Goal: Transaction & Acquisition: Purchase product/service

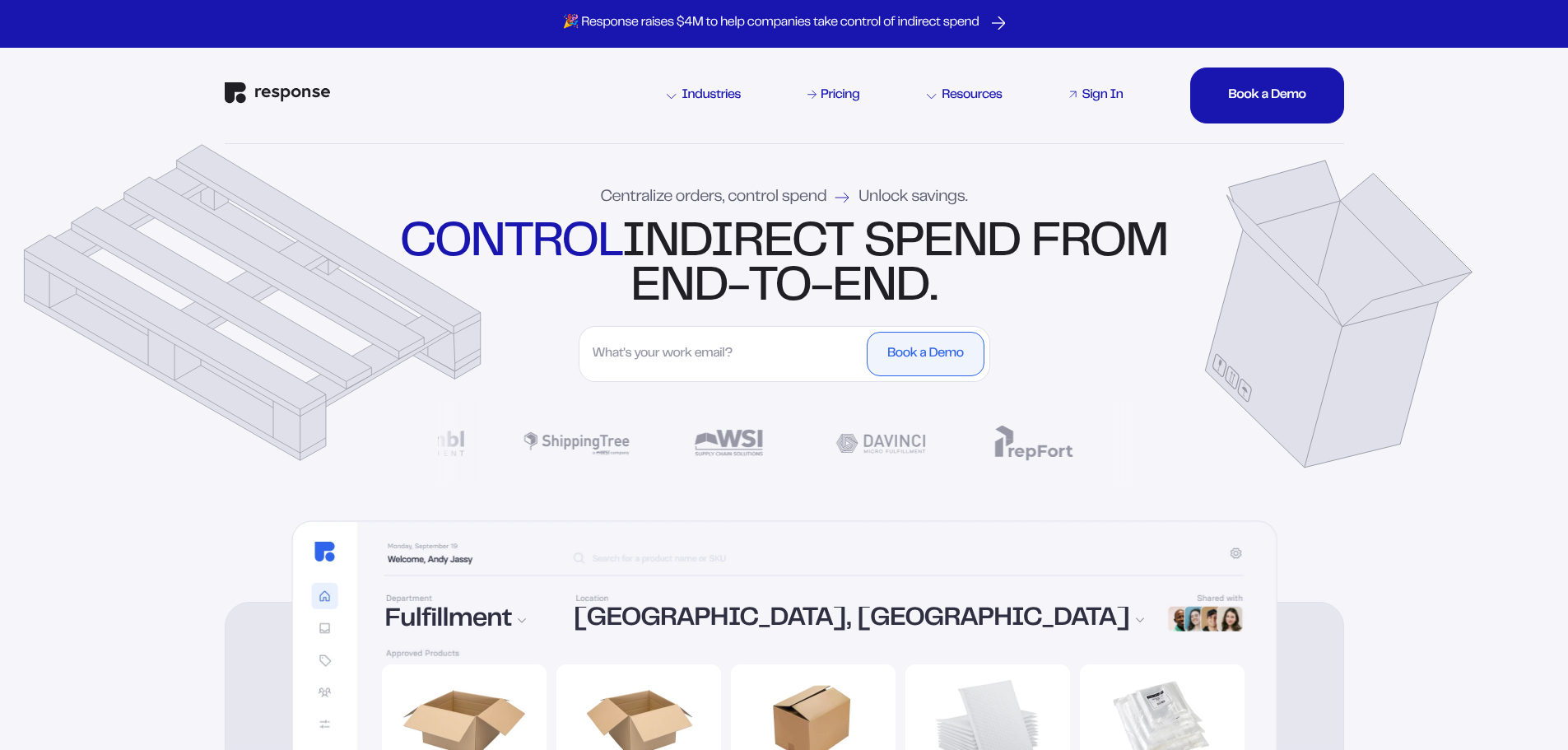
click at [1097, 96] on div "Sign In" at bounding box center [1102, 95] width 41 height 13
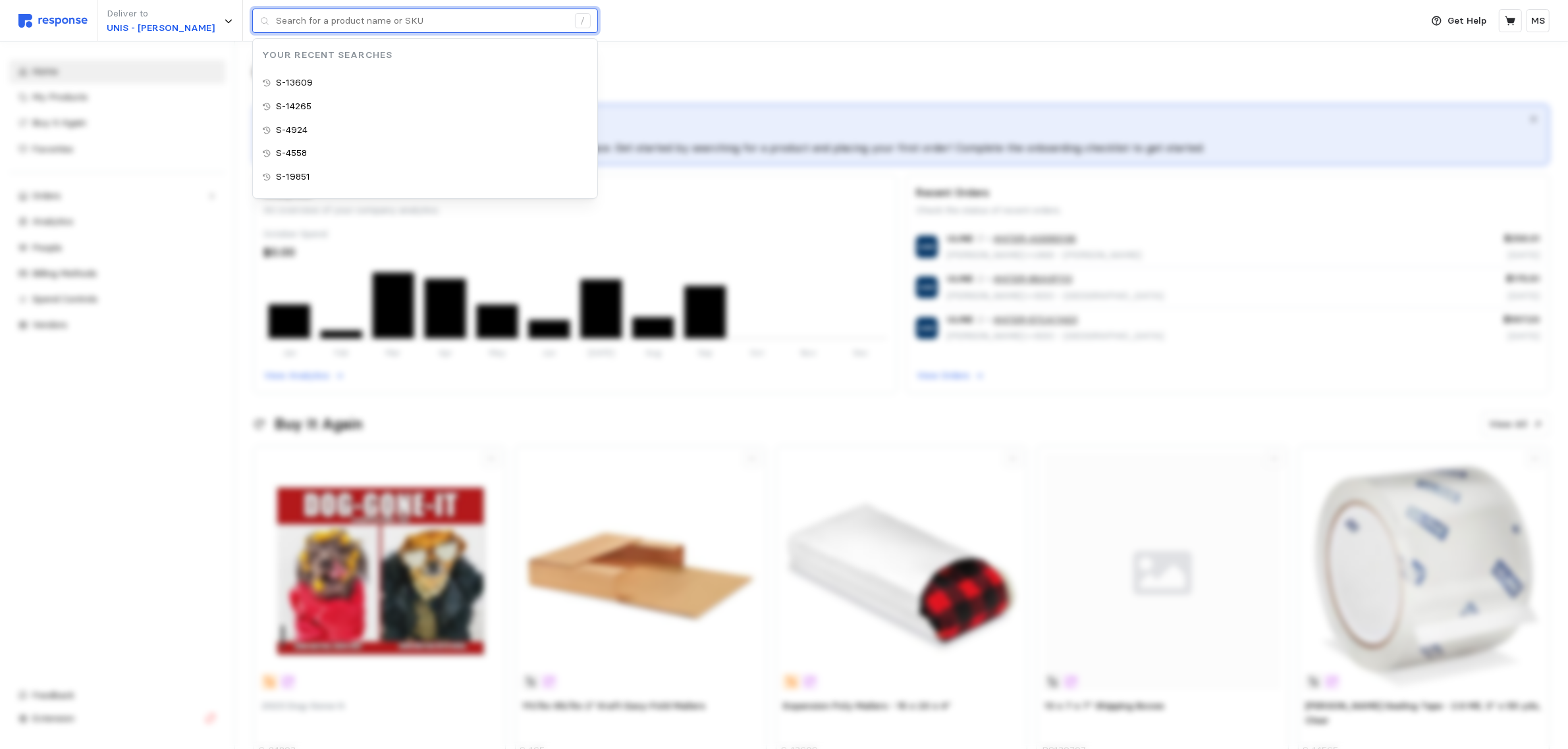
click at [283, 29] on input "text" at bounding box center [422, 21] width 292 height 24
paste input "S-22168"
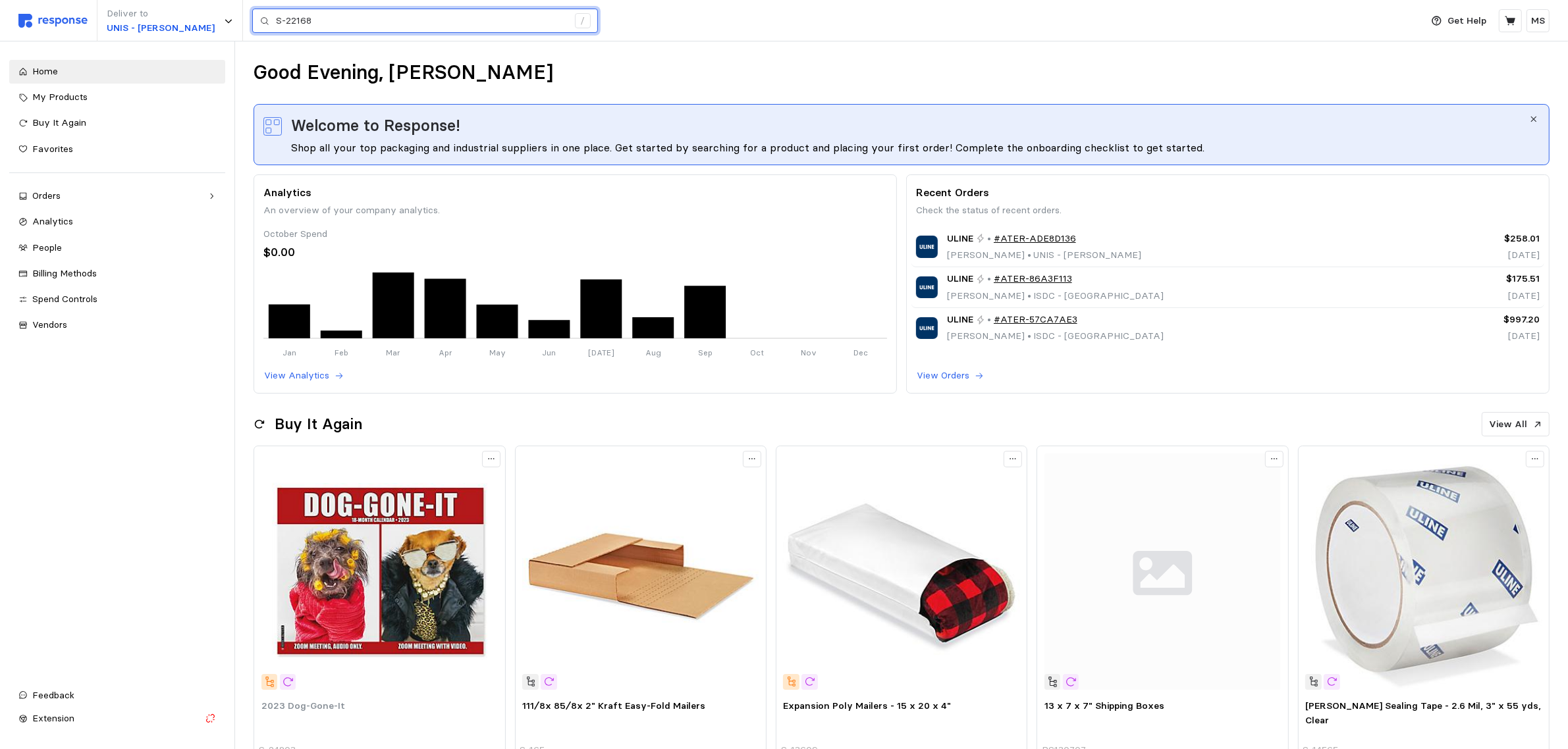
type input "S-22168"
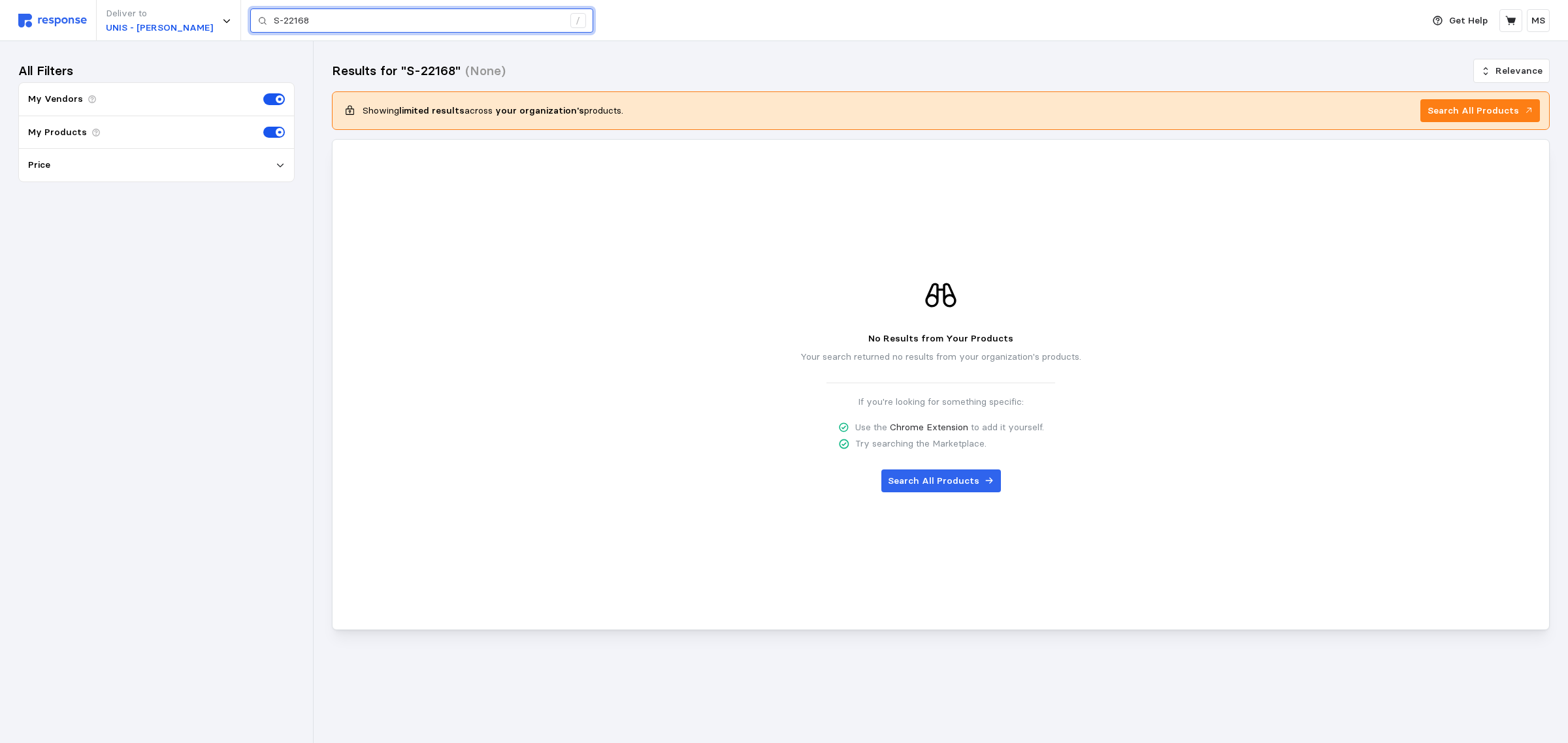
click at [390, 24] on input "S-22168" at bounding box center [418, 21] width 290 height 24
click at [396, 24] on input "S-22168" at bounding box center [418, 21] width 290 height 24
click at [279, 160] on icon at bounding box center [280, 165] width 9 height 9
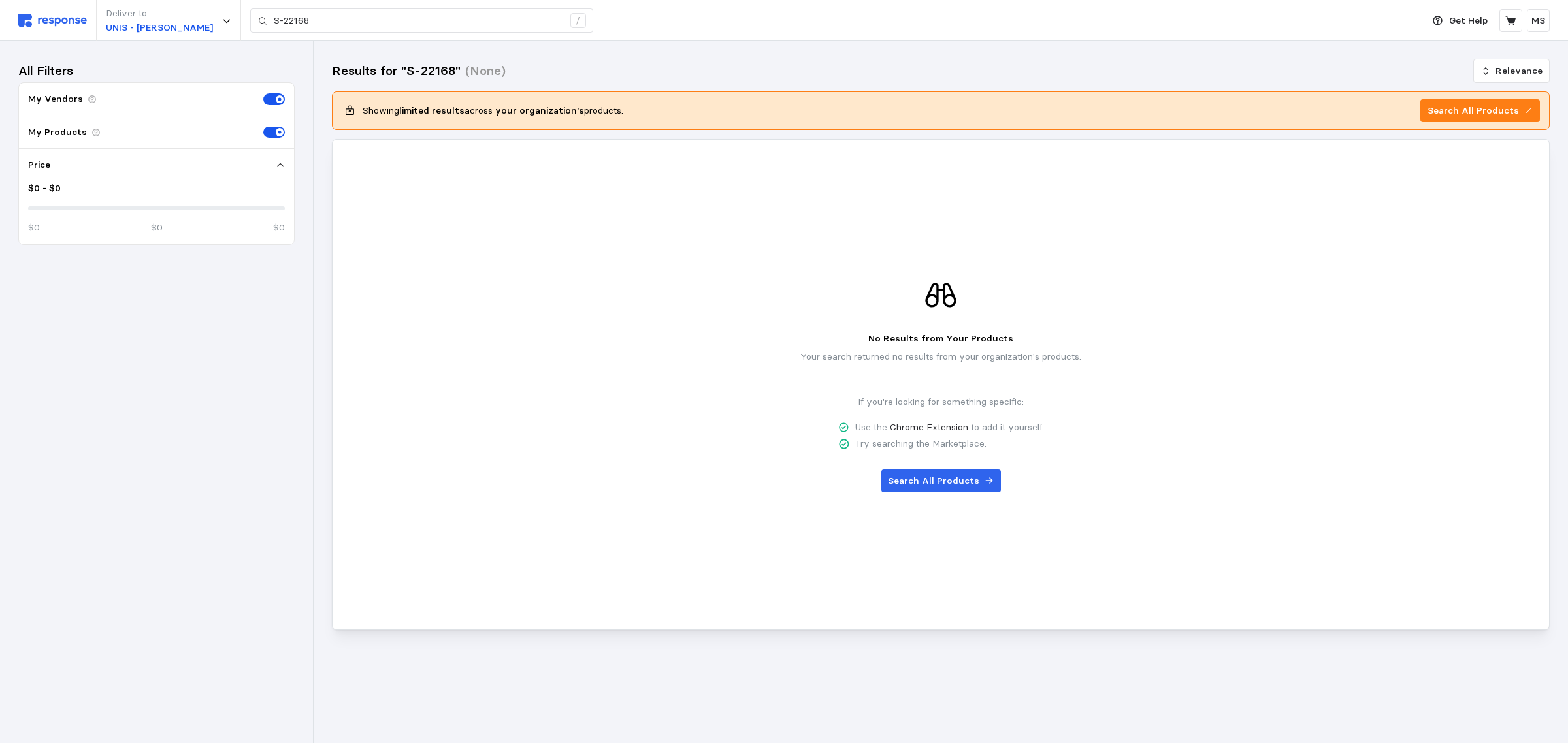
click at [279, 160] on icon at bounding box center [280, 165] width 9 height 9
click at [54, 28] on div "Deliver to UNIS - [GEOGRAPHIC_DATA] S-22168 /" at bounding box center [717, 20] width 1398 height 41
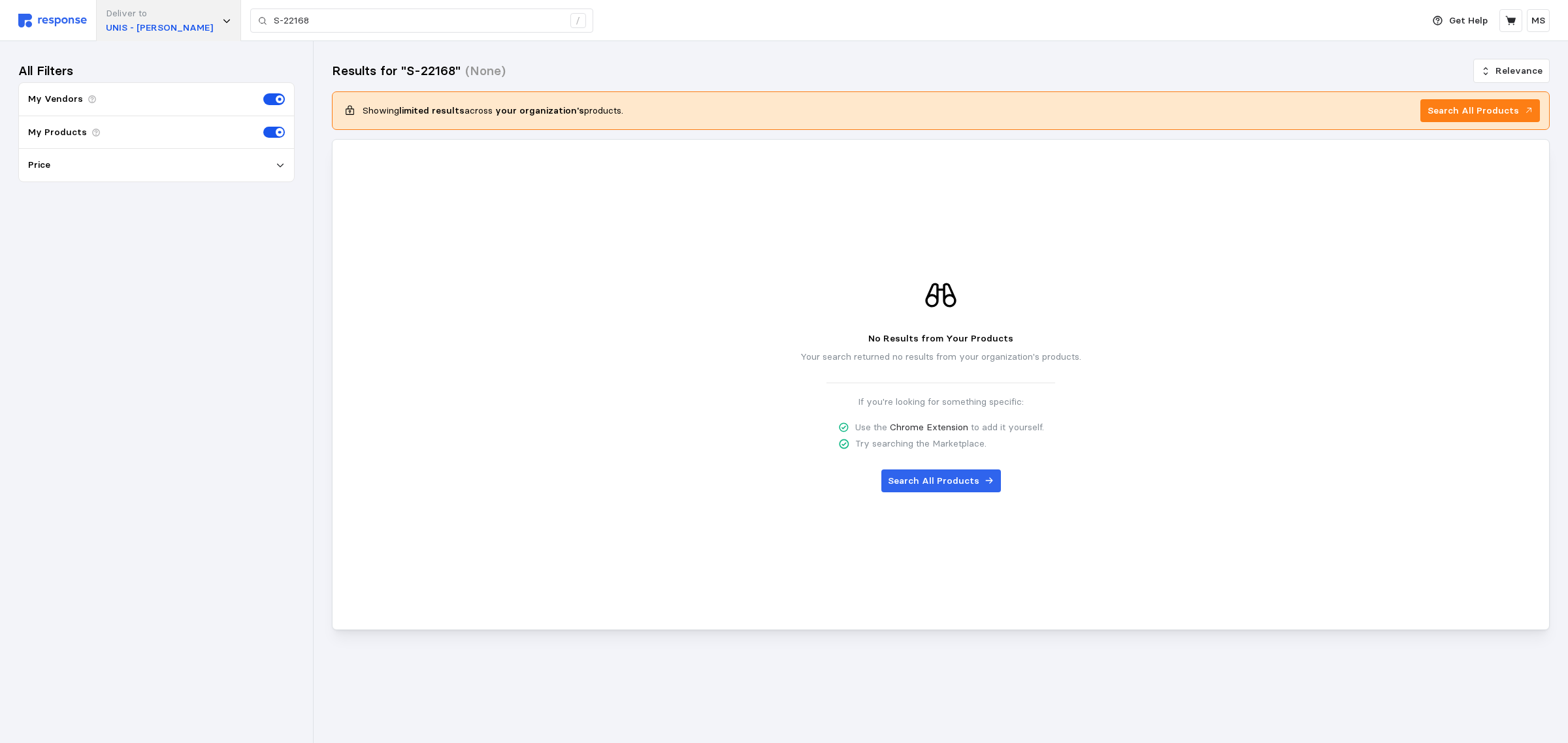
click at [154, 24] on p "UNIS - [PERSON_NAME]" at bounding box center [159, 28] width 107 height 15
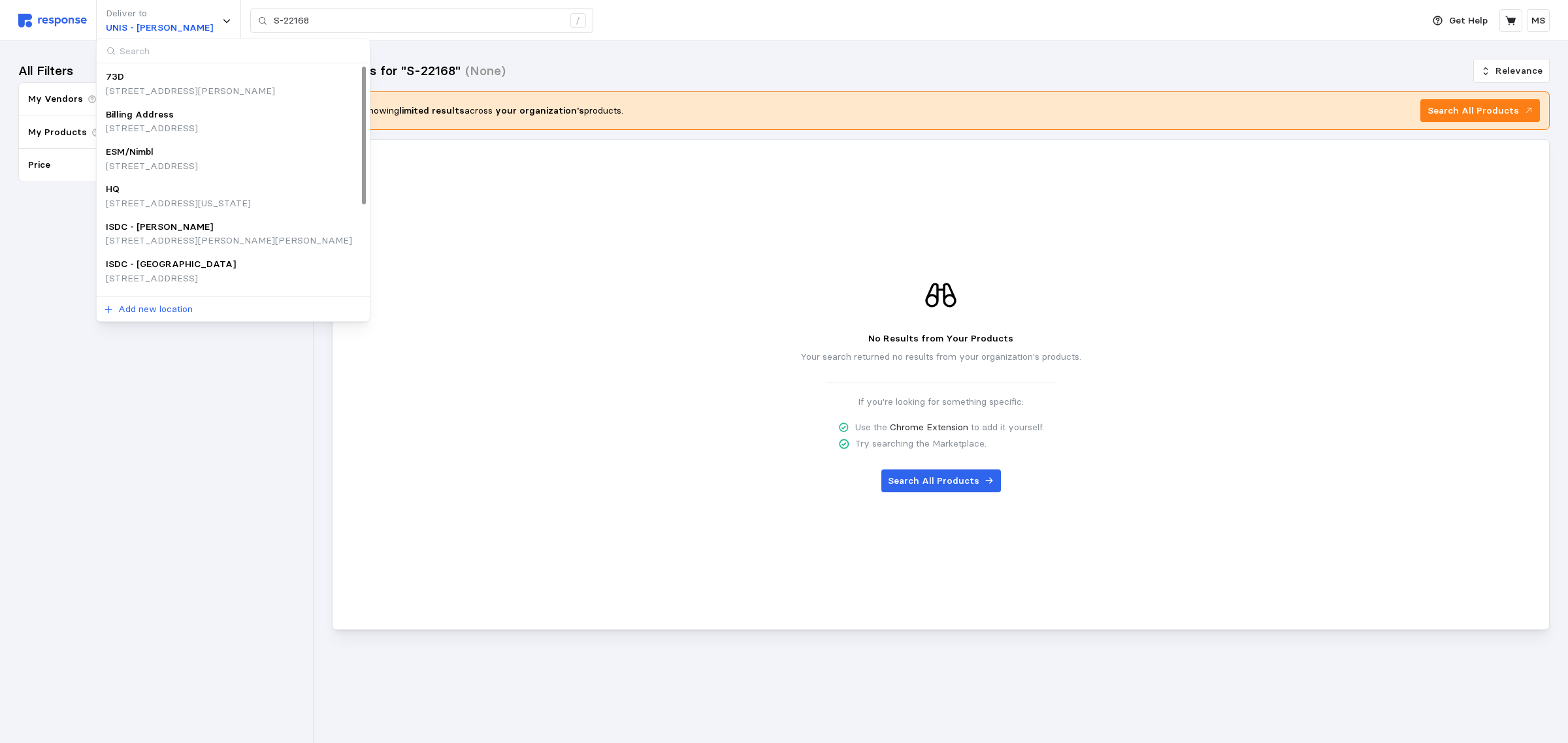
click at [171, 48] on input at bounding box center [232, 51] width 271 height 24
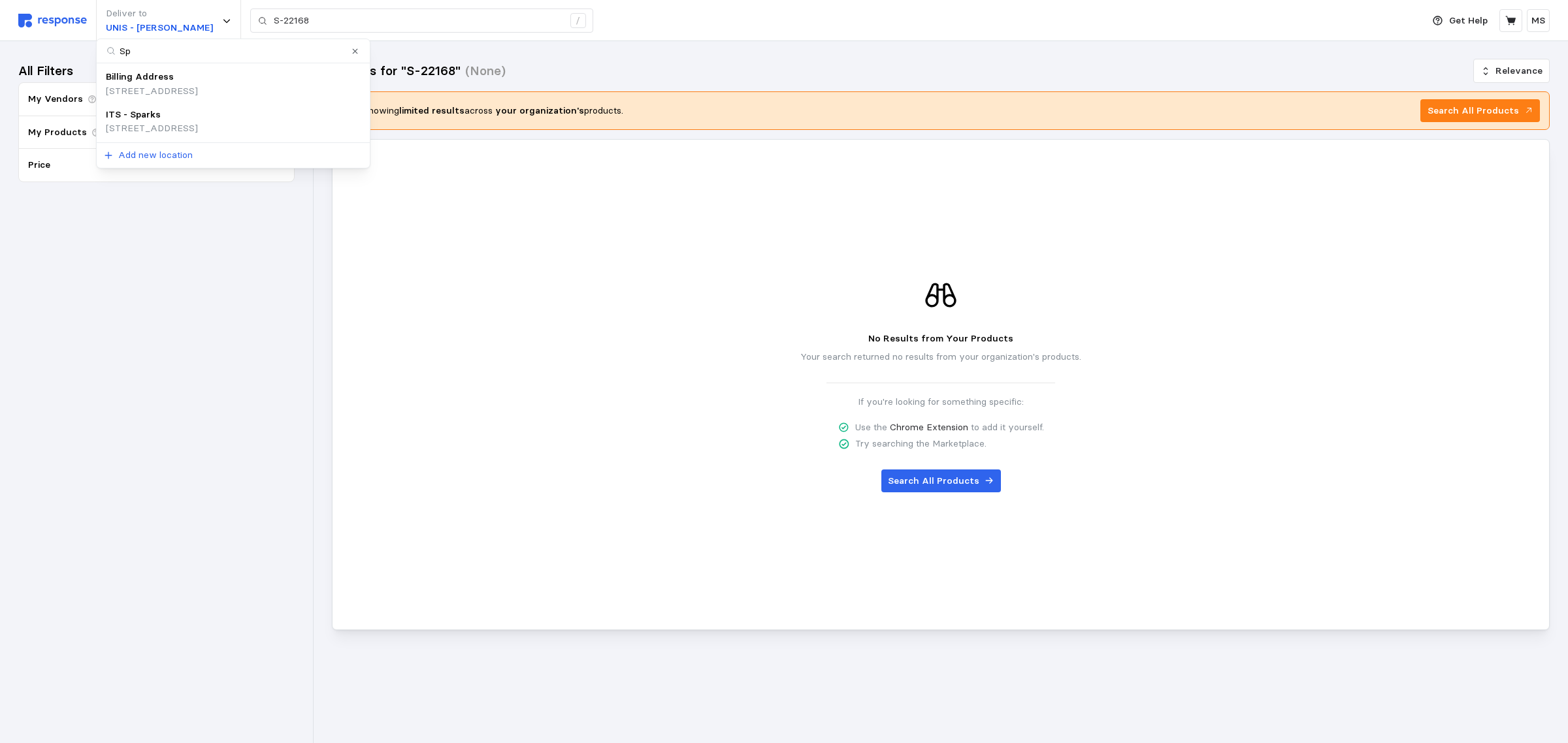
type input "Spa"
click at [181, 85] on p "[STREET_ADDRESS]" at bounding box center [151, 91] width 92 height 15
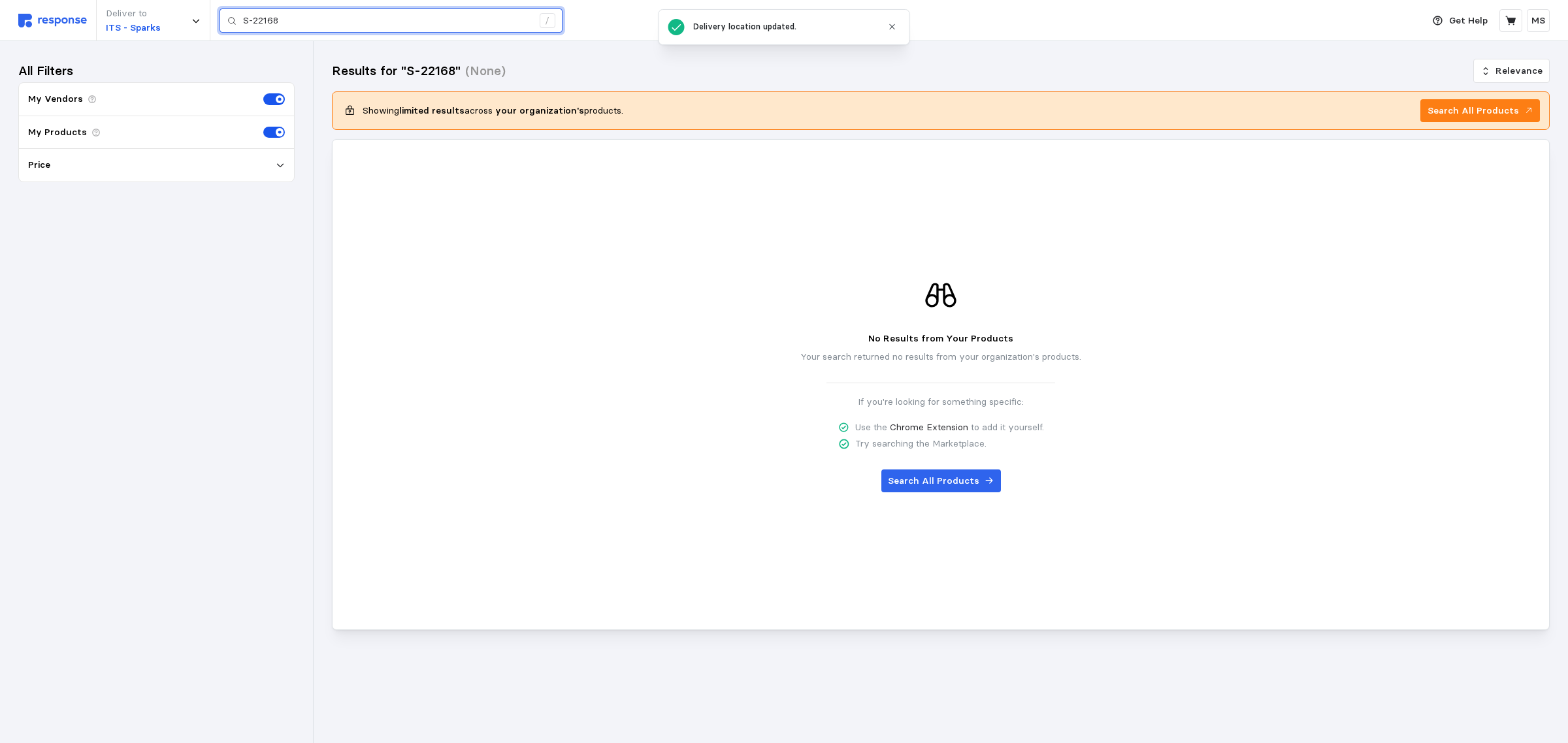
click at [296, 20] on input "S-22168" at bounding box center [388, 21] width 290 height 24
click at [363, 24] on input "S-22168" at bounding box center [388, 21] width 290 height 24
click at [434, 17] on input "S-22168" at bounding box center [388, 21] width 290 height 24
paste input "13 x 8 x 6"
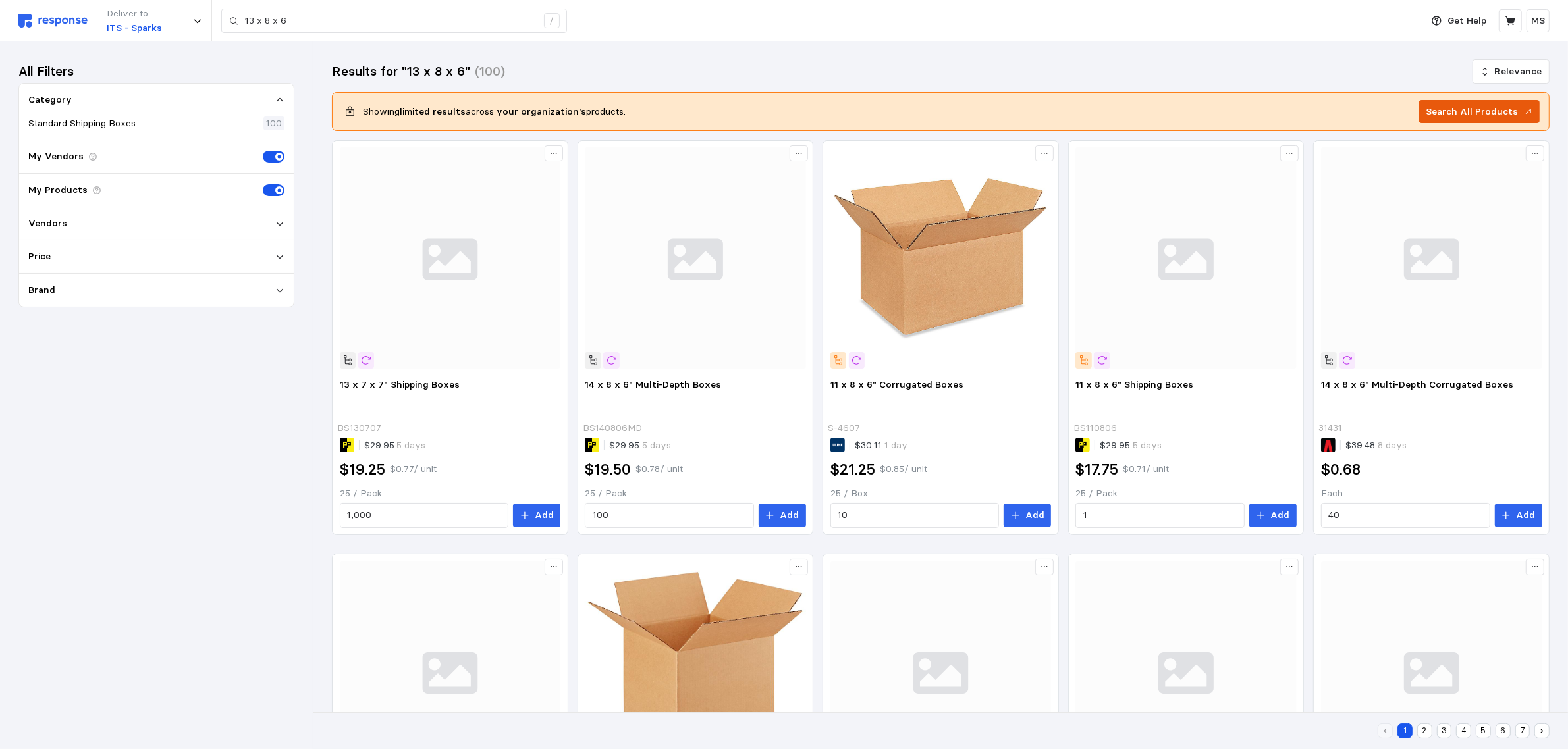
click at [1493, 109] on p "Search All Products" at bounding box center [1473, 112] width 92 height 15
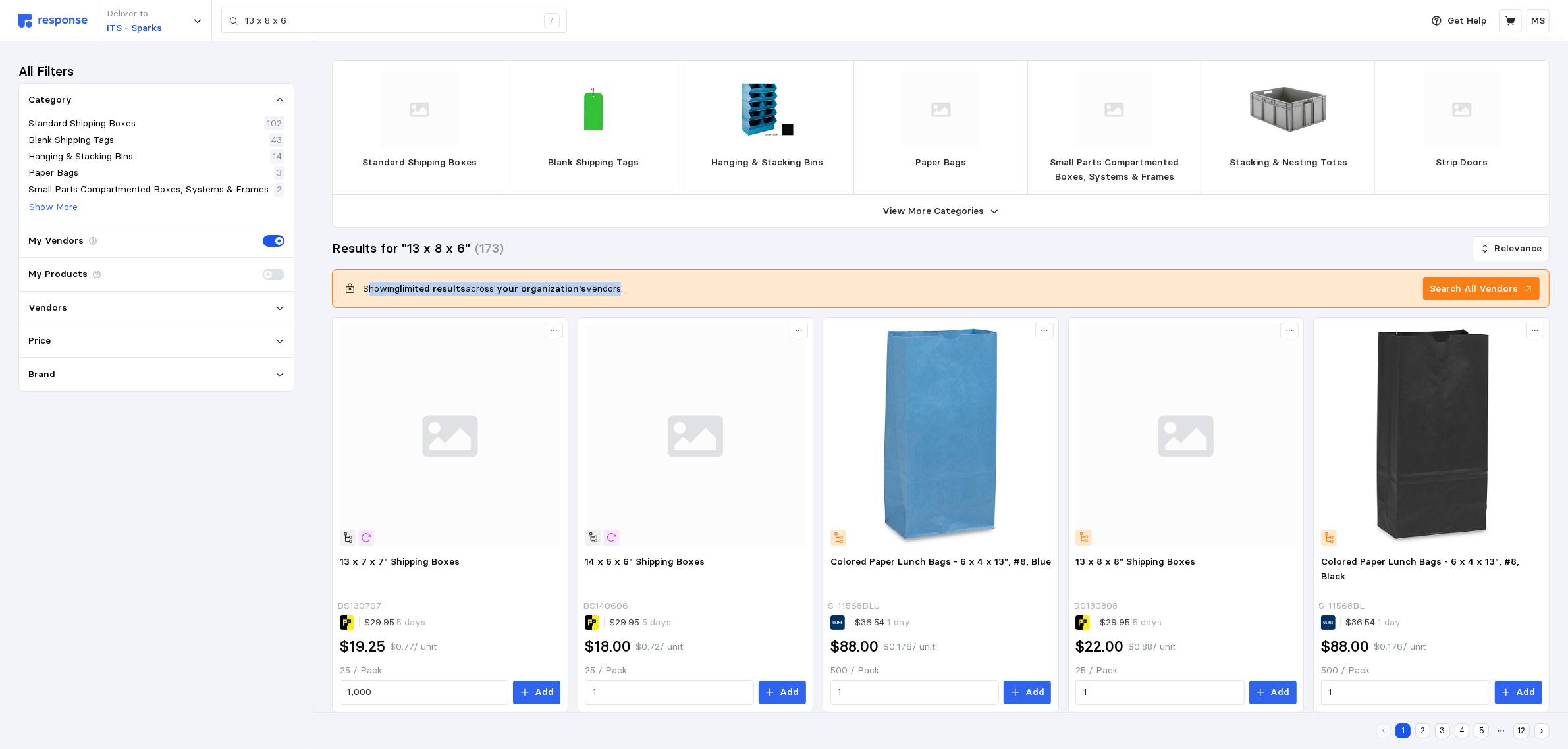
drag, startPoint x: 611, startPoint y: 288, endPoint x: 371, endPoint y: 293, distance: 240.1
click at [371, 293] on p "Showing limited results across your organization's vendors." at bounding box center [493, 289] width 261 height 15
drag, startPoint x: 366, startPoint y: 293, endPoint x: 602, endPoint y: 288, distance: 236.1
click at [602, 288] on p "Showing limited results across your organization's vendors." at bounding box center [493, 289] width 261 height 15
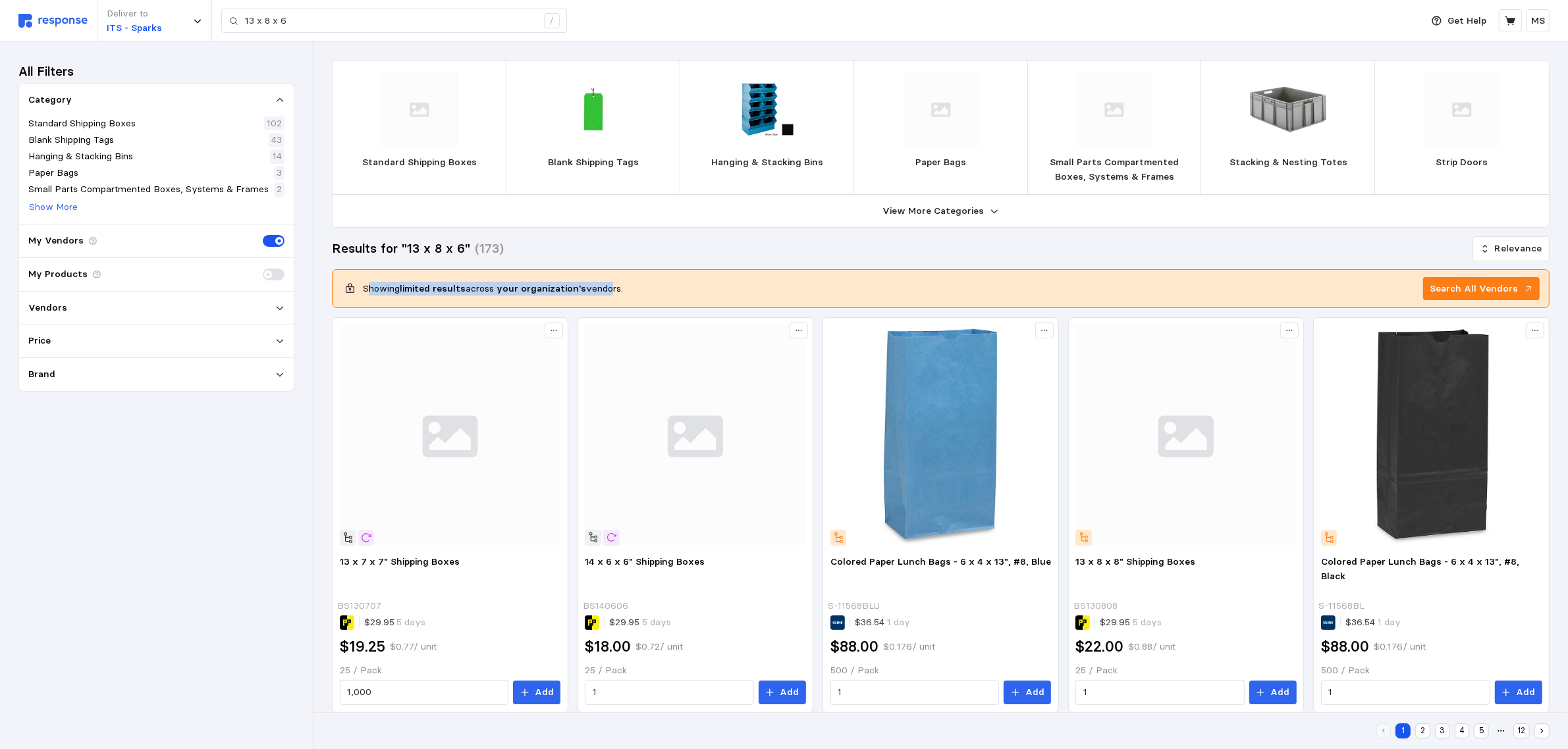
click at [602, 288] on p "Showing limited results across your organization's vendors." at bounding box center [493, 289] width 261 height 15
drag, startPoint x: 623, startPoint y: 290, endPoint x: 366, endPoint y: 291, distance: 257.0
click at [366, 291] on div "Showing limited results across your organization's vendors. Search All Vendors" at bounding box center [941, 289] width 1198 height 24
click at [366, 291] on p "Showing limited results across your organization's vendors." at bounding box center [493, 289] width 261 height 15
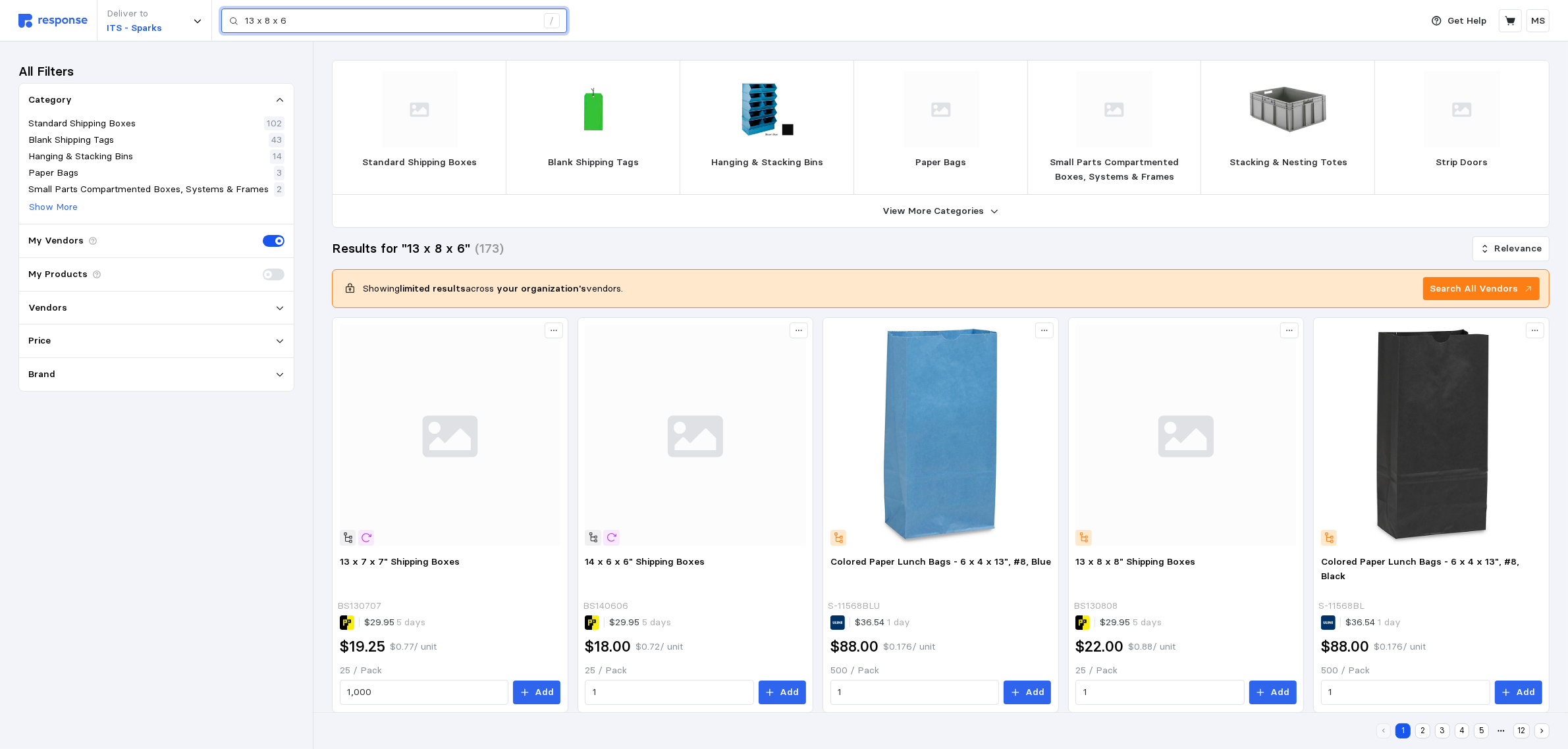
click at [466, 25] on input "13 x 8 x 6" at bounding box center [391, 21] width 292 height 24
paste input "SQP018044PRD"
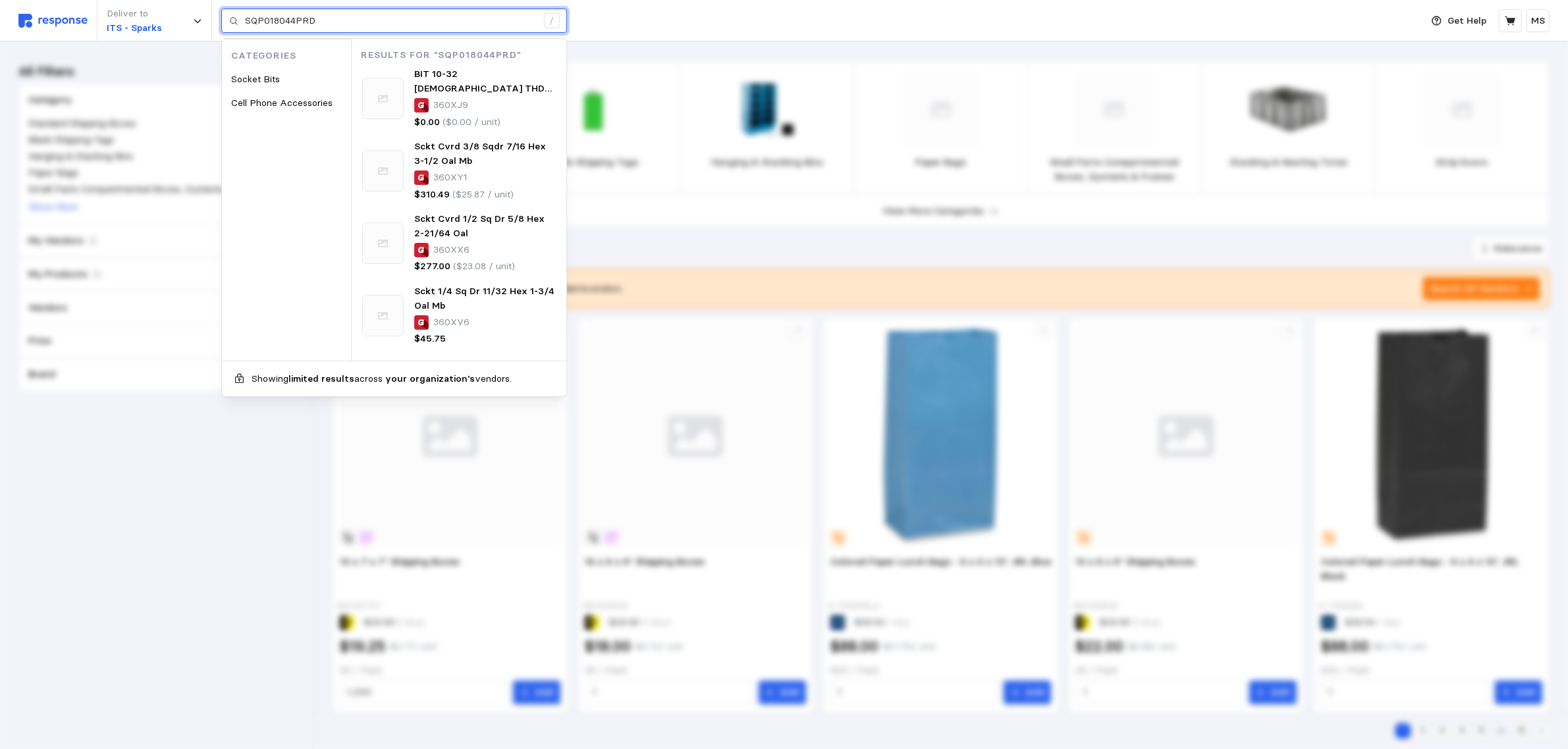
paste input "-19853"
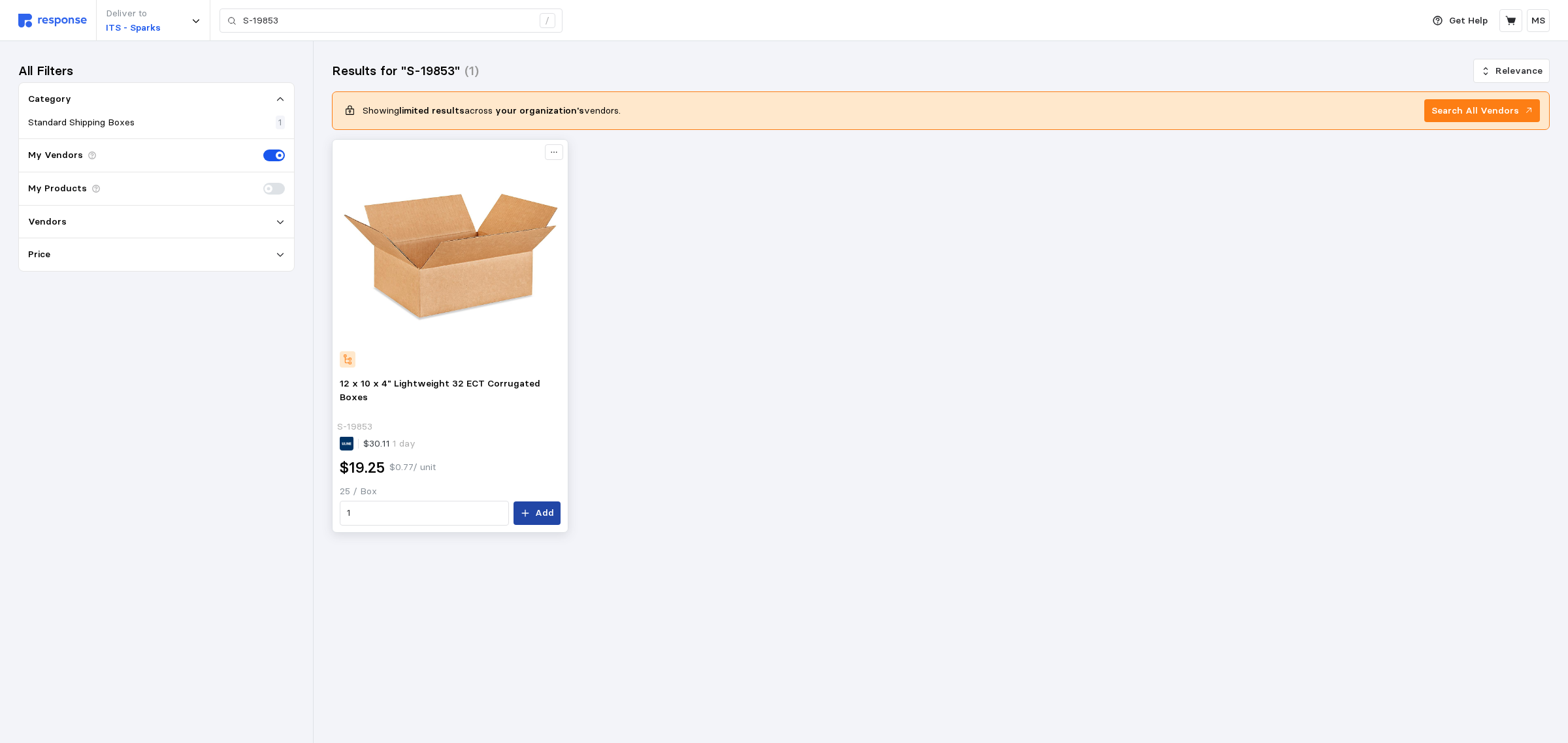
click at [539, 517] on p "Add" at bounding box center [544, 513] width 19 height 15
click at [312, 15] on input "S-19853" at bounding box center [388, 21] width 290 height 24
paste input "22168"
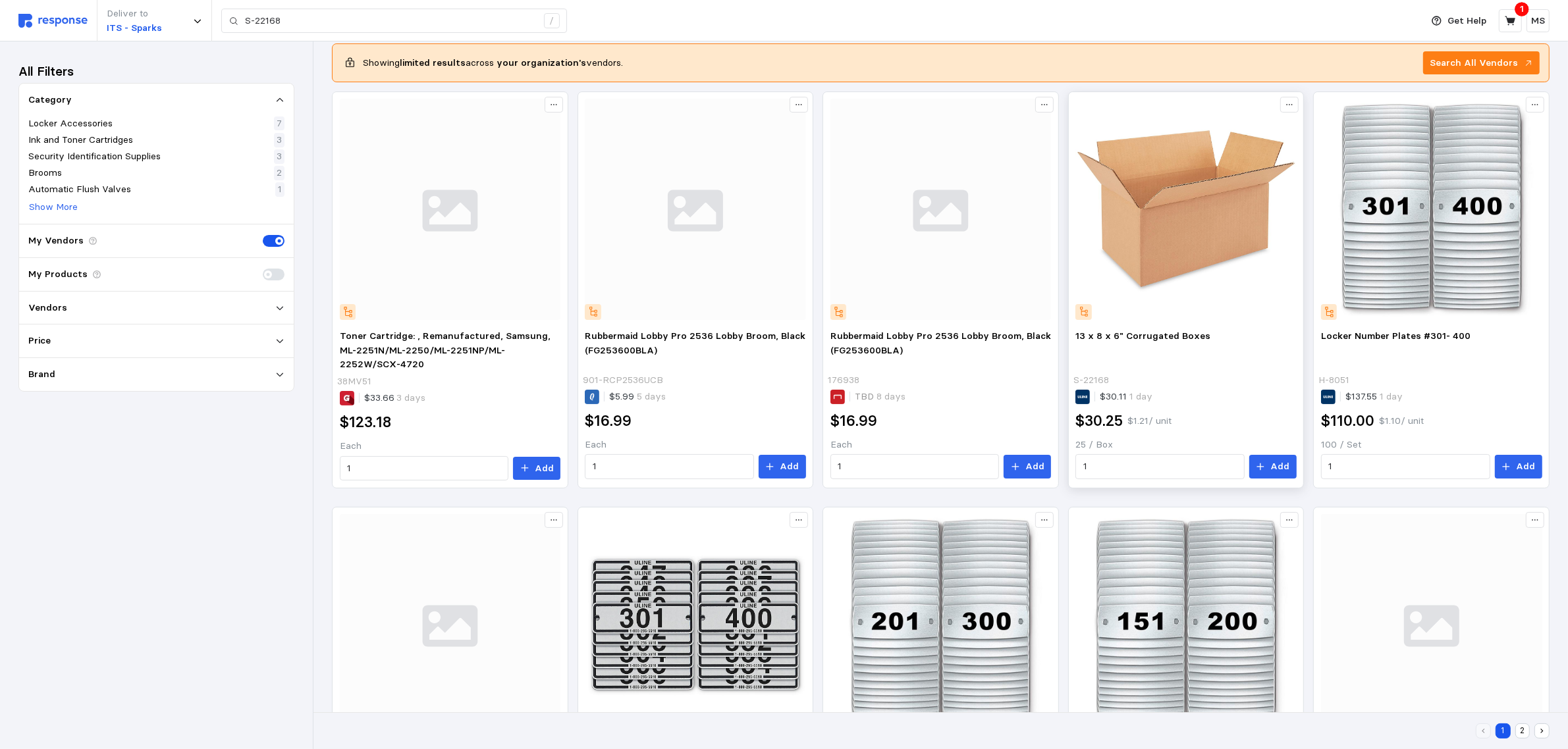
scroll to position [164, 0]
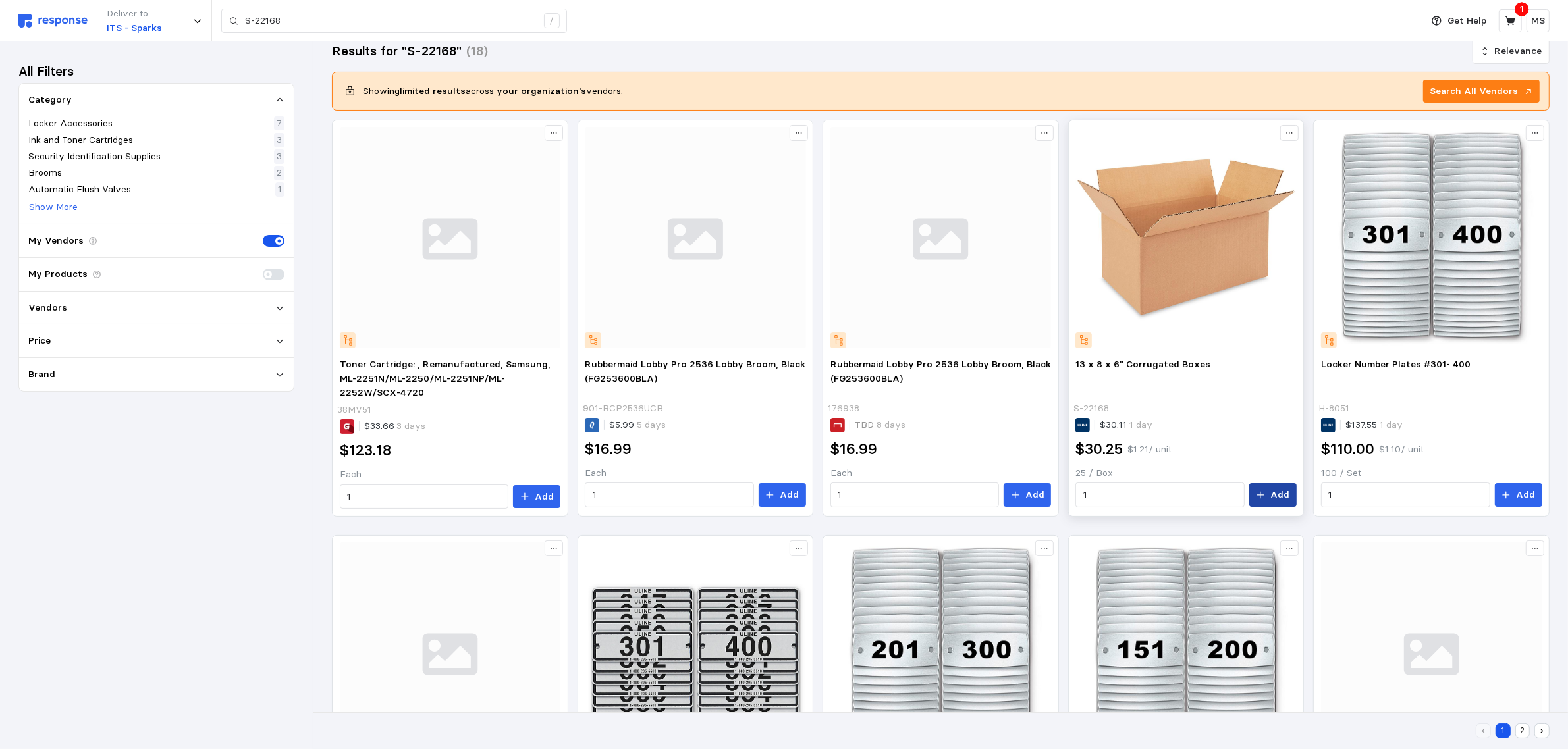
click at [1275, 493] on p "Add" at bounding box center [1279, 495] width 19 height 15
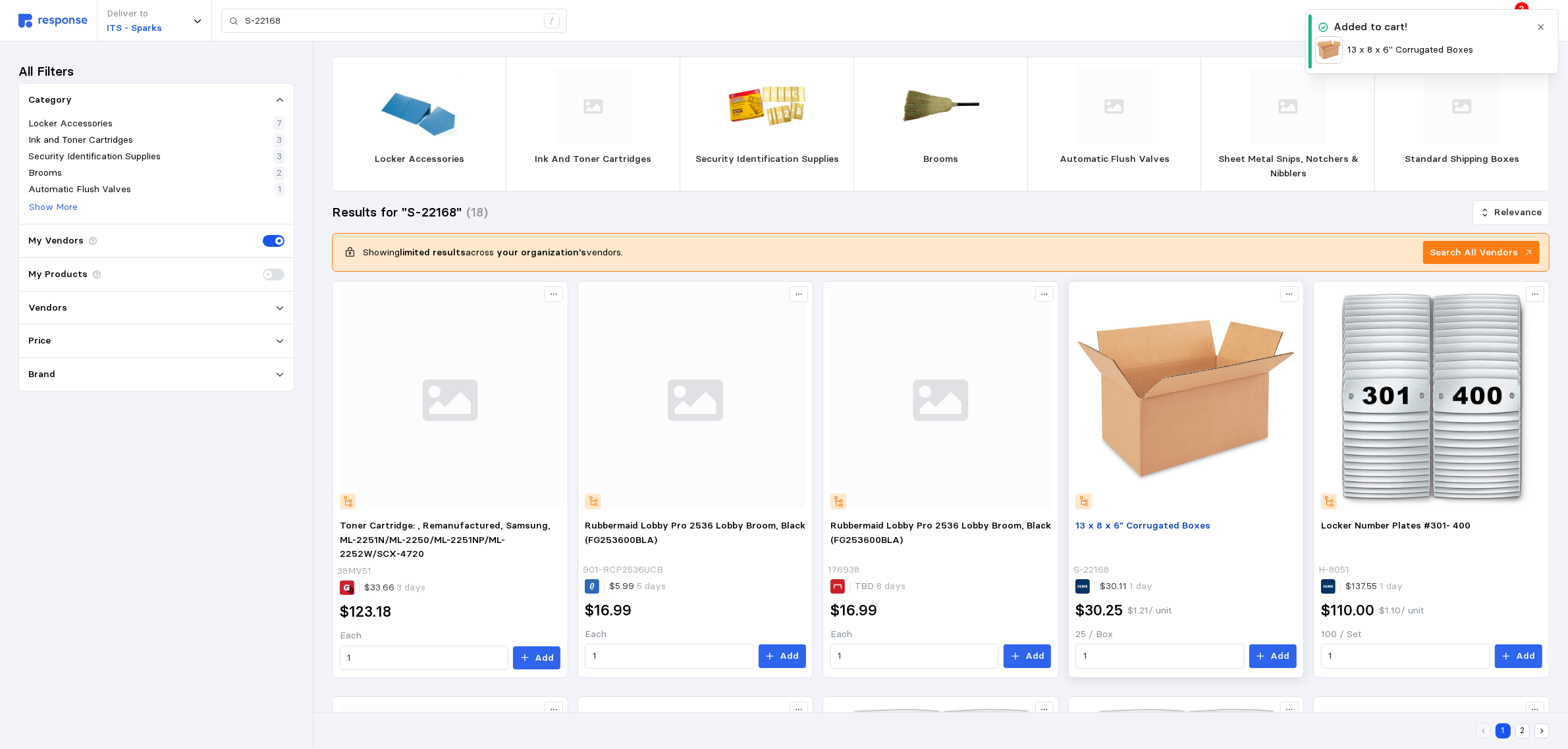
scroll to position [0, 0]
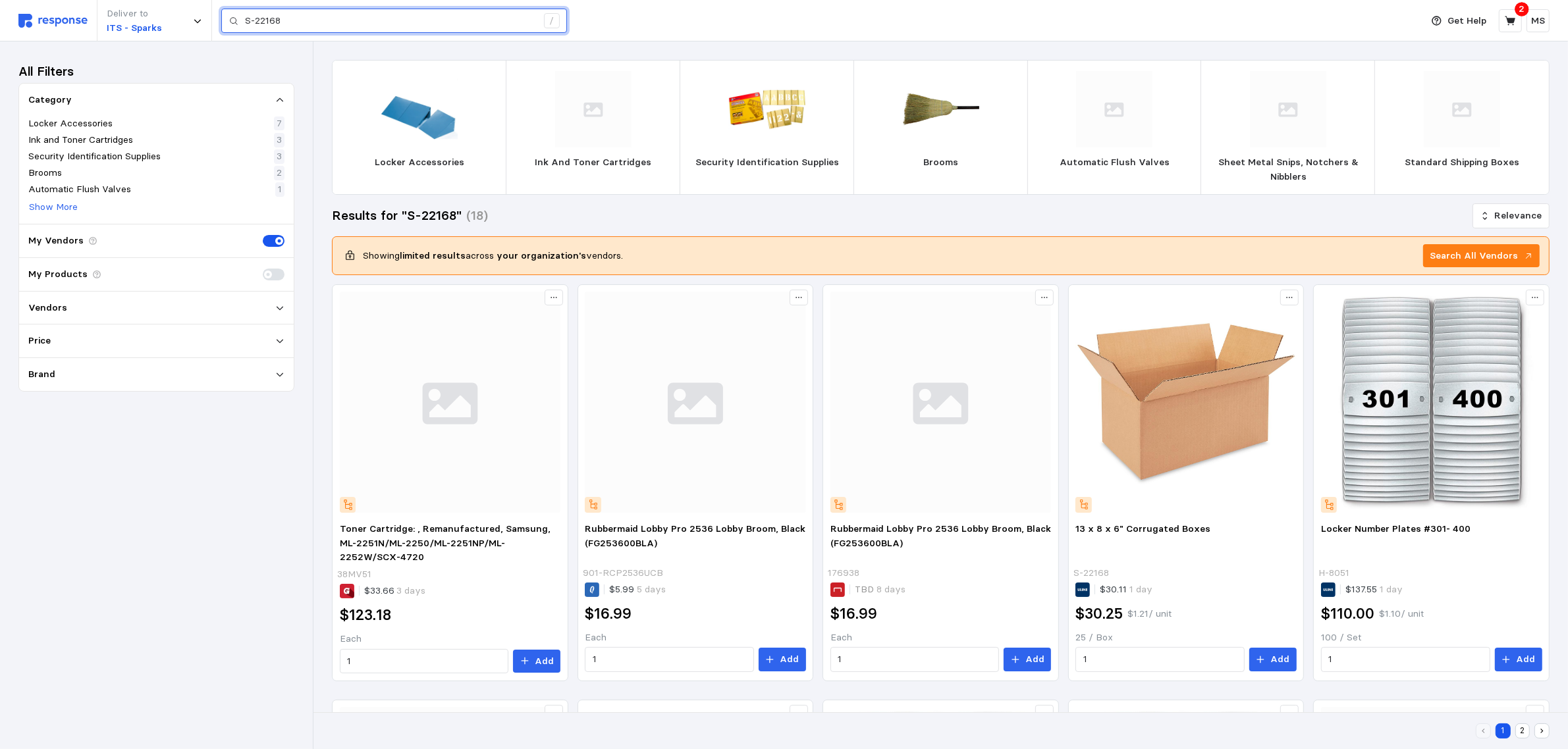
click at [371, 27] on input "S-22168" at bounding box center [391, 21] width 292 height 24
paste input "71"
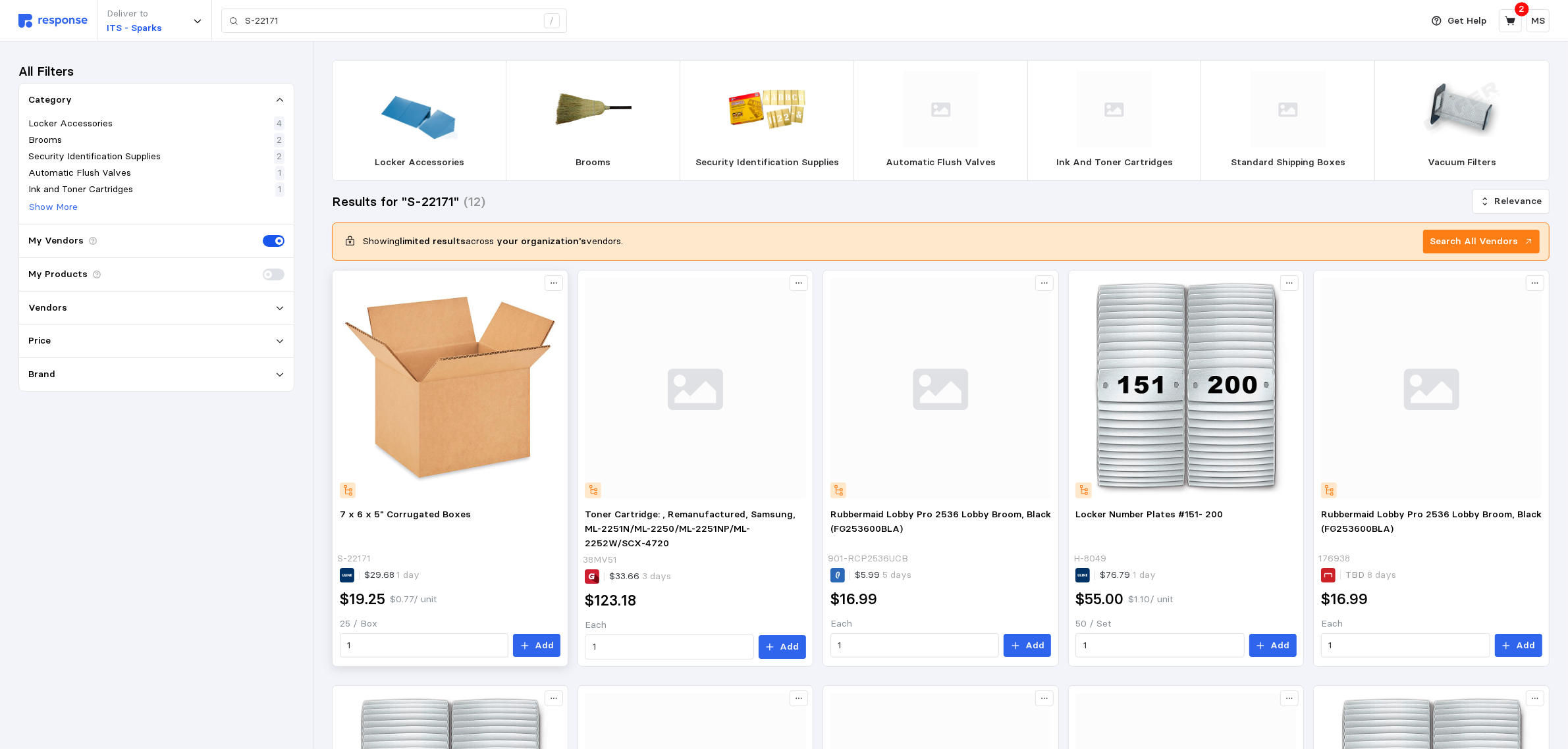
click at [476, 392] on img at bounding box center [450, 388] width 221 height 221
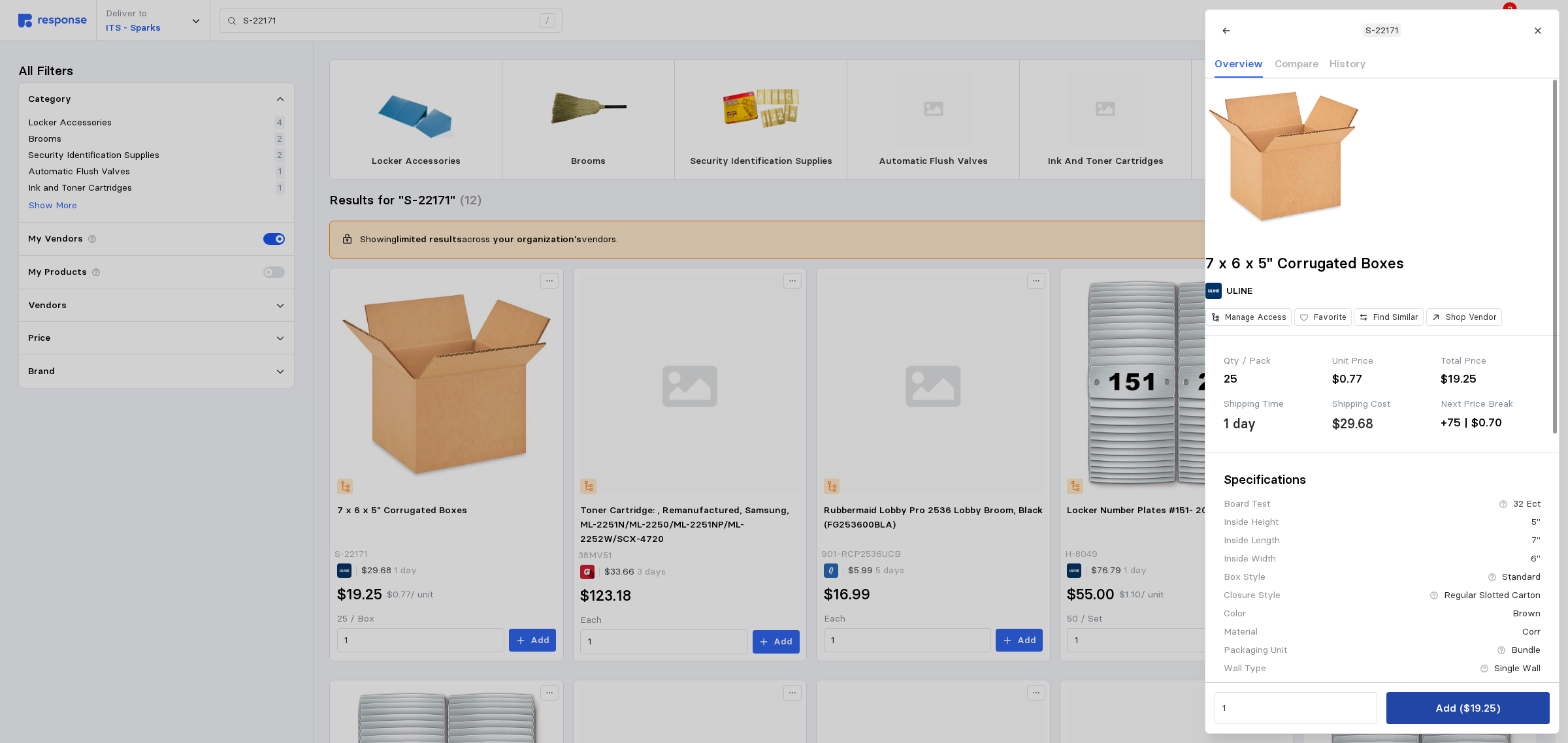
click at [1468, 707] on p "Add ($19.25)" at bounding box center [1467, 708] width 65 height 17
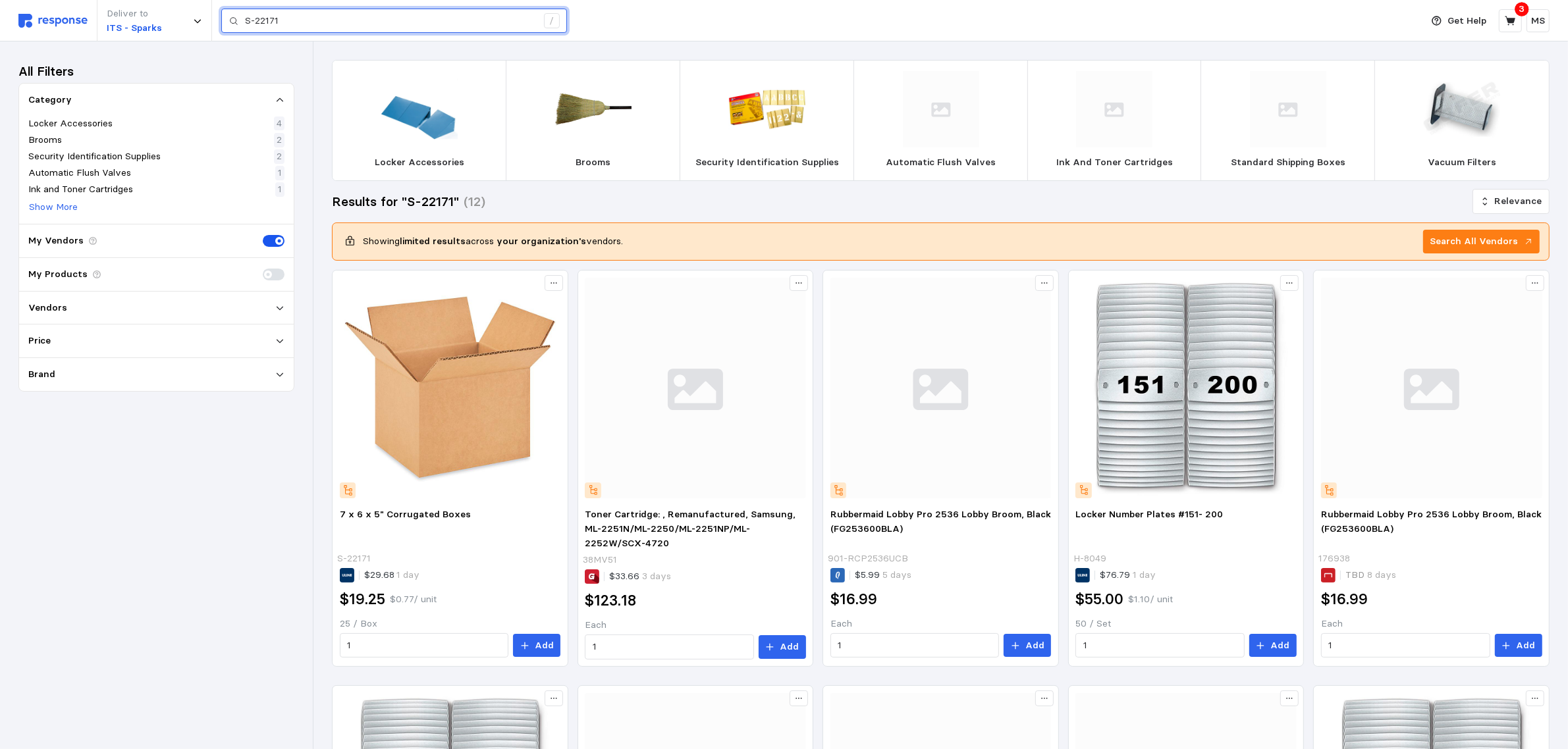
click at [301, 29] on input "S-22171" at bounding box center [391, 21] width 292 height 24
paste input "4607"
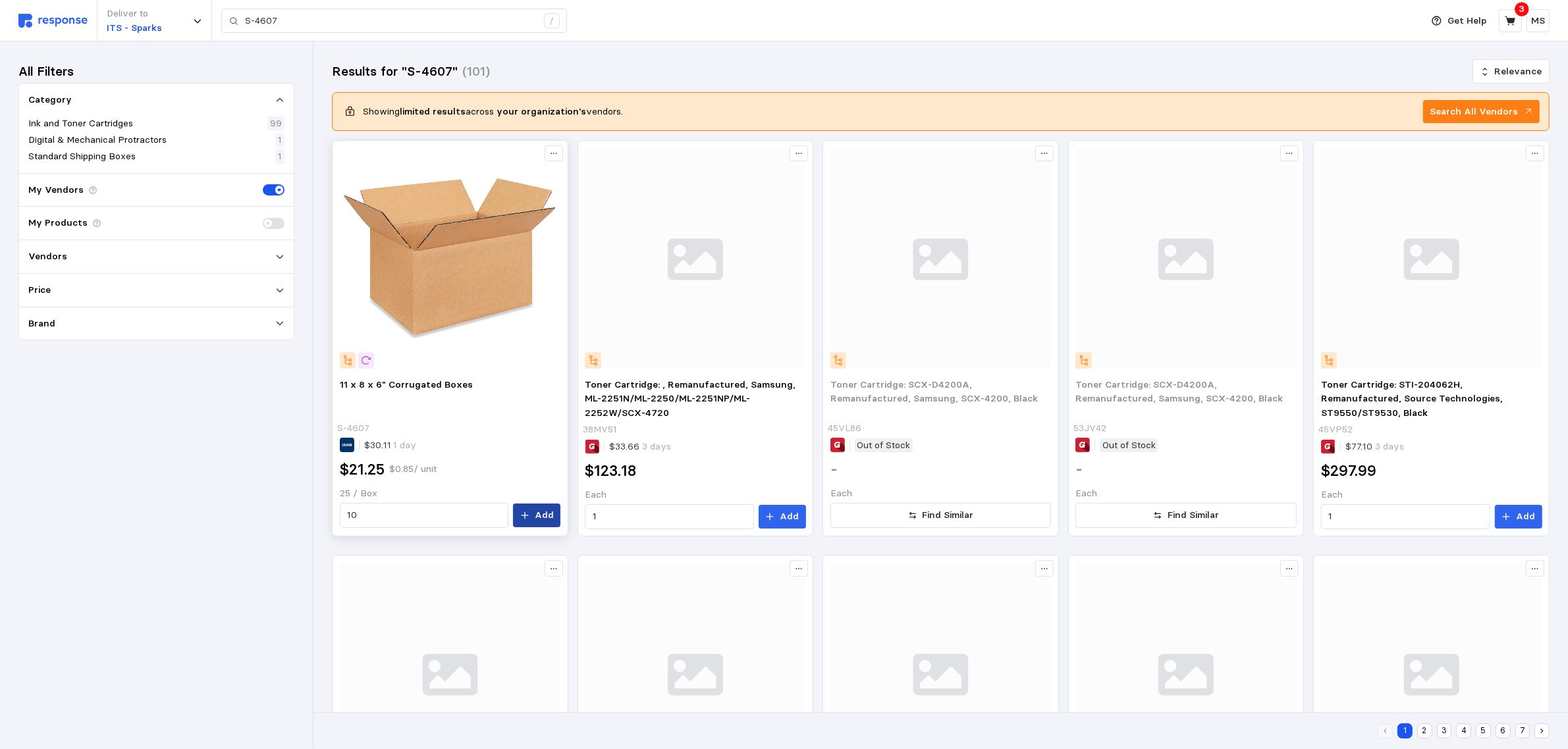
click at [545, 514] on p "Add" at bounding box center [544, 515] width 19 height 15
click at [362, 17] on input "S-4607" at bounding box center [391, 21] width 292 height 24
paste input "233"
type input "S-23307"
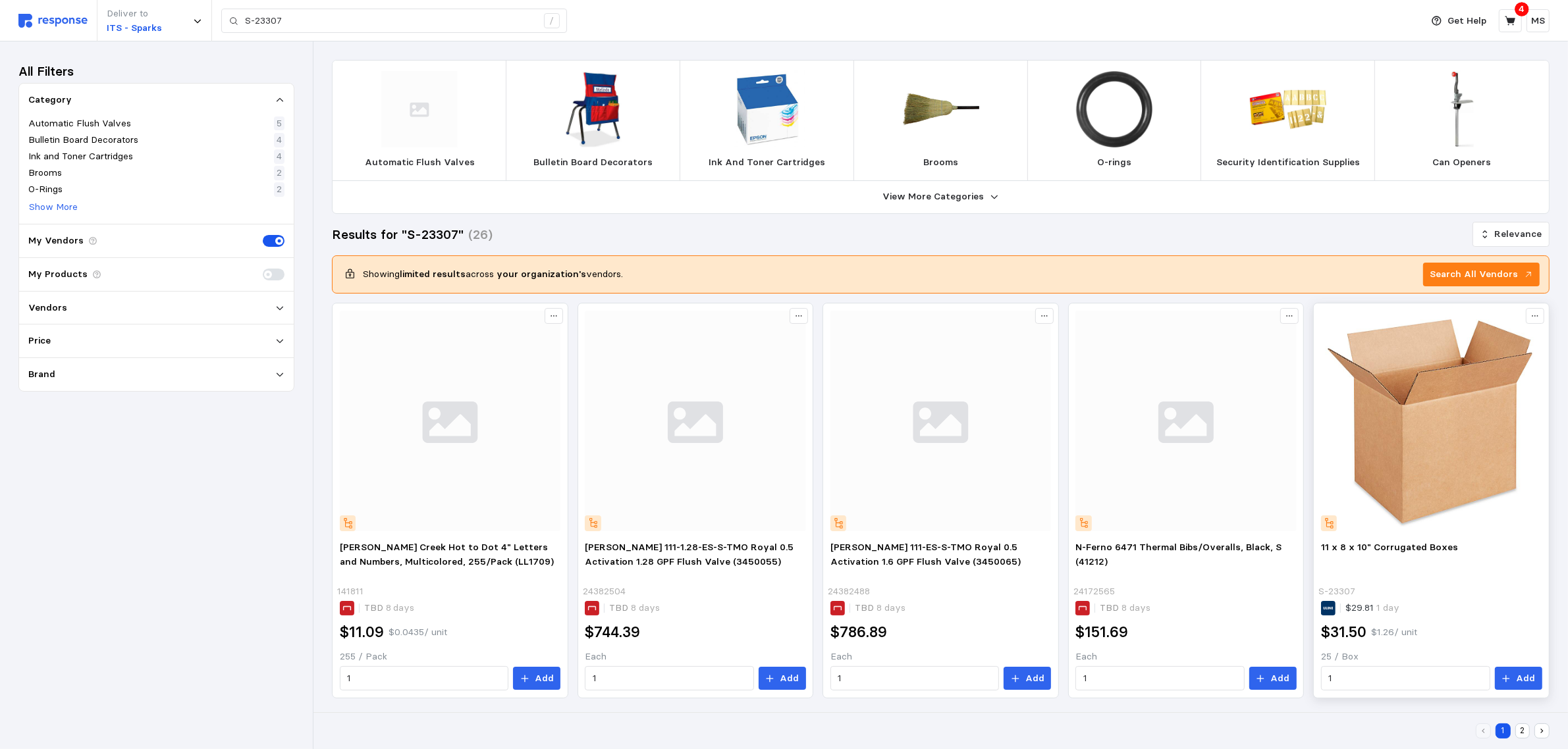
click at [1443, 435] on img at bounding box center [1432, 421] width 221 height 221
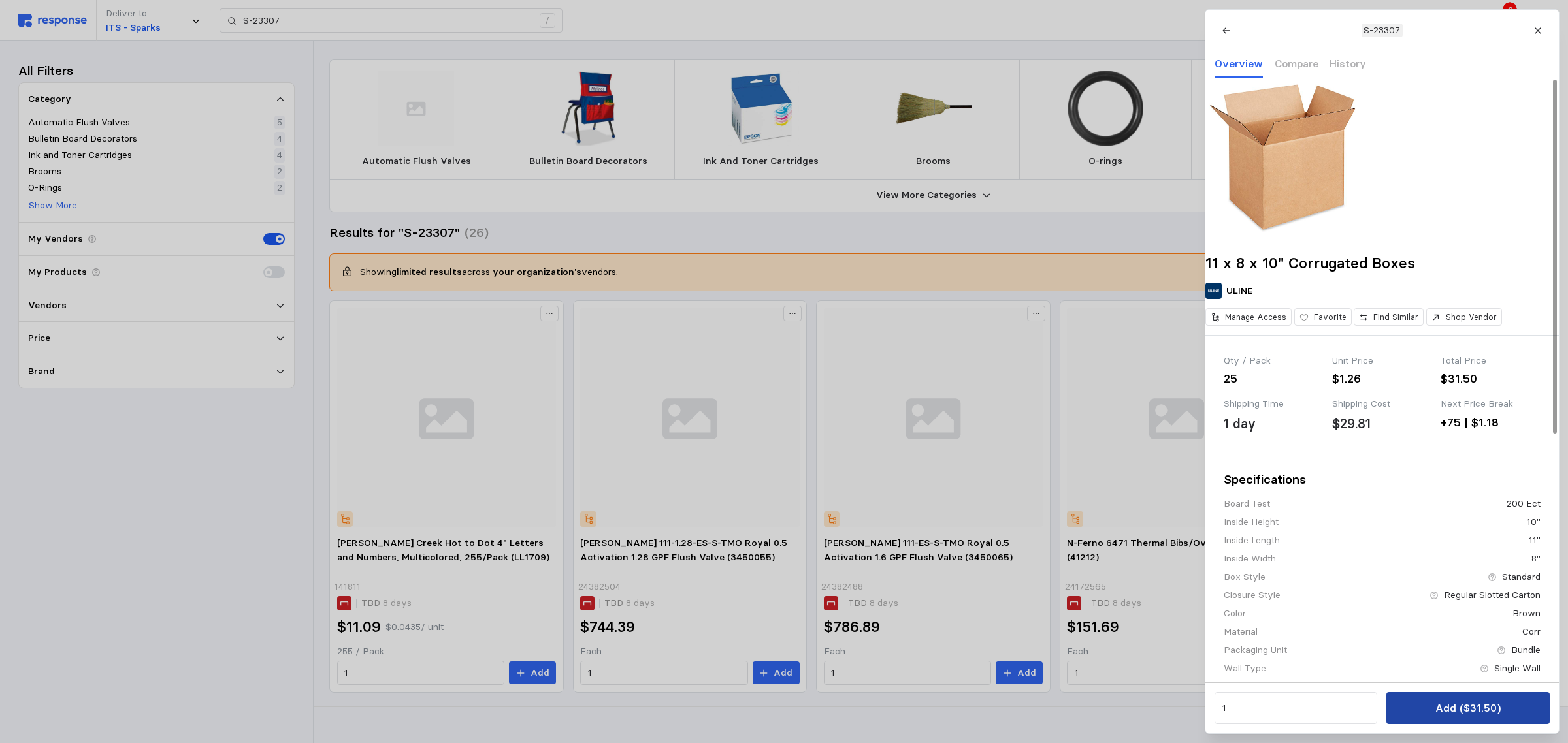
click at [1497, 706] on p "Add ($31.50)" at bounding box center [1467, 708] width 65 height 17
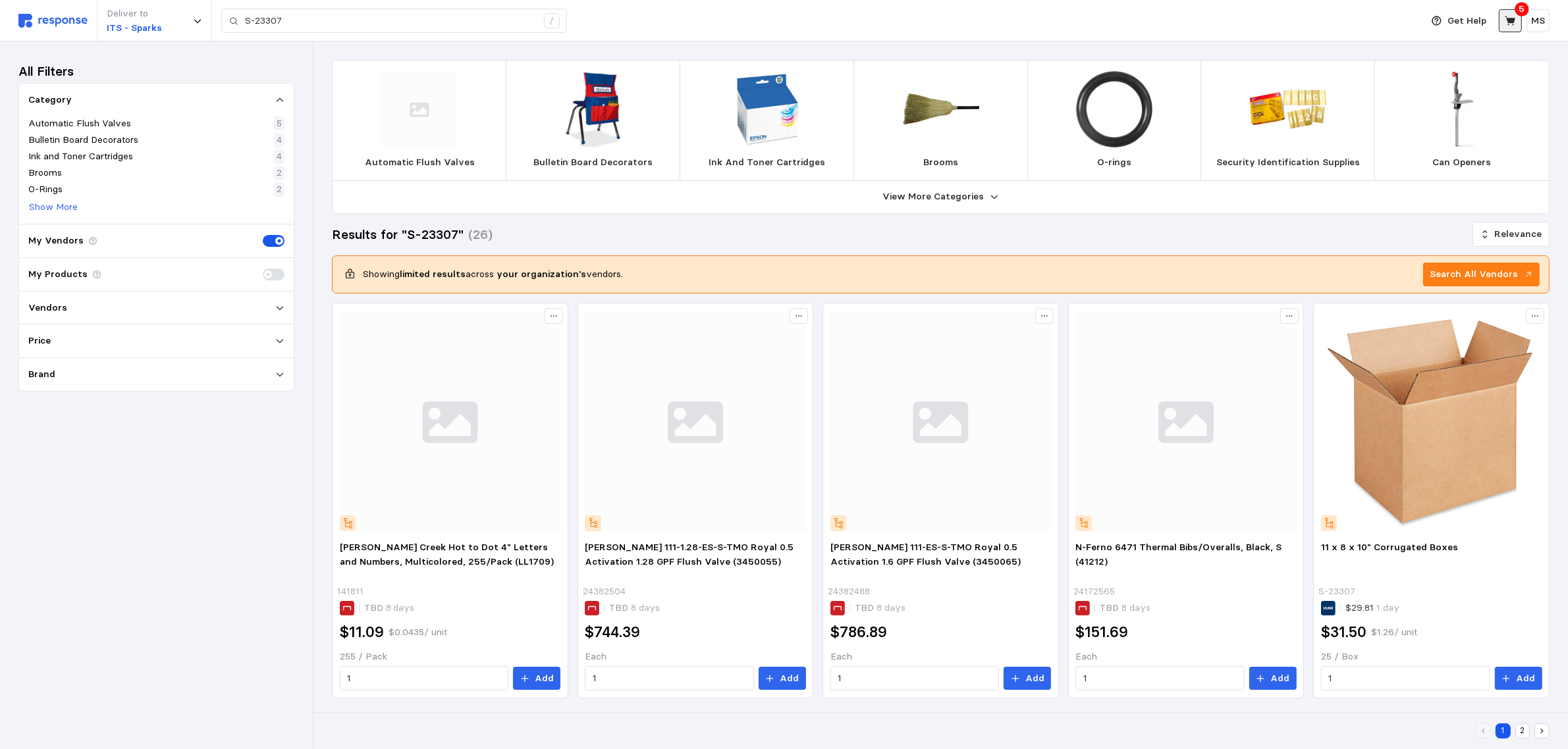
click at [1511, 20] on icon at bounding box center [1510, 20] width 11 height 9
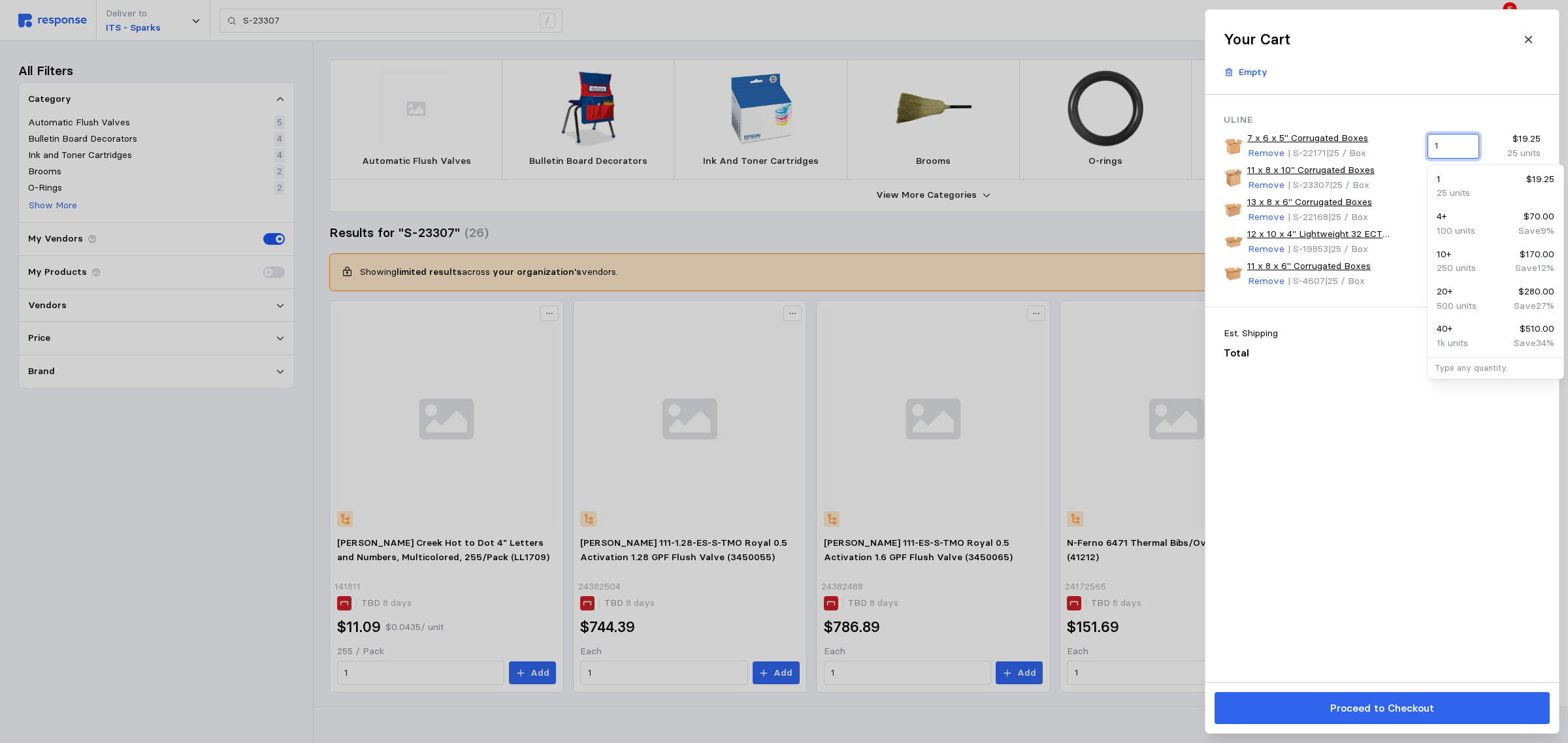
click at [1444, 142] on input "1" at bounding box center [1453, 147] width 37 height 24
drag, startPoint x: 1447, startPoint y: 146, endPoint x: 1428, endPoint y: 147, distance: 19.0
click at [1428, 147] on div "1" at bounding box center [1453, 147] width 51 height 25
click at [1458, 191] on p "150 units" at bounding box center [1455, 193] width 38 height 15
drag, startPoint x: 1451, startPoint y: 144, endPoint x: 1435, endPoint y: 144, distance: 16.0
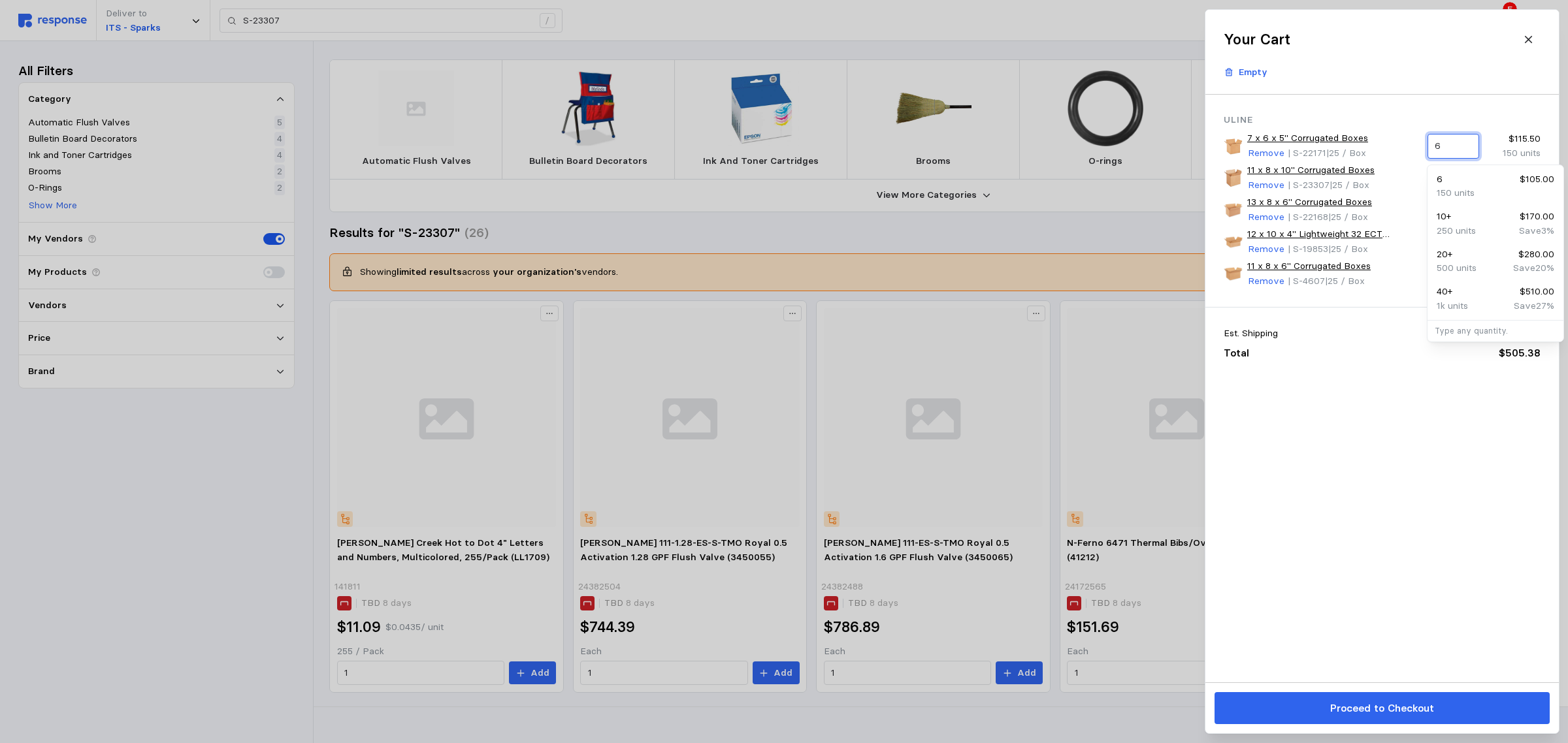
click at [1435, 144] on input "6" at bounding box center [1453, 147] width 37 height 24
click at [1482, 185] on div "20 $280.00" at bounding box center [1495, 179] width 117 height 15
type input "20"
click at [1448, 176] on div "20 $280.00" at bounding box center [1495, 179] width 117 height 15
click at [1449, 180] on input "1" at bounding box center [1453, 178] width 37 height 24
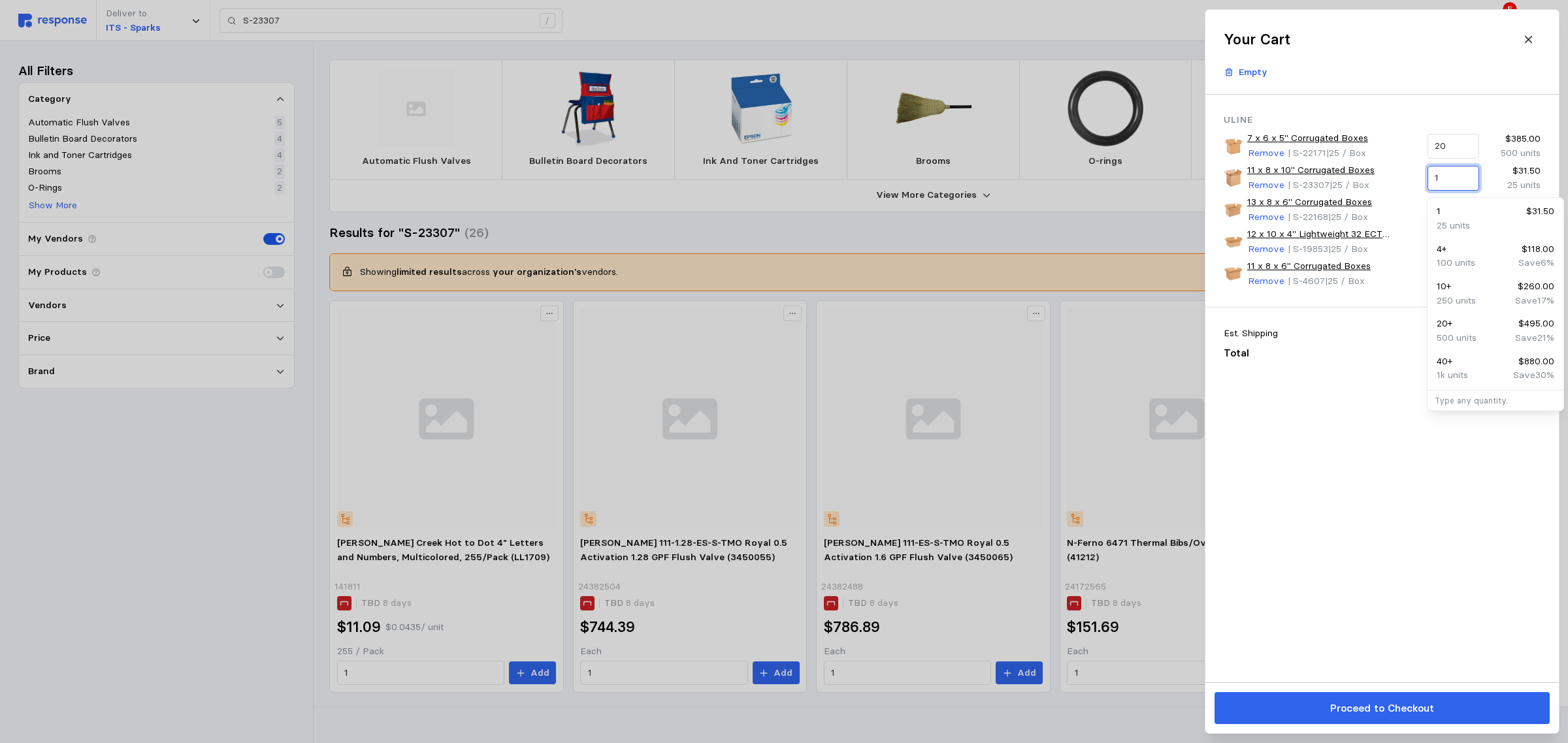
click at [1449, 180] on input "1" at bounding box center [1453, 178] width 37 height 24
click at [1467, 219] on p "200 units" at bounding box center [1456, 226] width 40 height 15
type input "20"
click at [1442, 273] on input "10" at bounding box center [1453, 274] width 37 height 24
click at [1472, 317] on p "300 units" at bounding box center [1456, 322] width 40 height 15
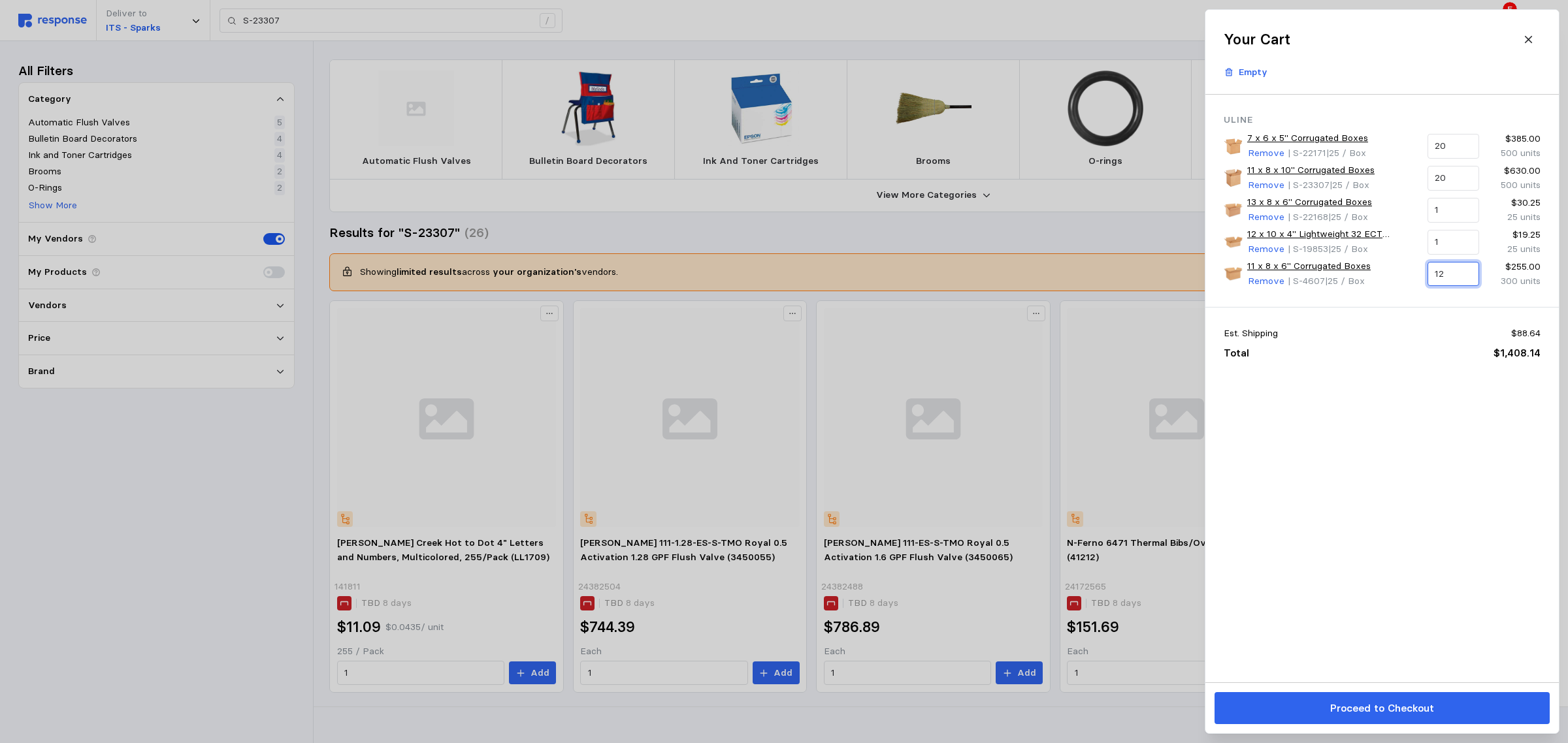
type input "12"
drag, startPoint x: 1461, startPoint y: 240, endPoint x: 1426, endPoint y: 240, distance: 35.0
click at [1426, 240] on div "1" at bounding box center [1453, 242] width 60 height 34
click at [1465, 281] on div "6 $115.50" at bounding box center [1495, 276] width 117 height 15
type input "6"
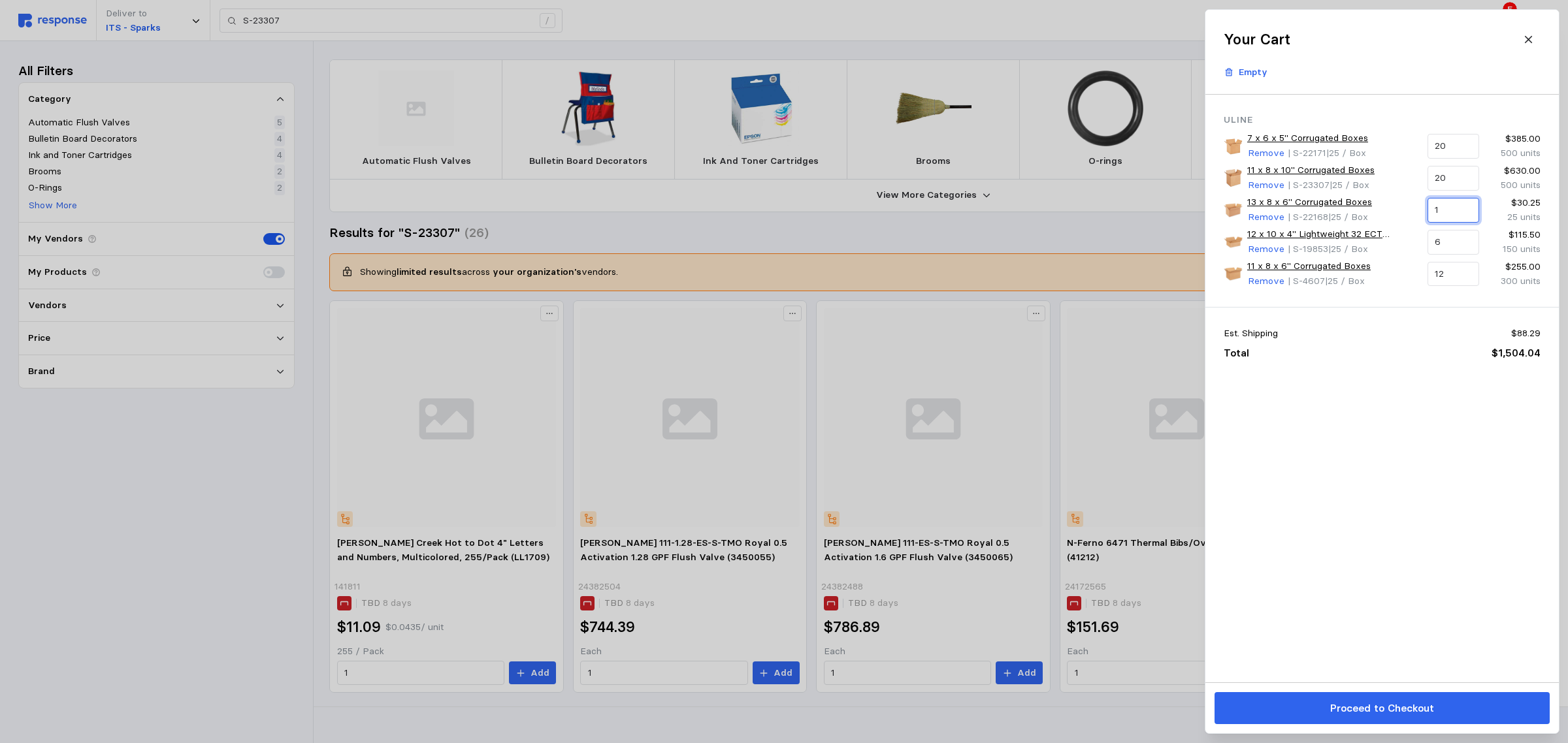
click at [1454, 203] on input "1" at bounding box center [1453, 210] width 37 height 24
click at [1362, 442] on div "Uline 7 x 6 x 5" Corrugated Boxes Remove | S-22171 | 25 / Box 20 $385.00 500 un…" at bounding box center [1382, 388] width 354 height 588
drag, startPoint x: 1454, startPoint y: 206, endPoint x: 1429, endPoint y: 207, distance: 25.0
click at [1429, 207] on div "1" at bounding box center [1453, 210] width 51 height 25
click at [1462, 260] on p "150 units" at bounding box center [1455, 258] width 38 height 15
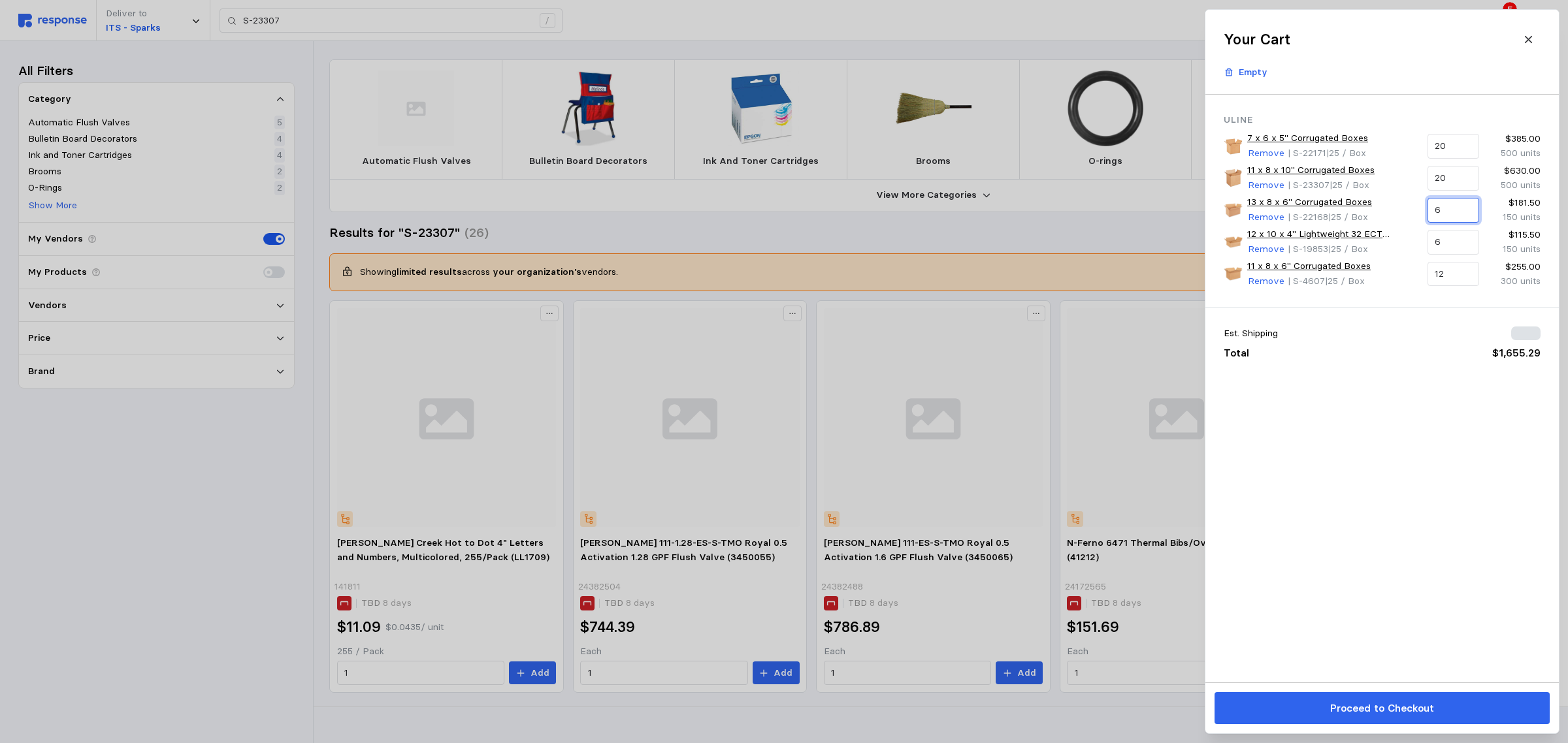
type input "6"
click at [1368, 489] on div "Uline 7 x 6 x 5" Corrugated Boxes Remove | S-22171 | 25 / Box 20 $385.00 500 un…" at bounding box center [1382, 388] width 354 height 588
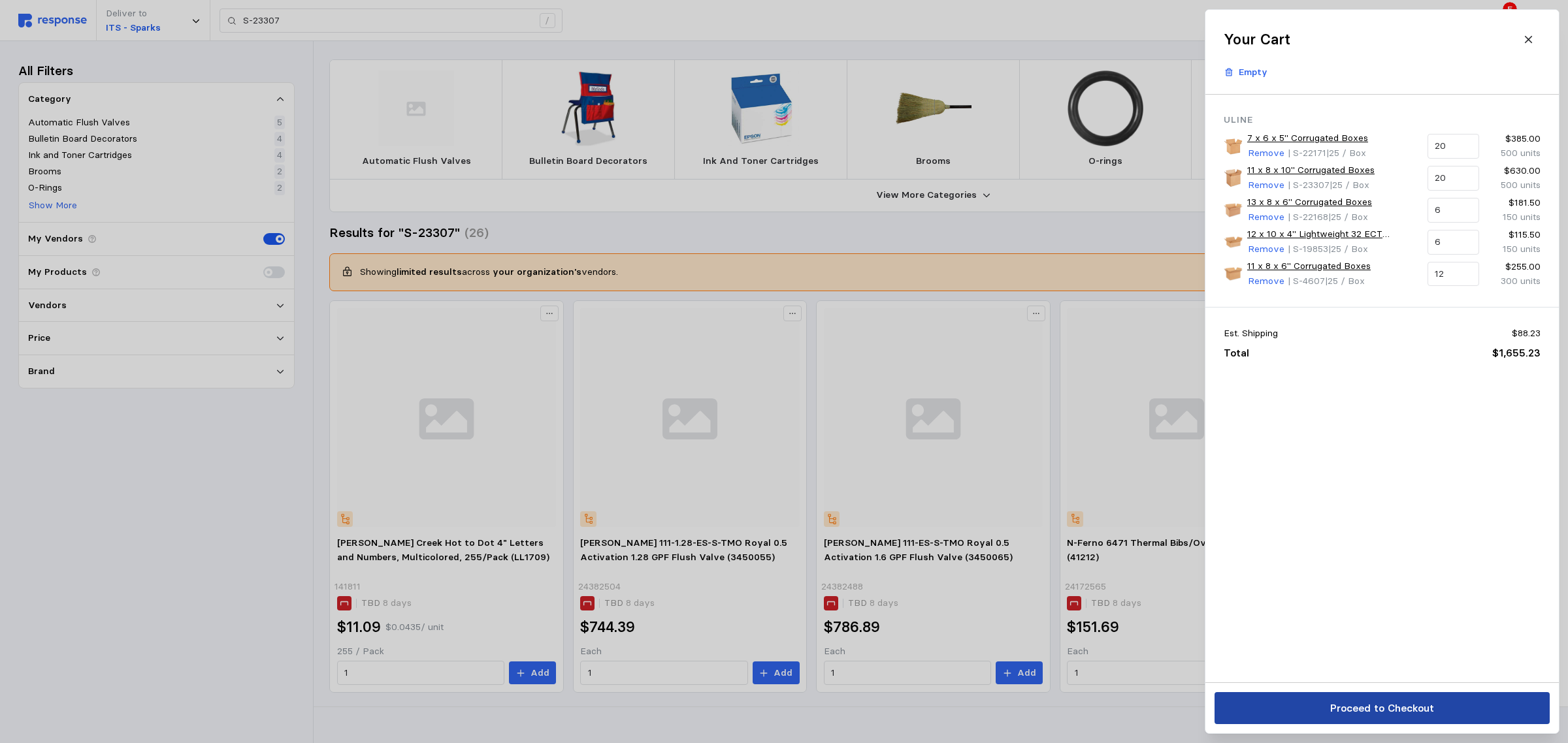
click at [1396, 709] on p "Proceed to Checkout" at bounding box center [1382, 708] width 104 height 17
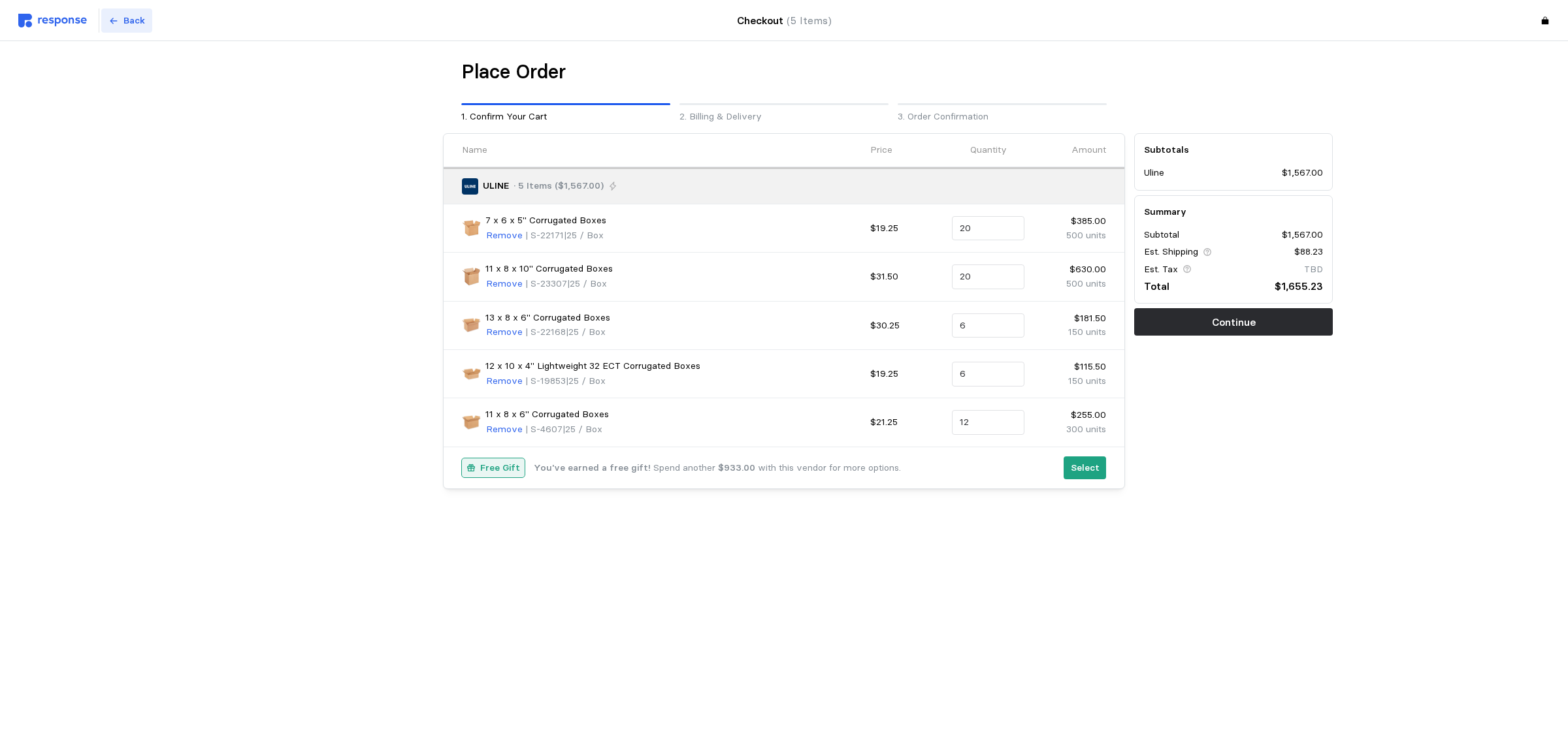
click at [124, 22] on p "Back" at bounding box center [134, 21] width 22 height 15
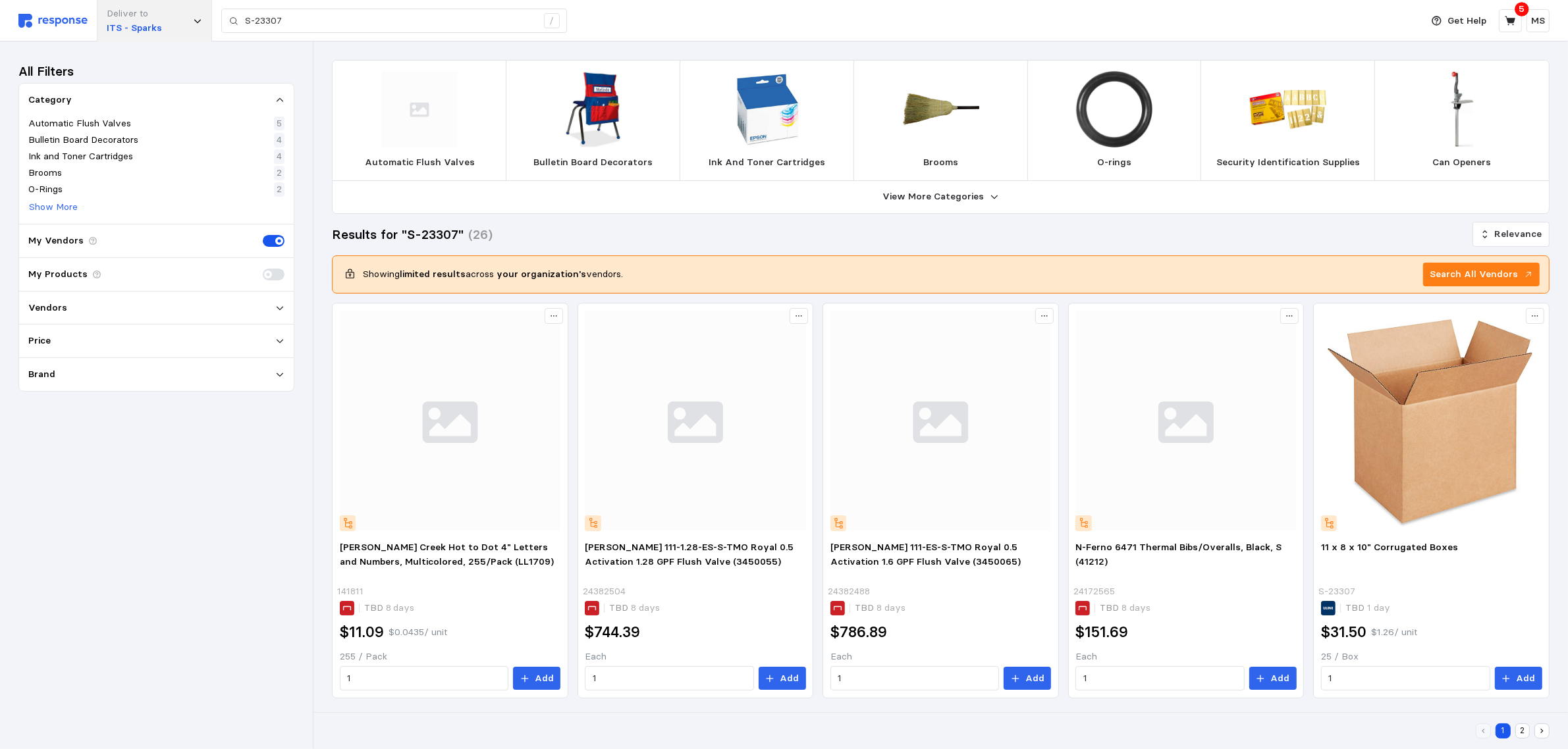
click at [139, 28] on p "ITS - Sparks" at bounding box center [134, 28] width 55 height 15
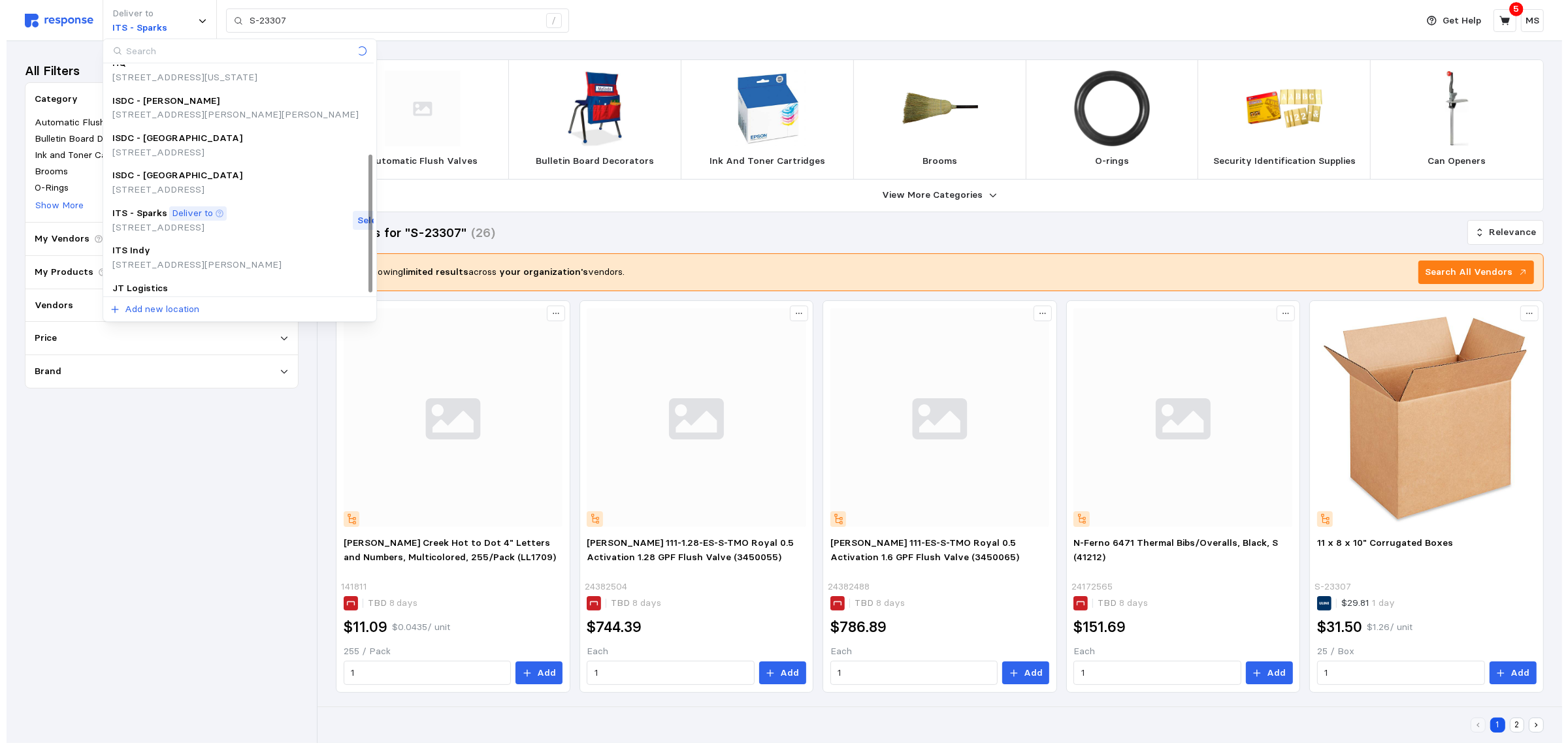
scroll to position [146, 0]
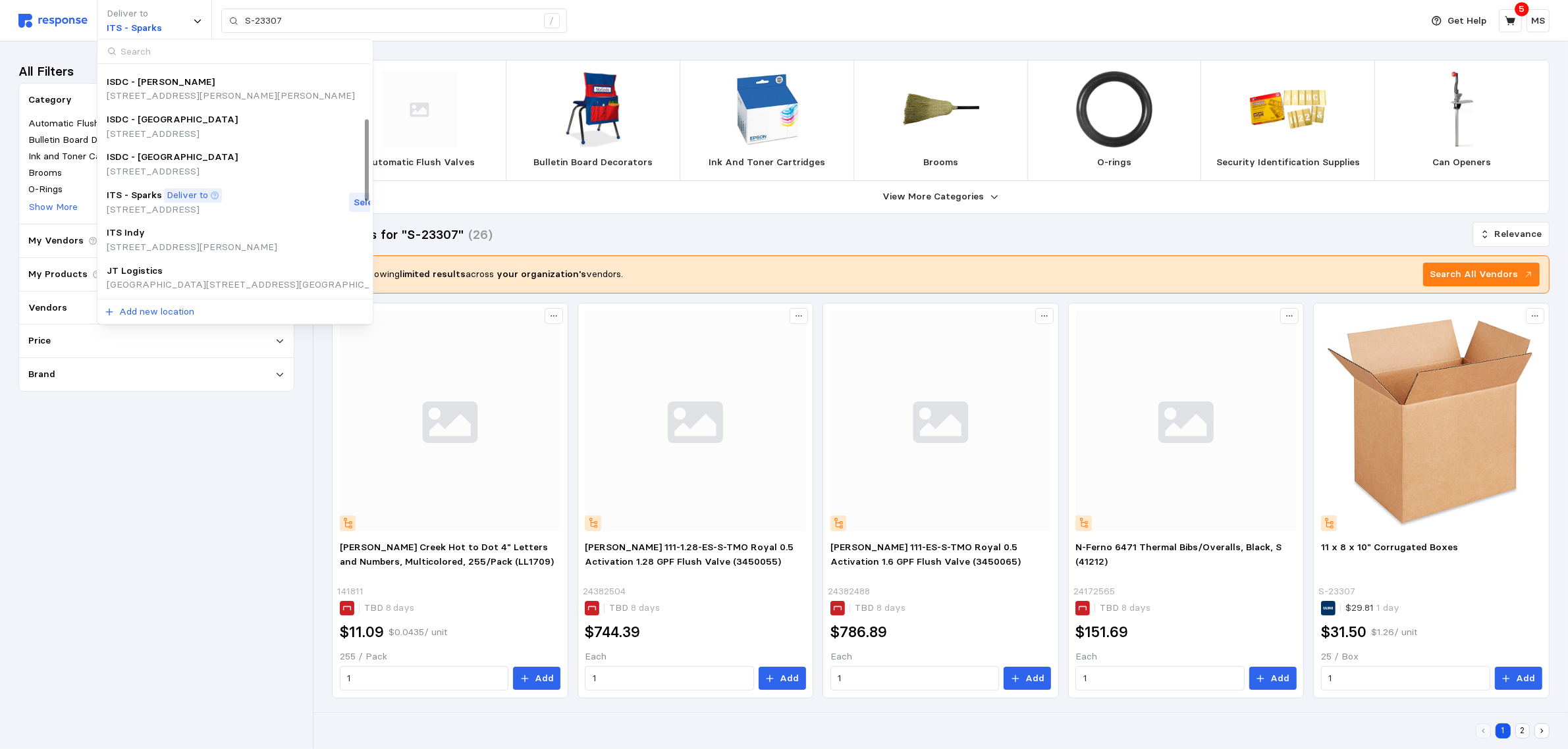
click at [193, 162] on div "ISDC - [GEOGRAPHIC_DATA]" at bounding box center [172, 157] width 131 height 15
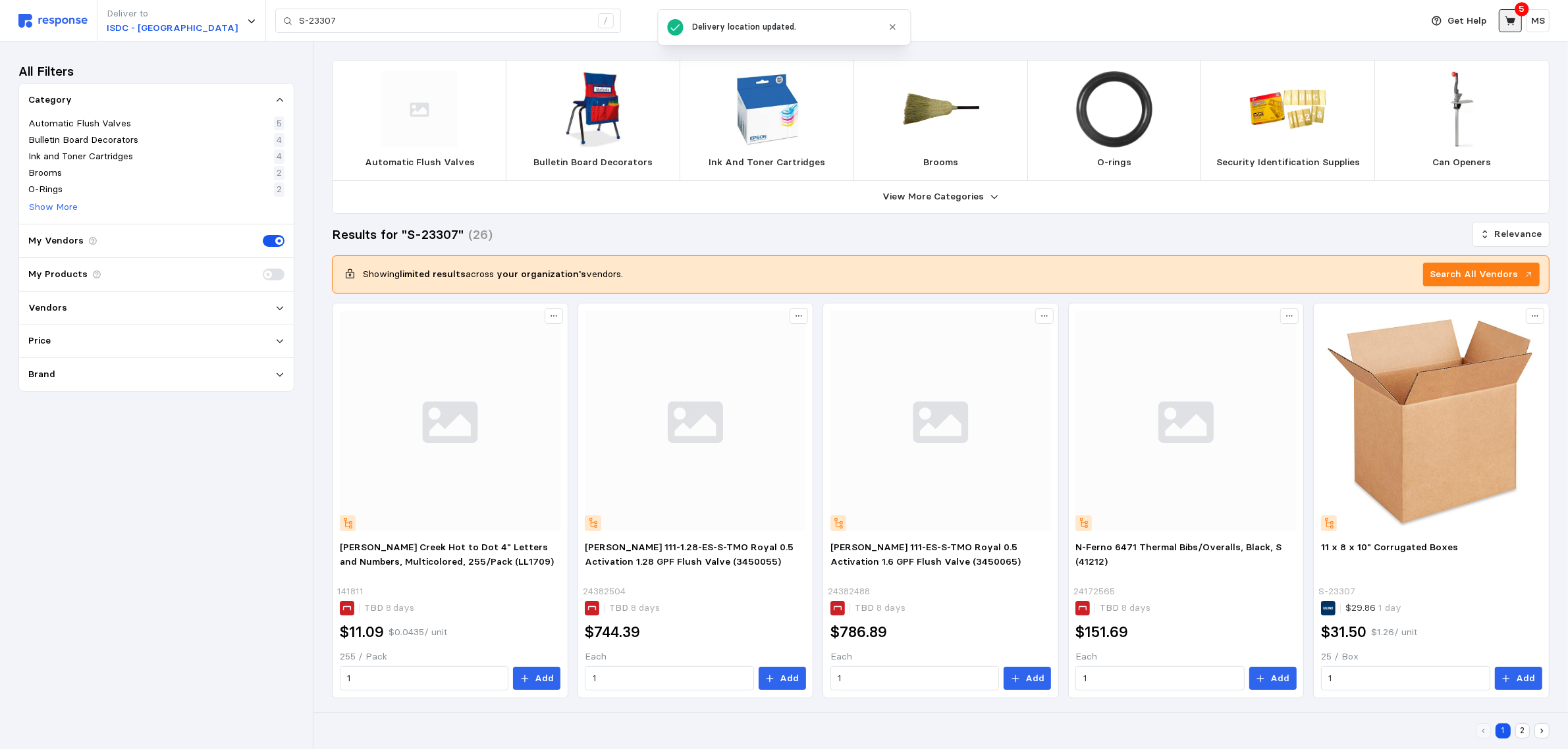
click at [1510, 23] on icon at bounding box center [1510, 20] width 11 height 9
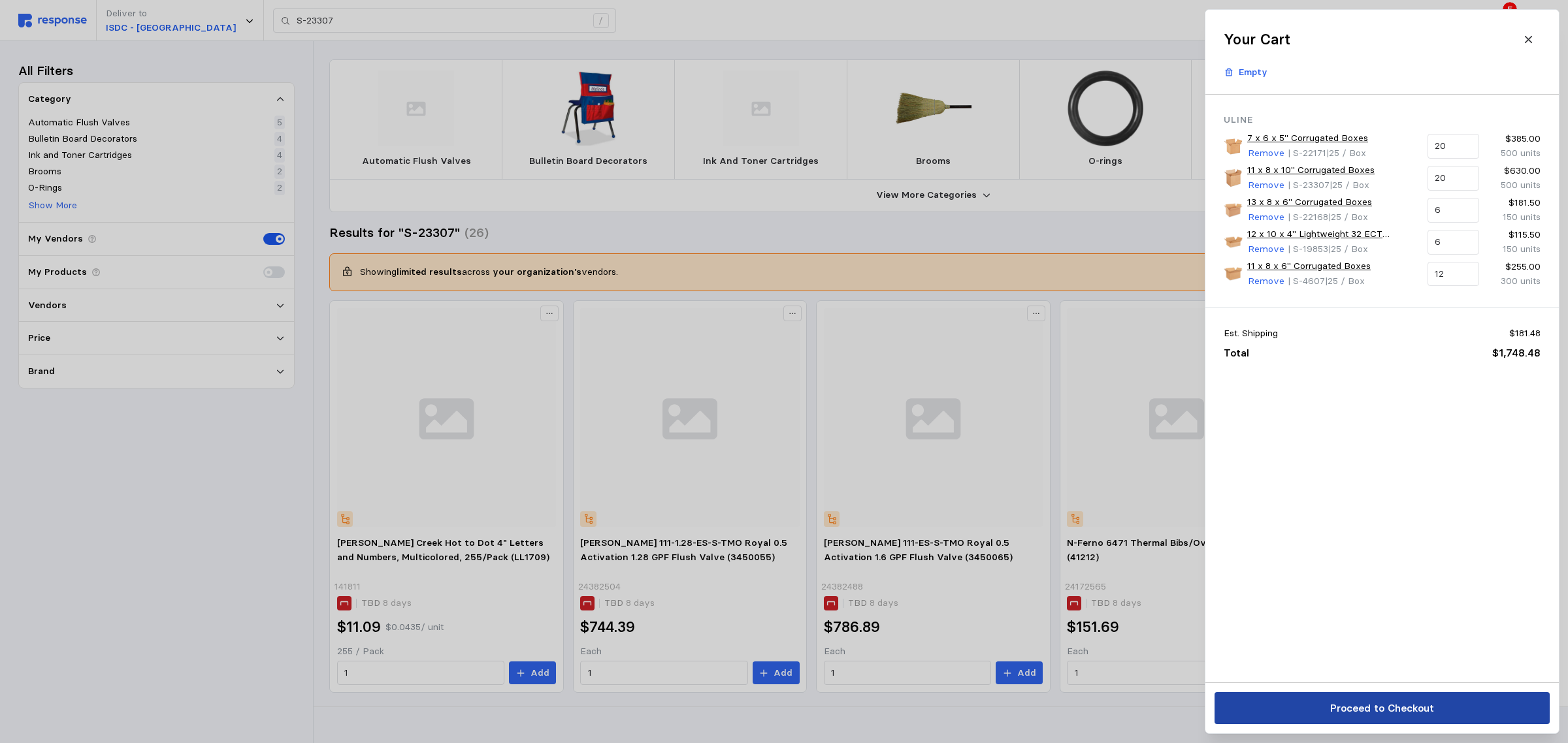
click at [1402, 709] on p "Proceed to Checkout" at bounding box center [1382, 708] width 104 height 17
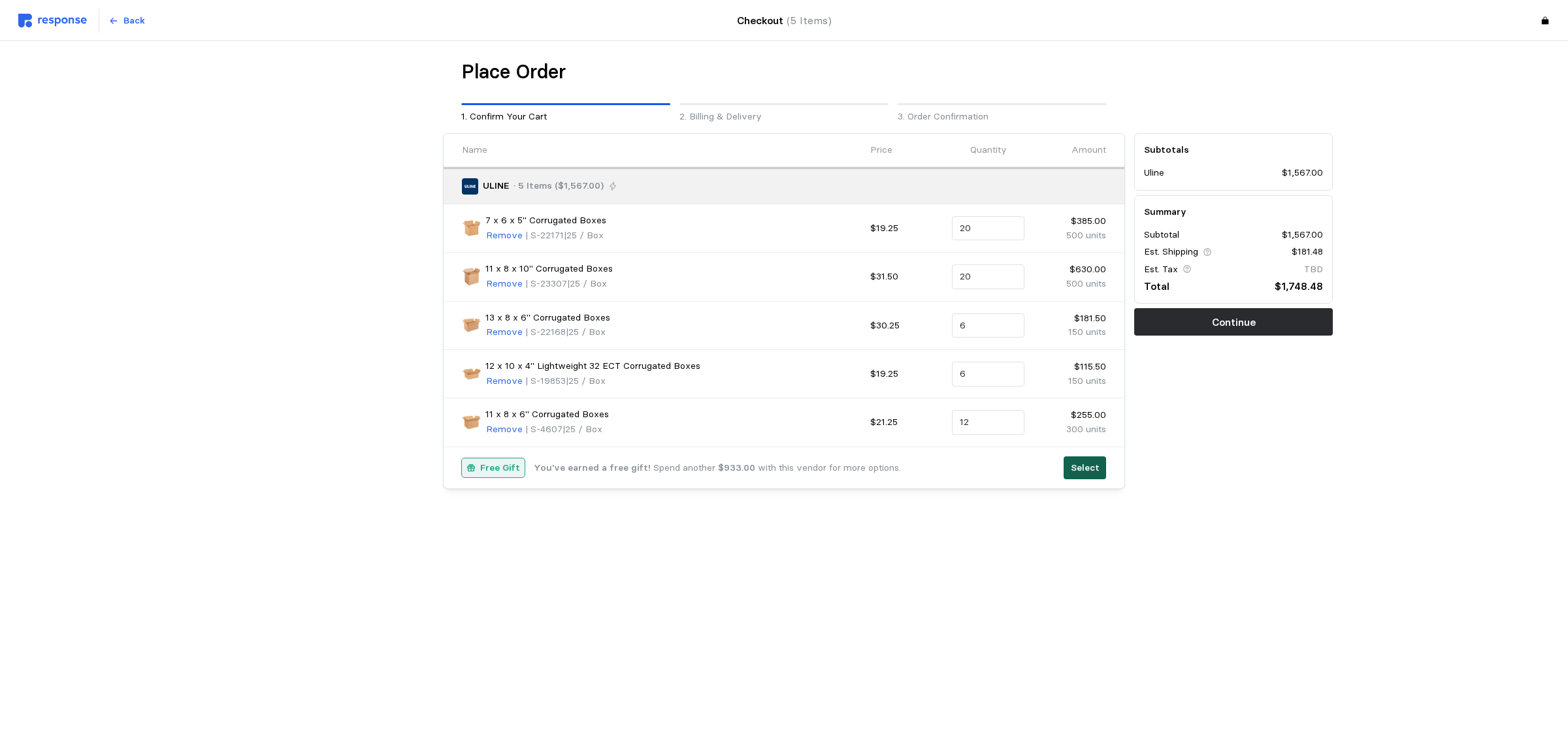
click at [1082, 475] on p "Select" at bounding box center [1085, 468] width 28 height 15
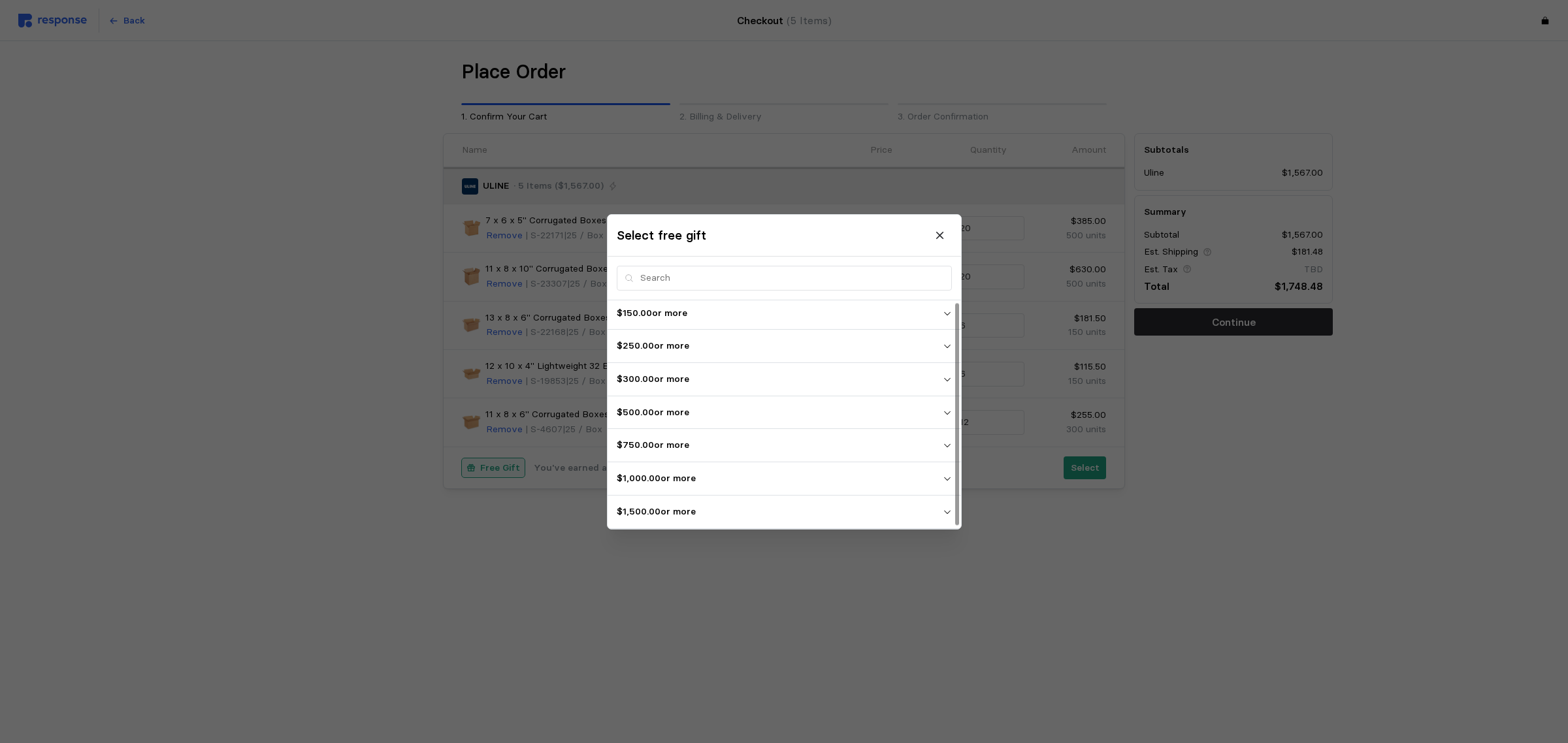
scroll to position [4, 0]
click at [786, 504] on p "$1,500.00 or more" at bounding box center [779, 511] width 326 height 15
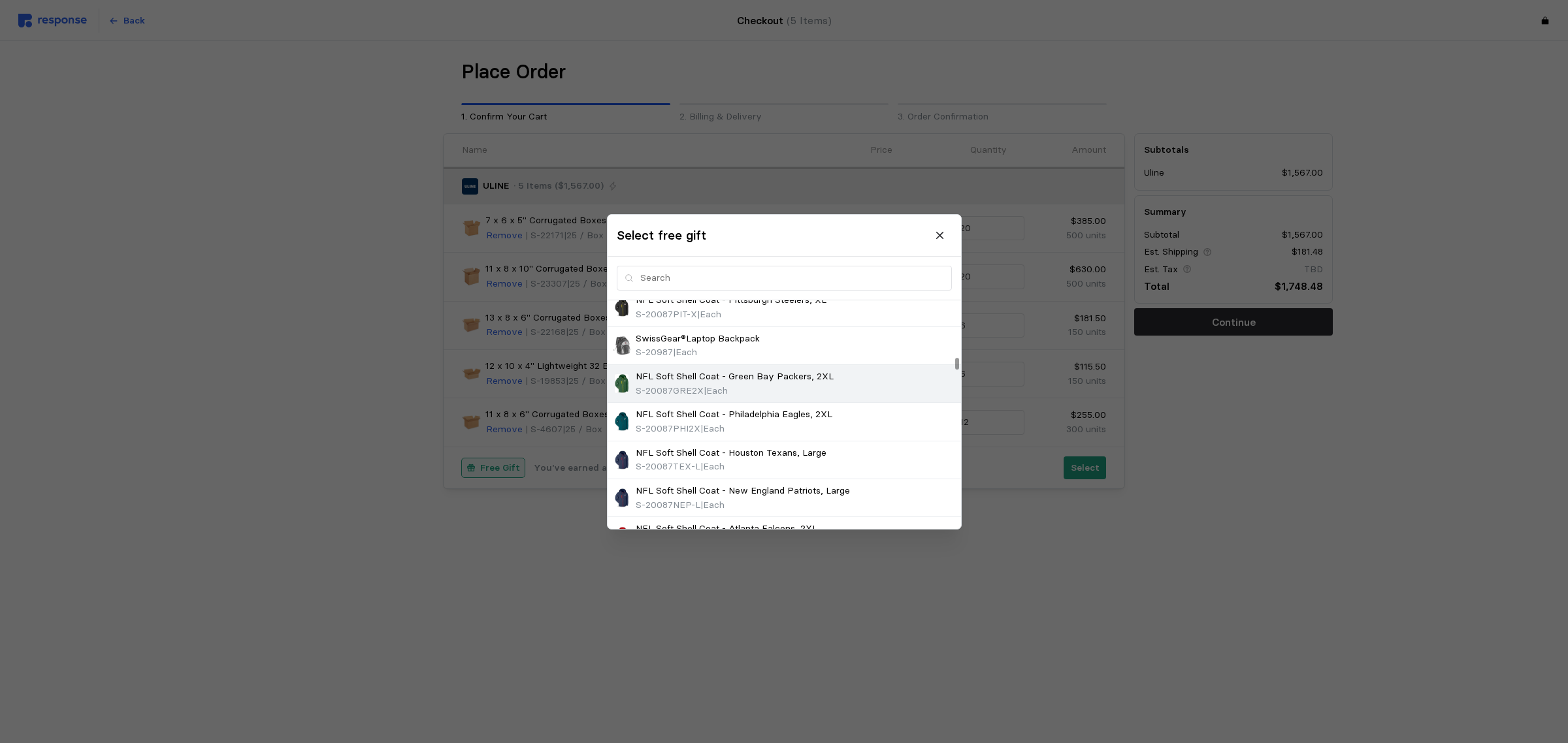
scroll to position [1147, 0]
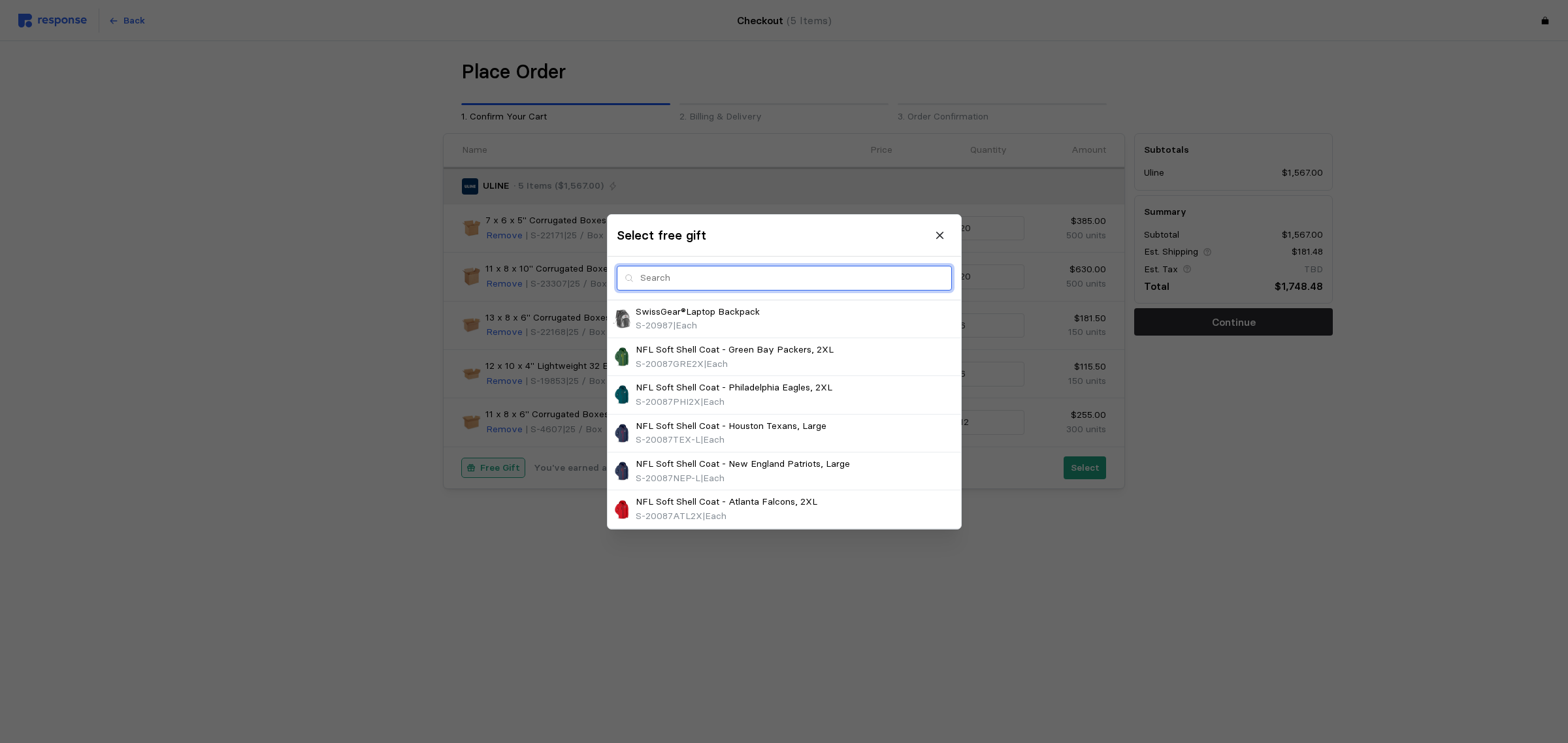
click at [683, 278] on input "text" at bounding box center [792, 278] width 304 height 24
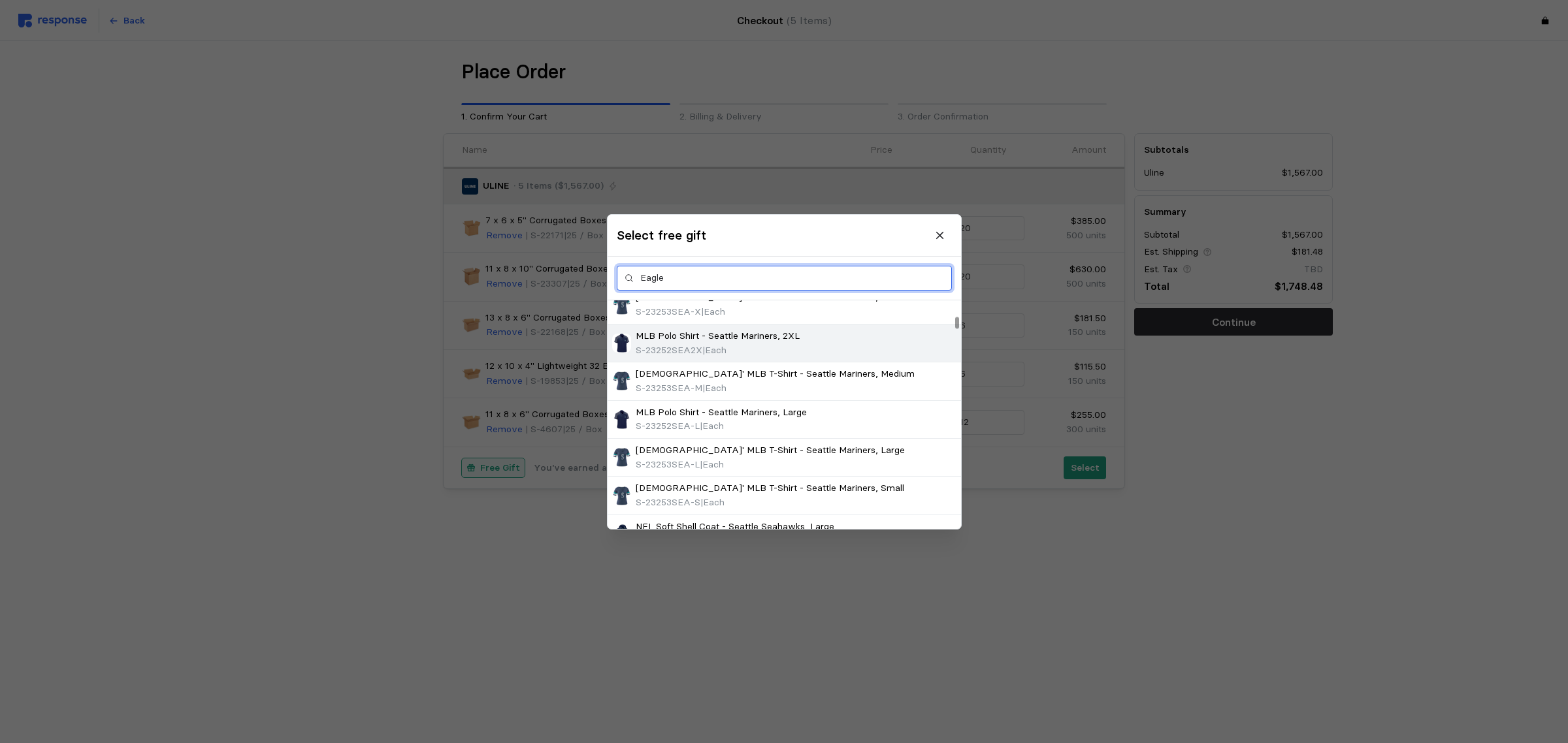
type input "Eagles"
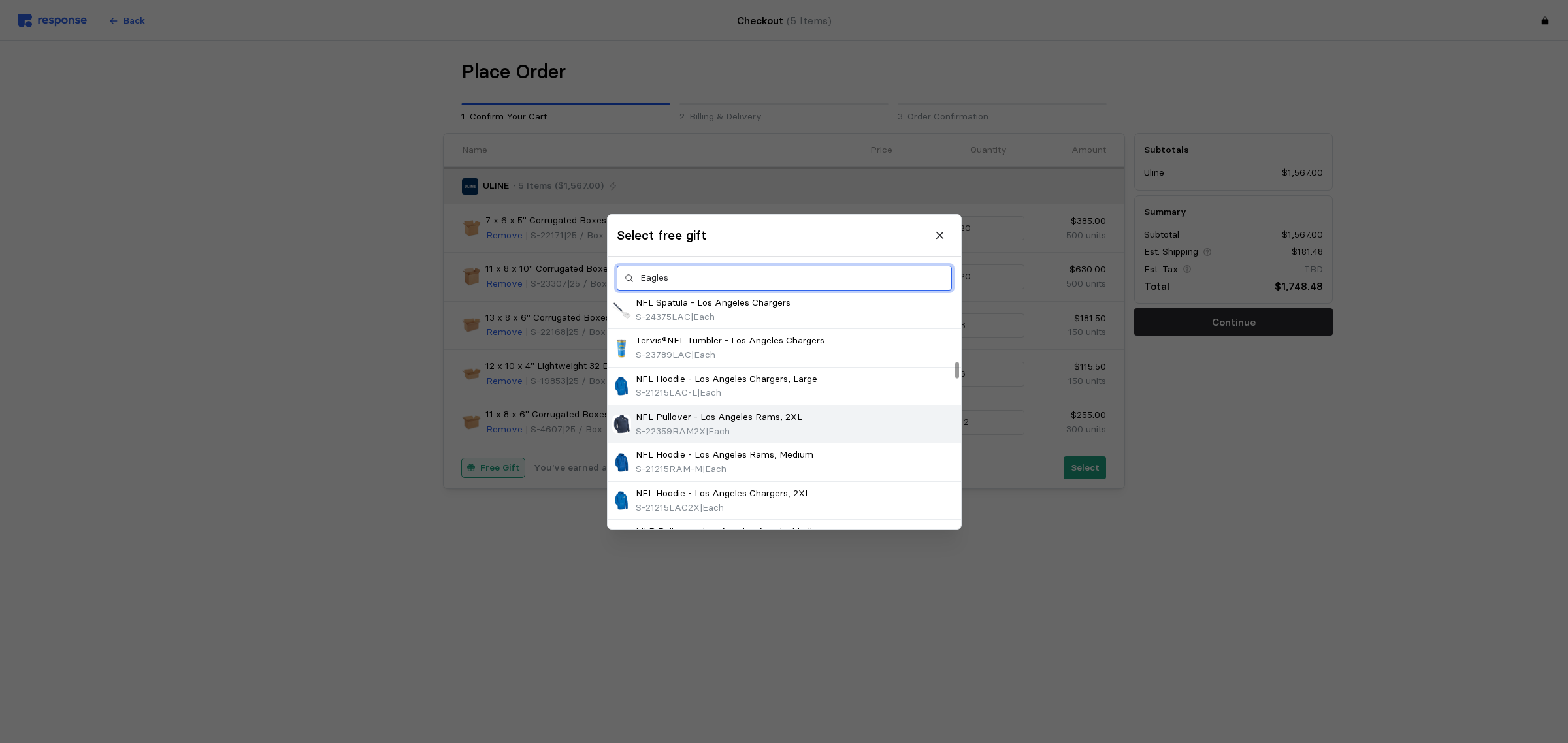
scroll to position [820, 0]
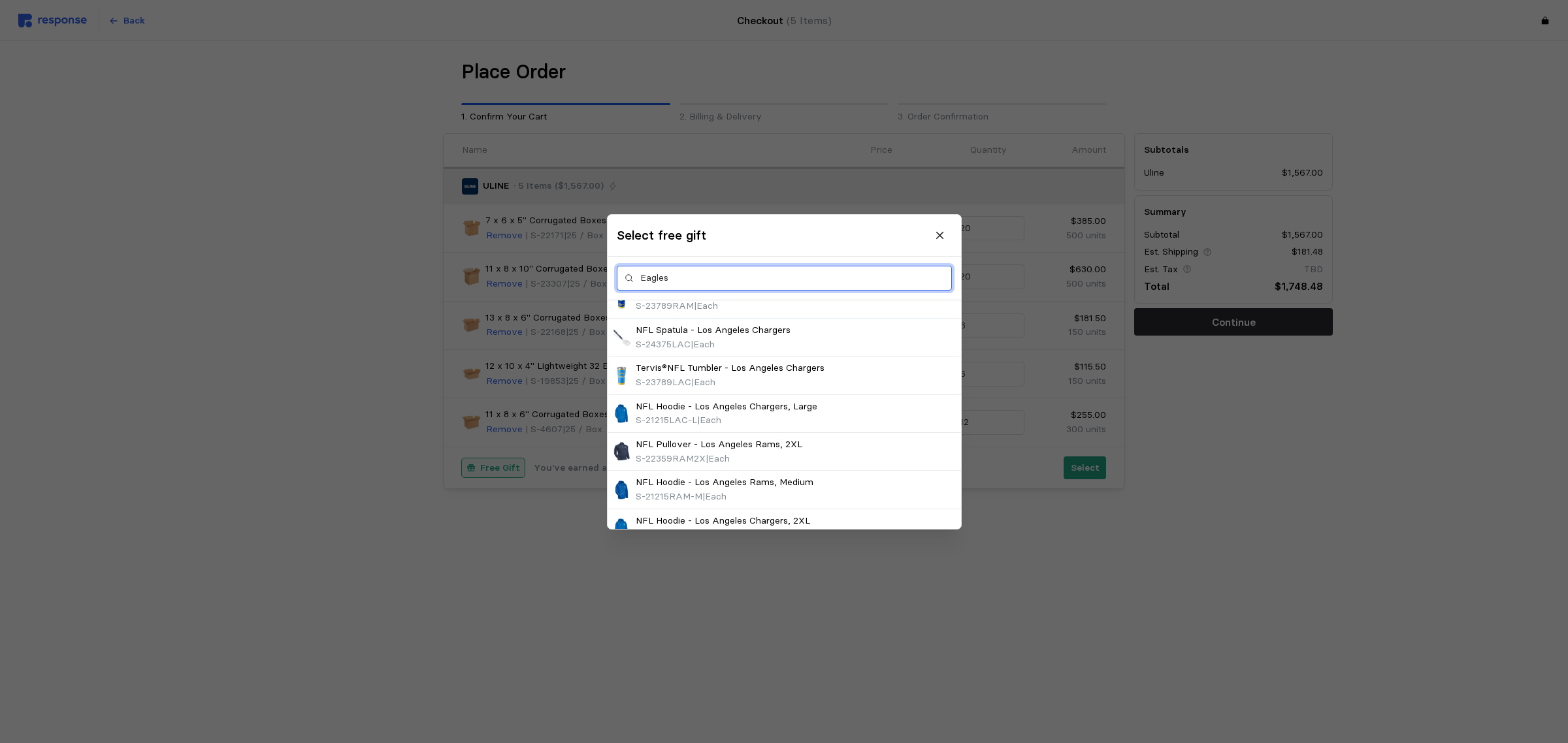
drag, startPoint x: 702, startPoint y: 279, endPoint x: 587, endPoint y: 278, distance: 115.0
click at [587, 742] on div "Select free gift Eagles Tervis®NFL Tumbler - Philadelphia Eagles S-23789PHI | E…" at bounding box center [784, 743] width 1568 height 0
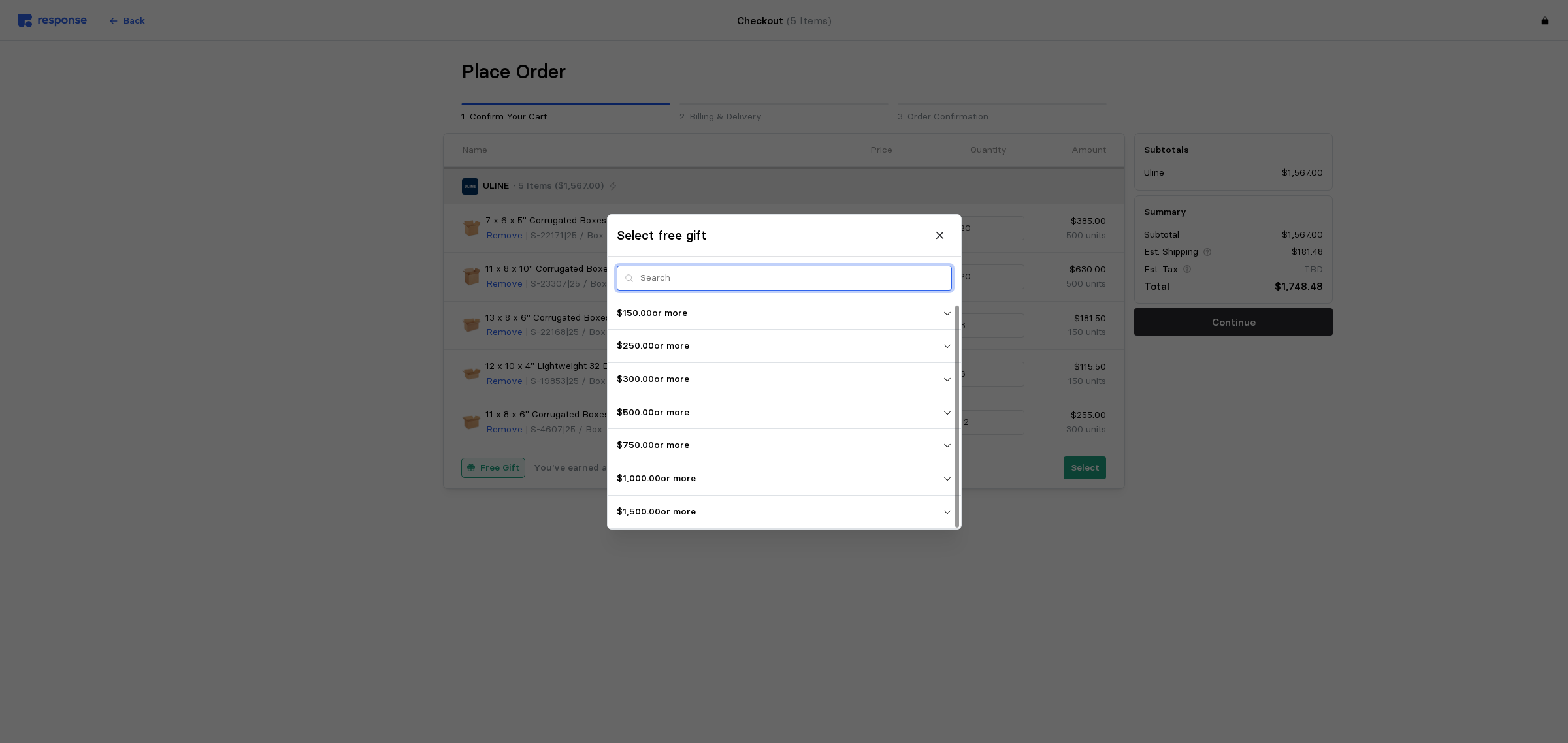
scroll to position [4, 0]
click at [750, 519] on p "$1,500.00 or more" at bounding box center [779, 511] width 326 height 15
click at [752, 515] on p "$1,500.00 or more" at bounding box center [779, 510] width 326 height 15
click at [752, 515] on p "$1,500.00 or more" at bounding box center [779, 511] width 326 height 15
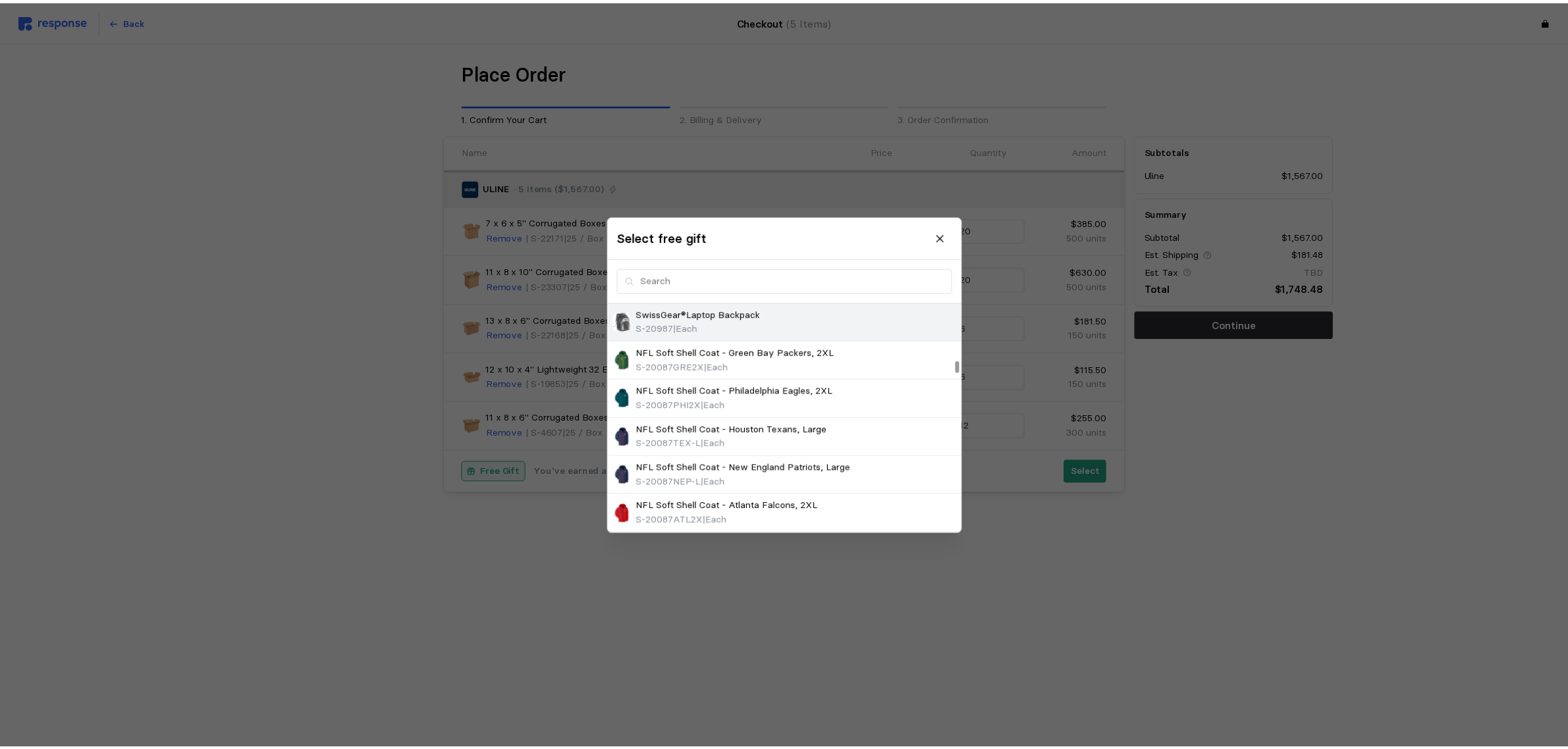
scroll to position [1074, 0]
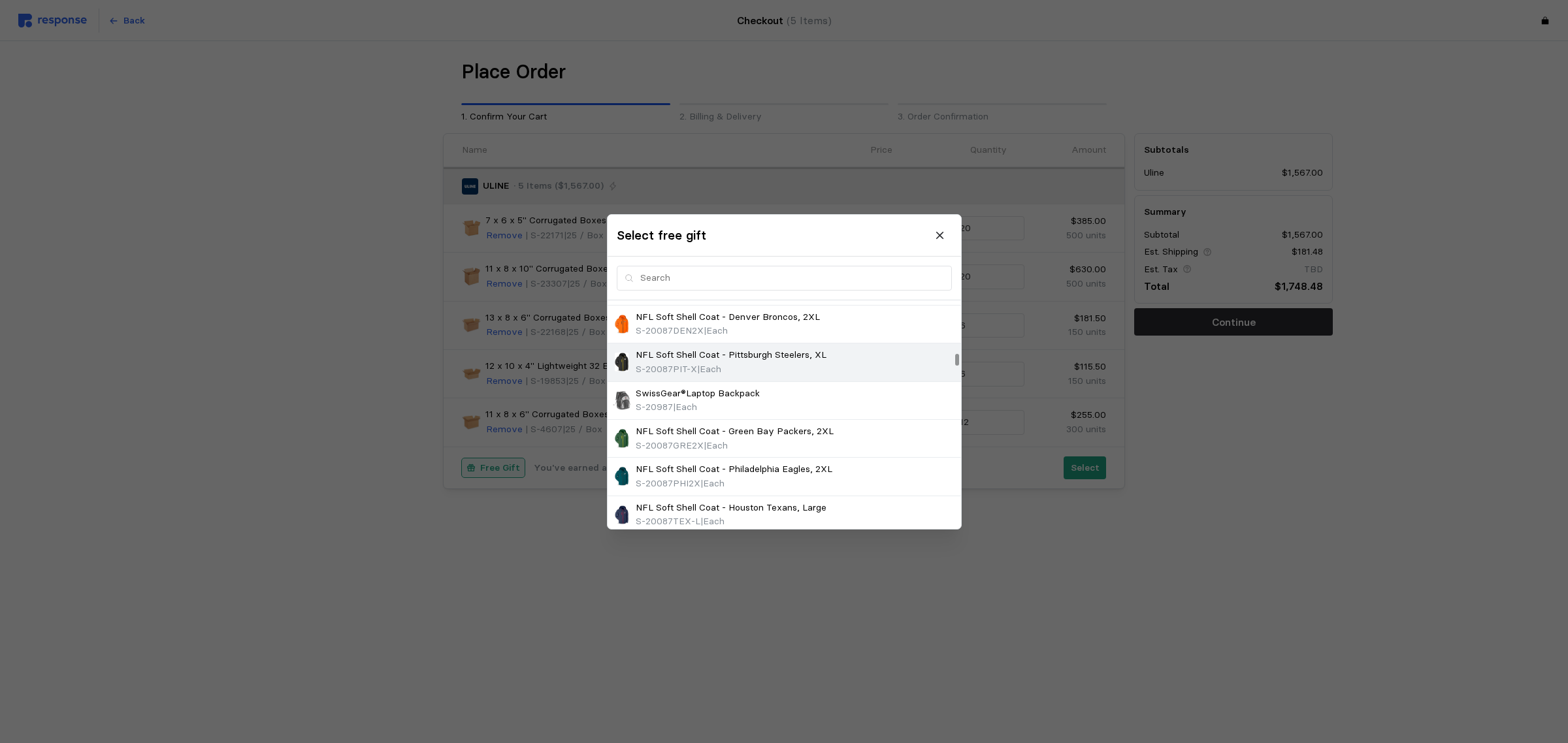
drag, startPoint x: 786, startPoint y: 371, endPoint x: 793, endPoint y: 365, distance: 9.2
click at [786, 371] on div "S-20087PIT-X | Each" at bounding box center [731, 369] width 191 height 15
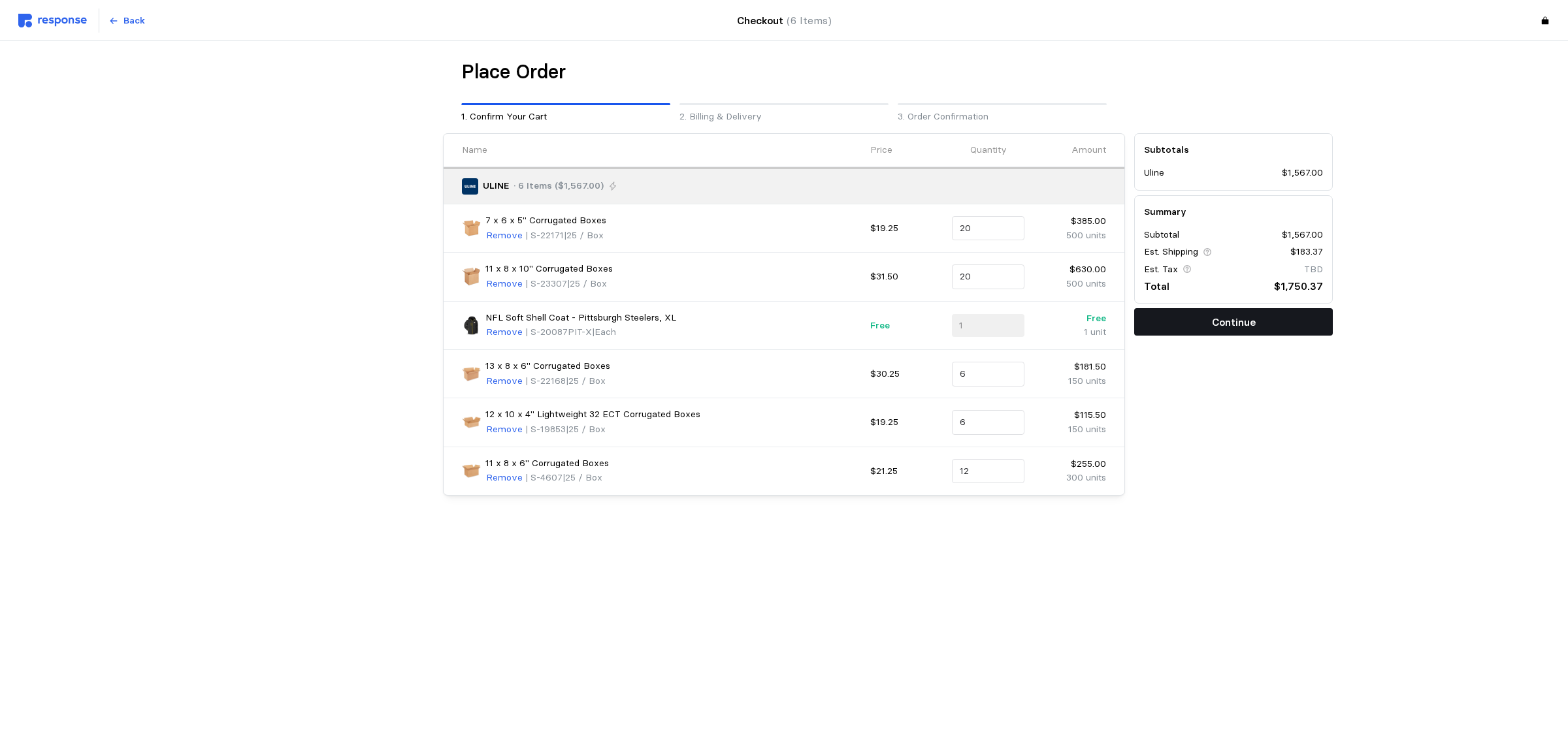
click at [1257, 319] on button "Continue" at bounding box center [1234, 322] width 199 height 28
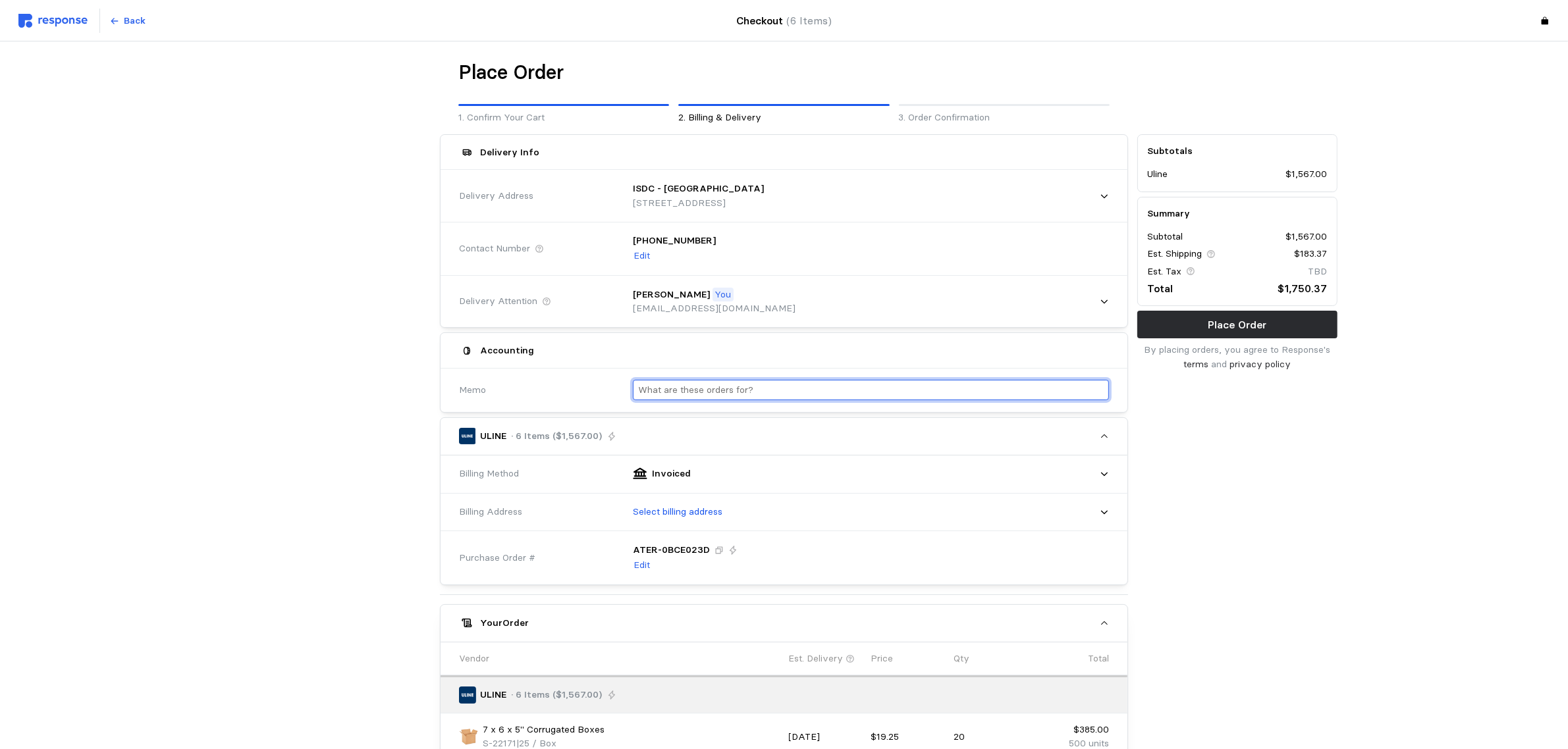
click at [732, 391] on input "text" at bounding box center [870, 390] width 466 height 19
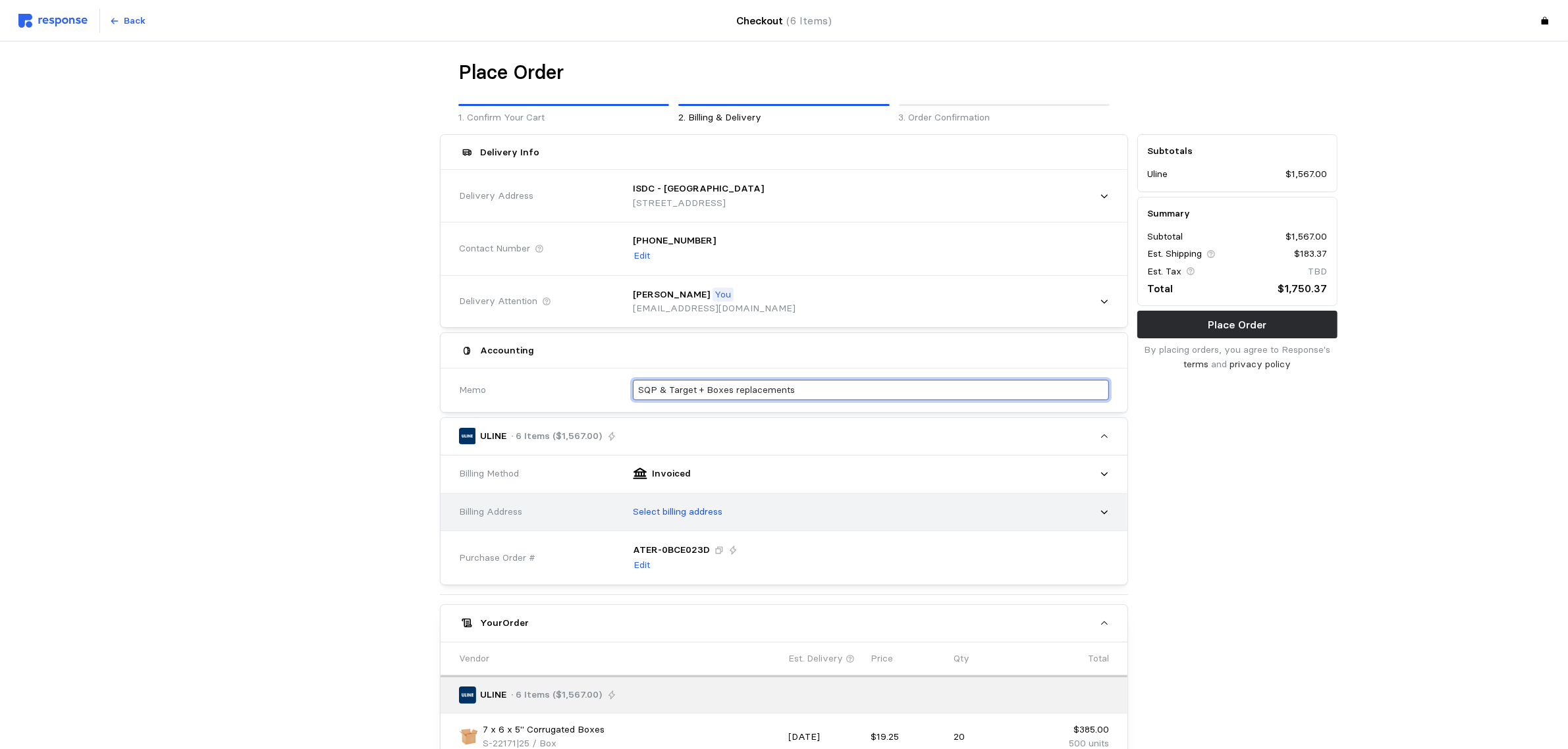
type input "SQP & Target + Boxes replacements"
click at [695, 517] on p "Select billing address" at bounding box center [678, 512] width 90 height 15
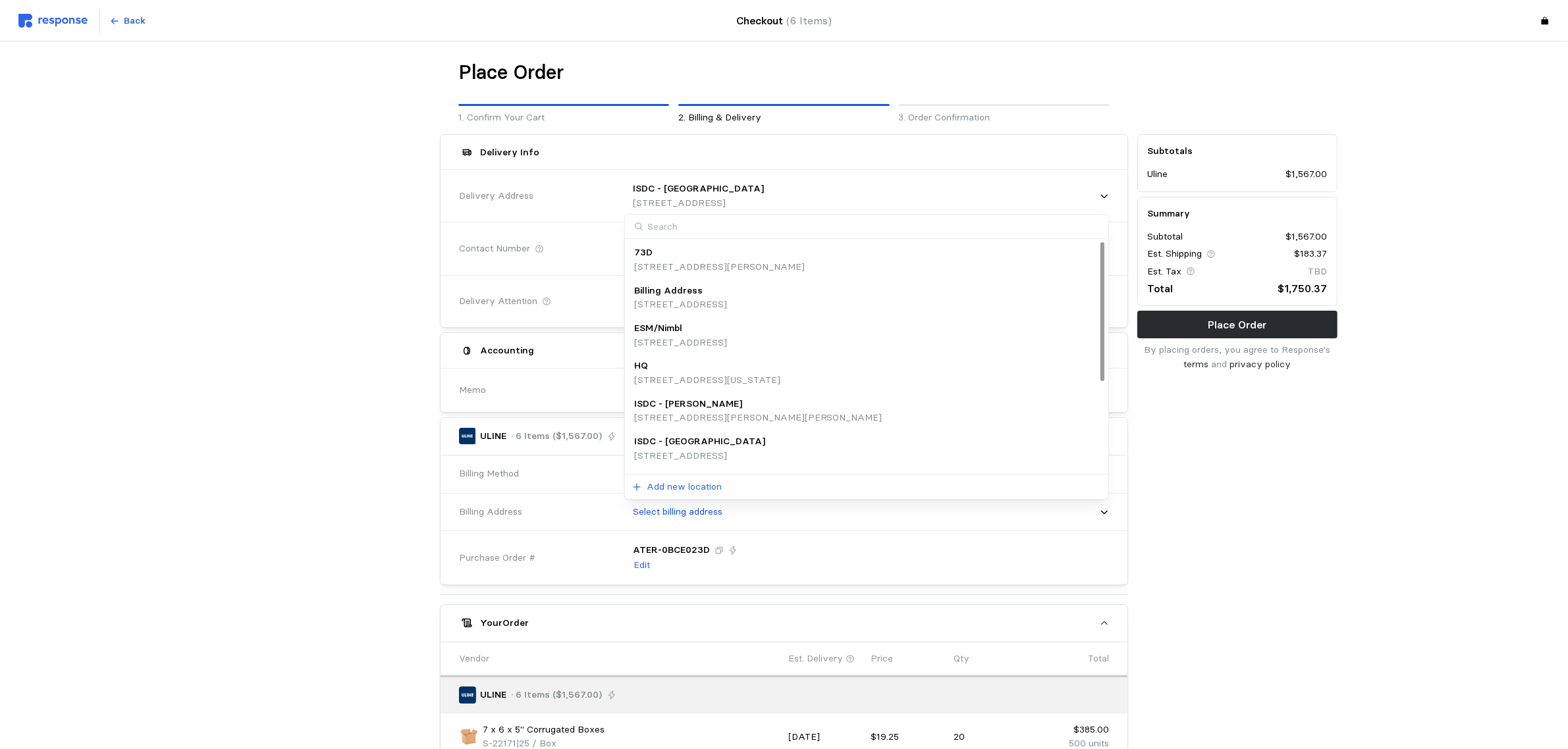
click at [719, 298] on p "[STREET_ADDRESS]" at bounding box center [681, 304] width 93 height 15
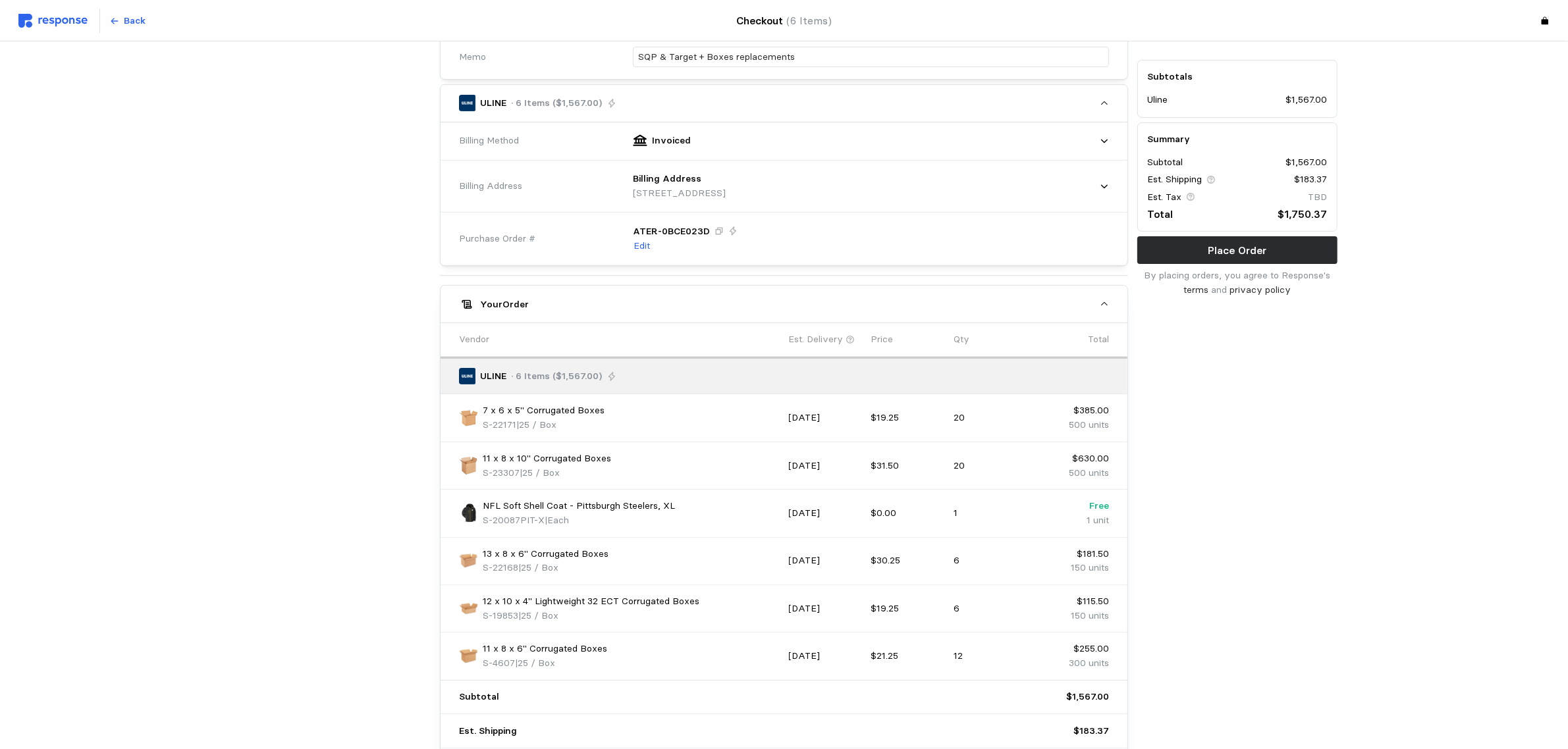
scroll to position [150, 0]
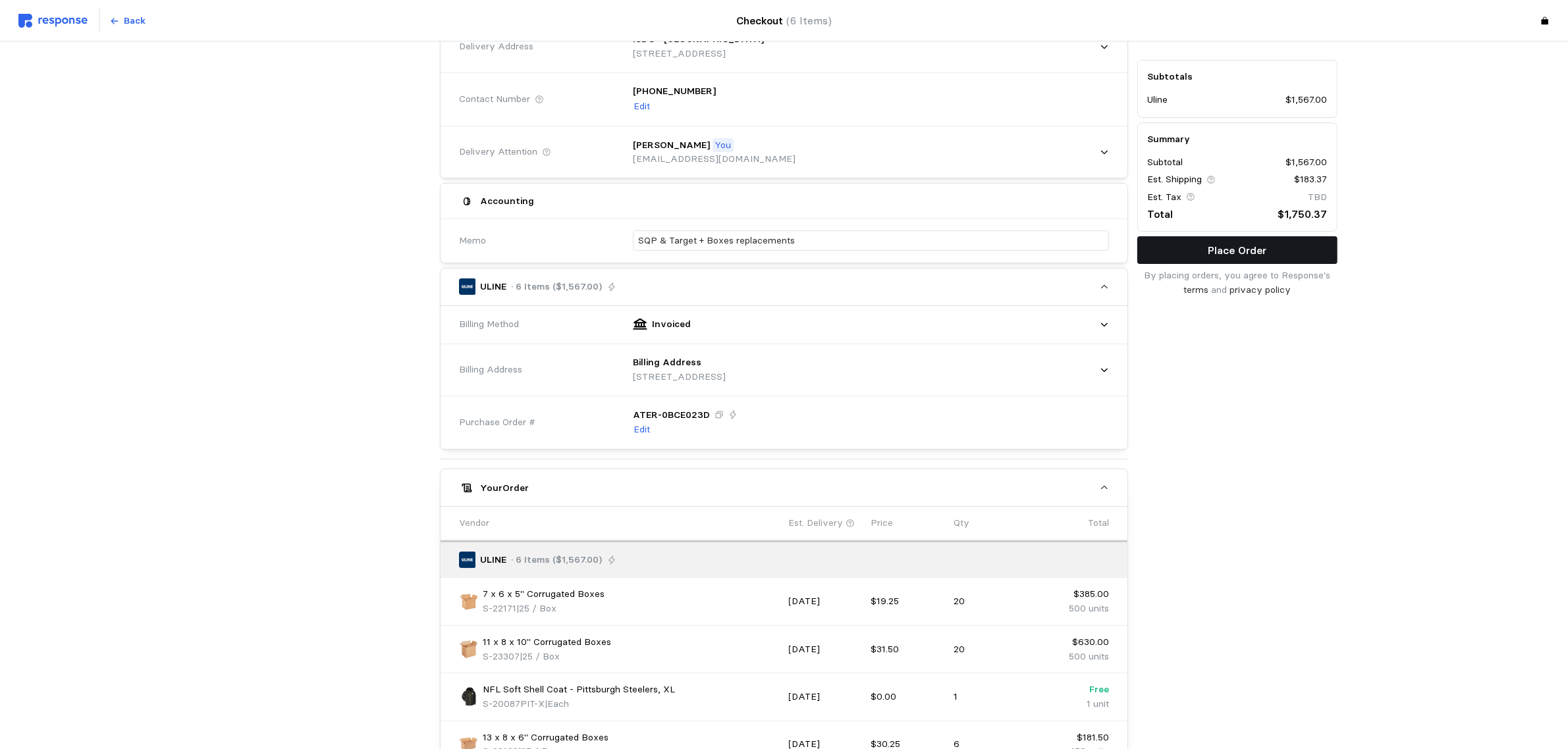
click at [1255, 251] on p "Place Order" at bounding box center [1237, 251] width 59 height 17
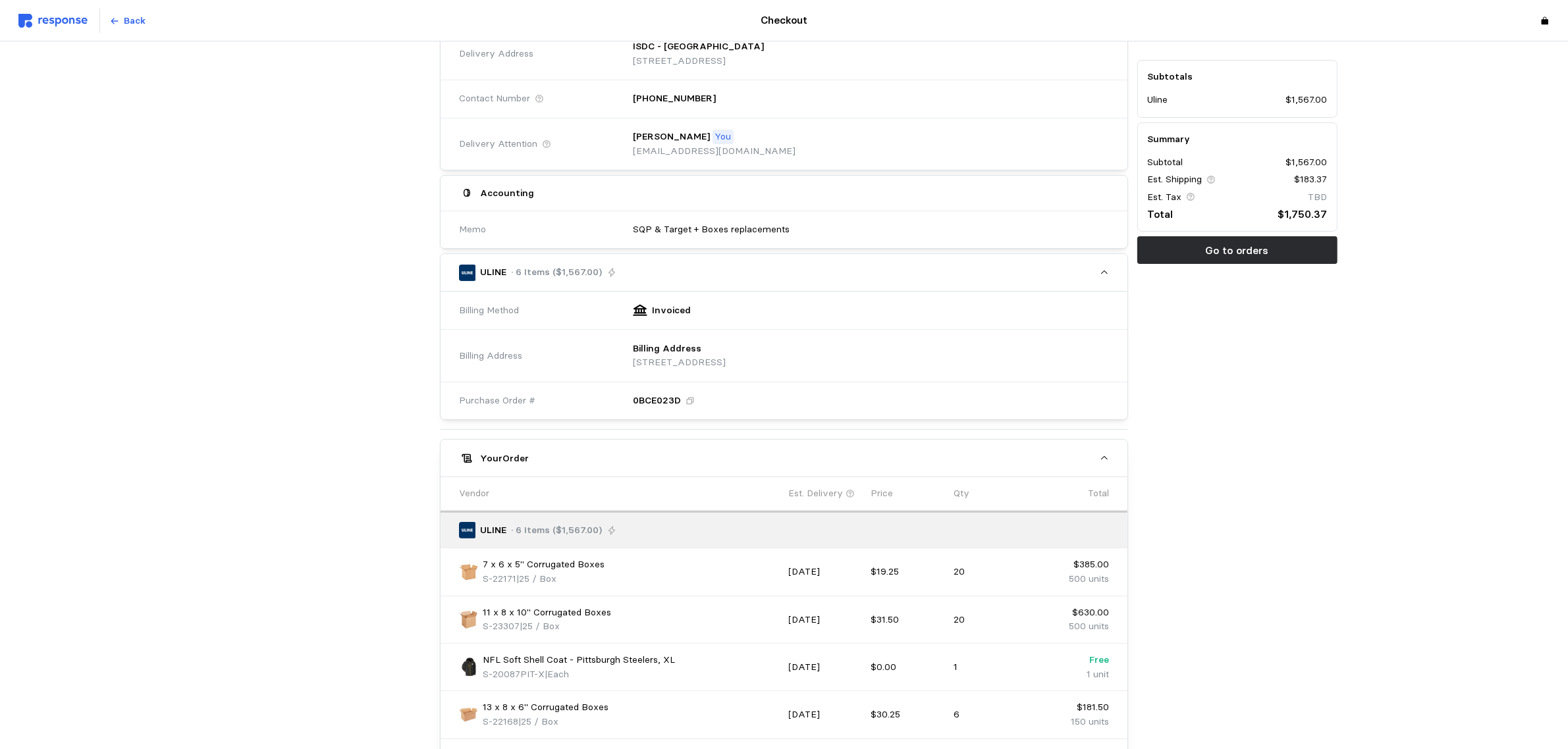
scroll to position [247, 0]
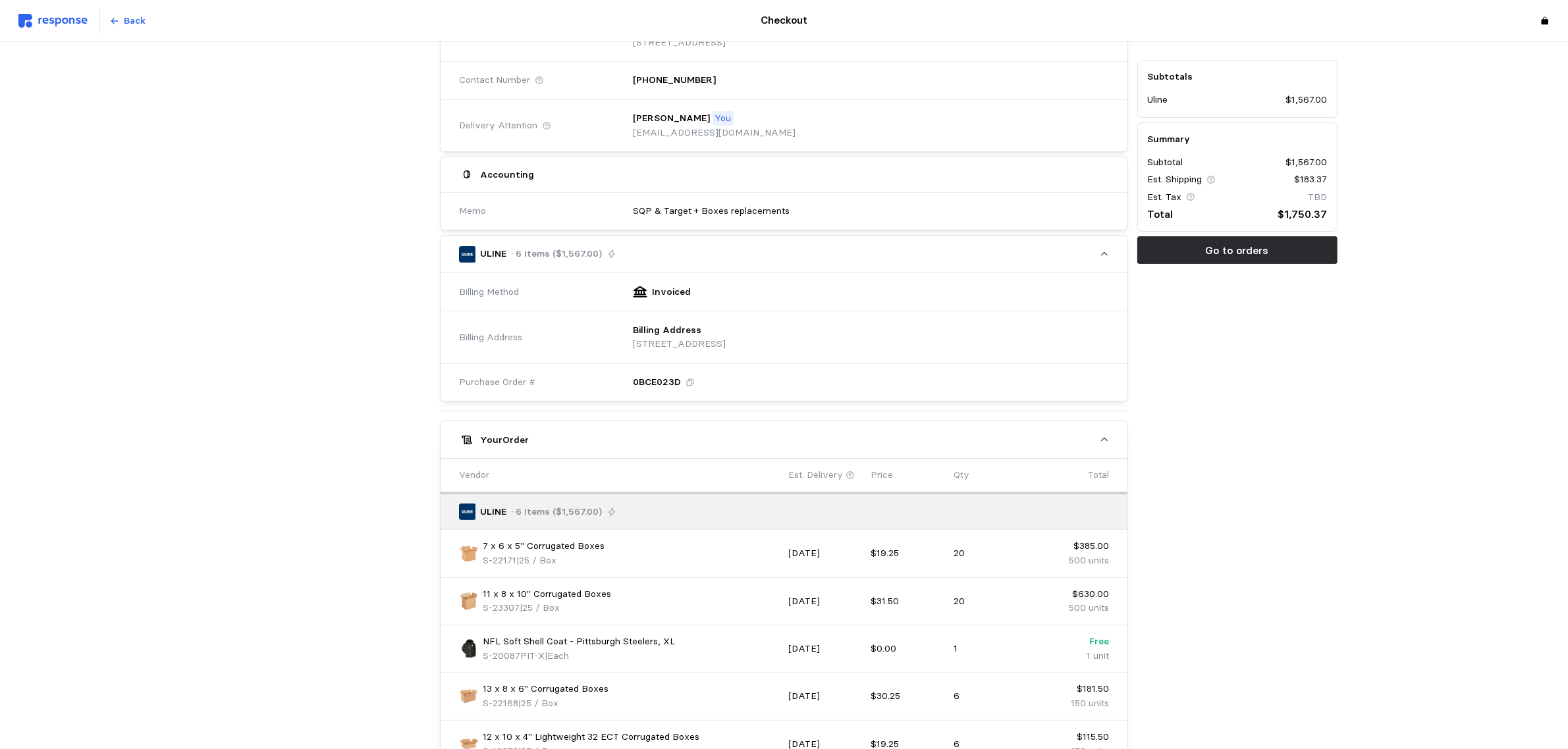
click at [688, 384] on icon at bounding box center [690, 382] width 9 height 9
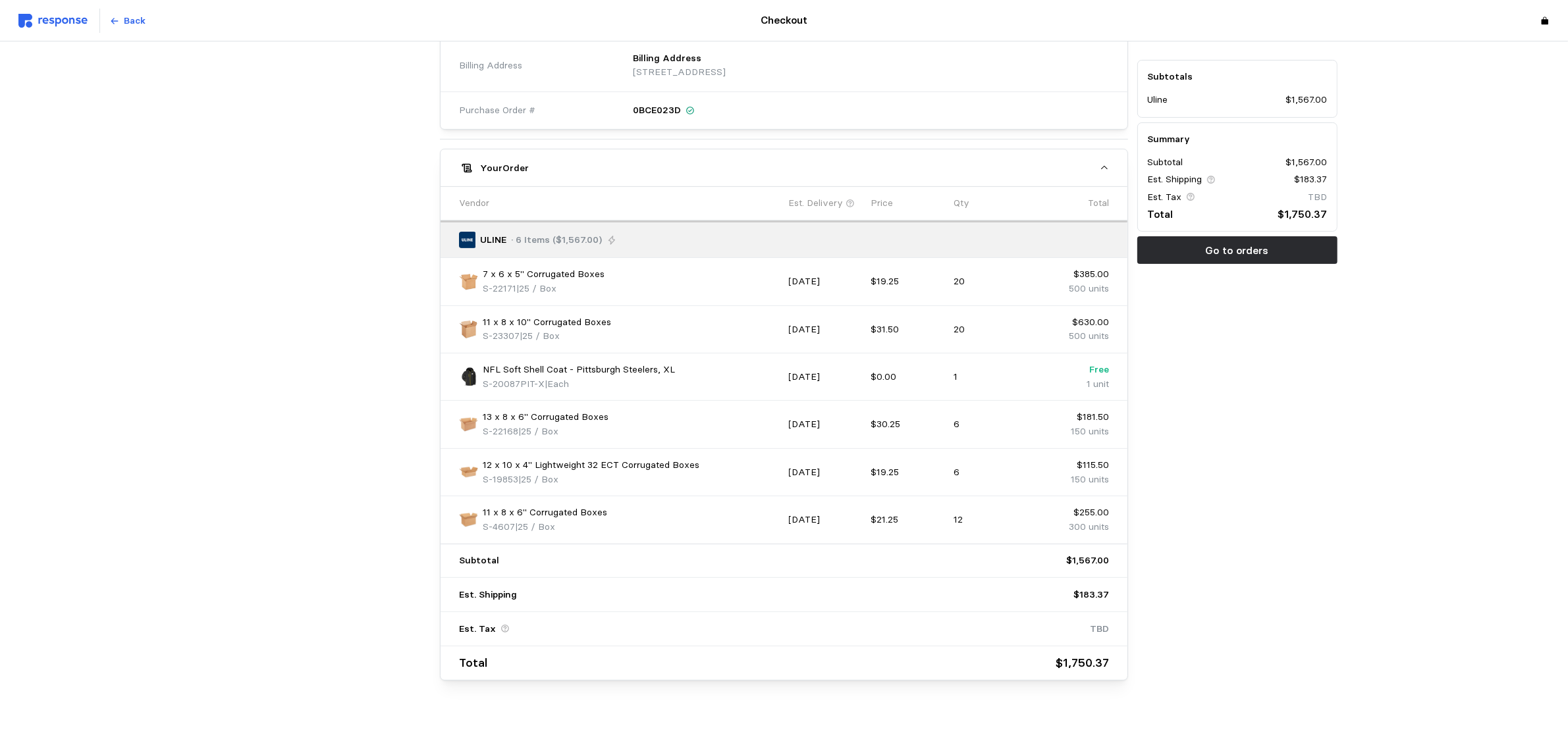
scroll to position [527, 0]
drag, startPoint x: 483, startPoint y: 363, endPoint x: 680, endPoint y: 369, distance: 197.1
click at [680, 369] on div "NFL Soft Shell Coat - Pittsburgh Steelers, XL S-20087PIT-X | Each" at bounding box center [619, 372] width 320 height 28
copy p "NFL Soft Shell Coat - Pittsburgh Steelers, XL"
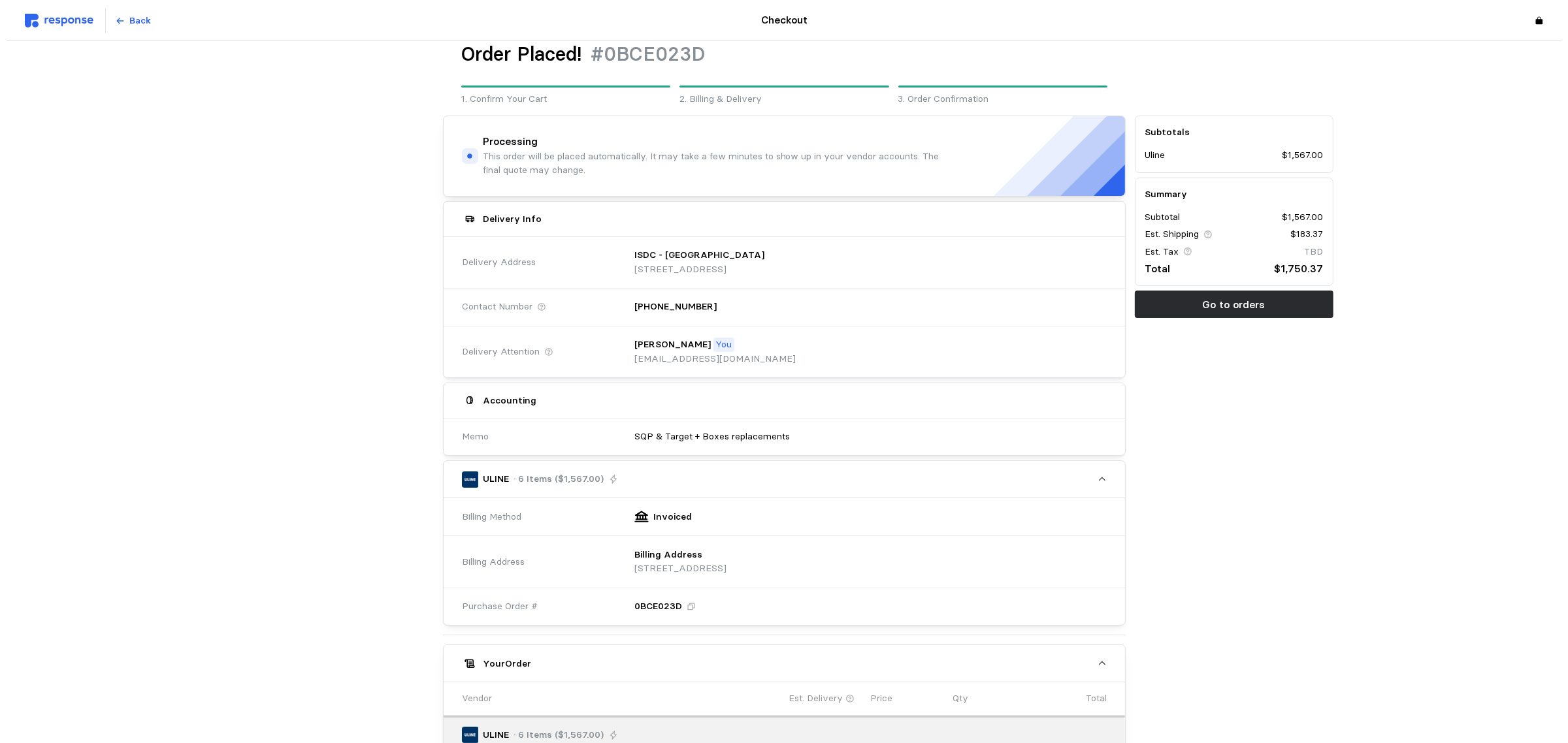
scroll to position [0, 0]
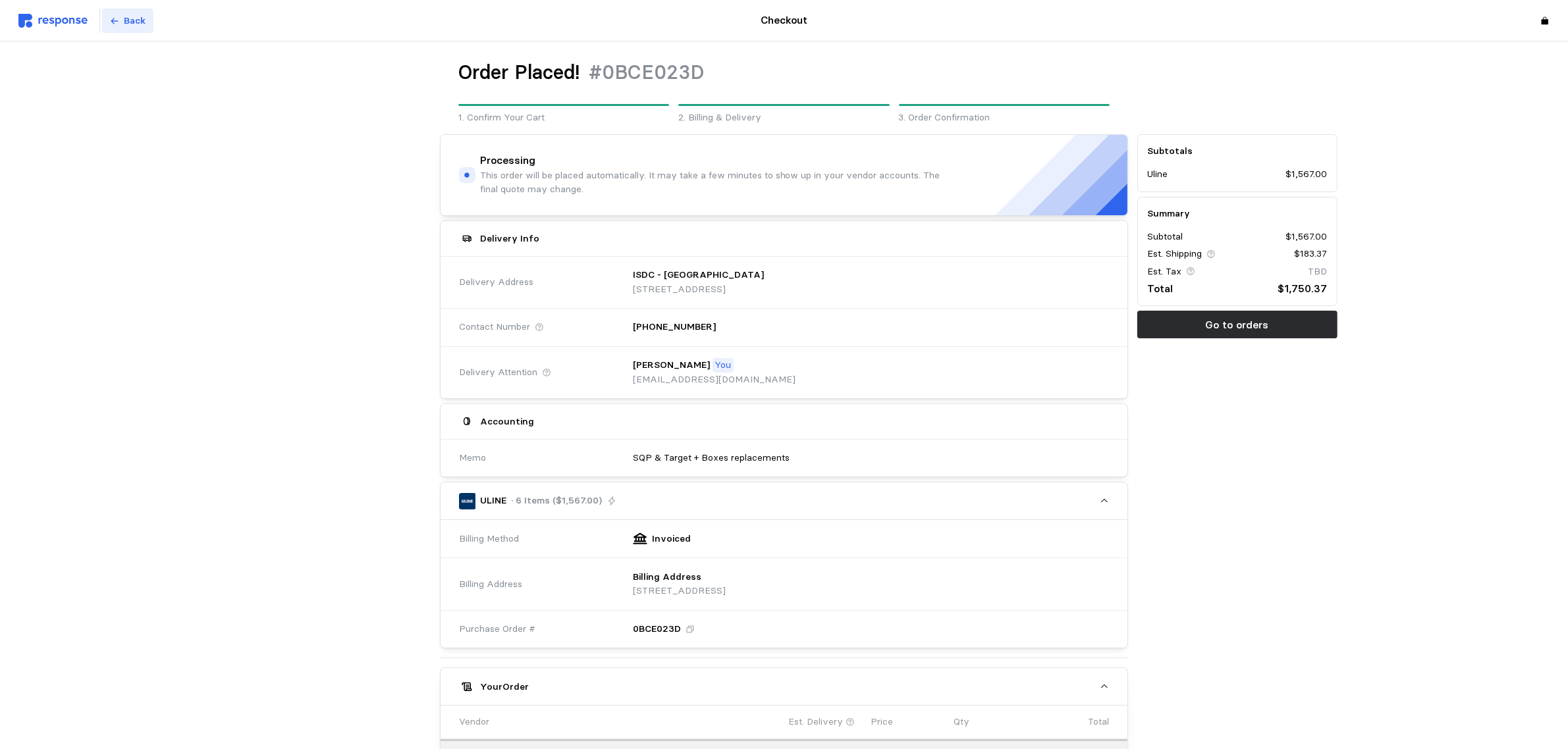
click at [126, 22] on p "Back" at bounding box center [135, 21] width 22 height 15
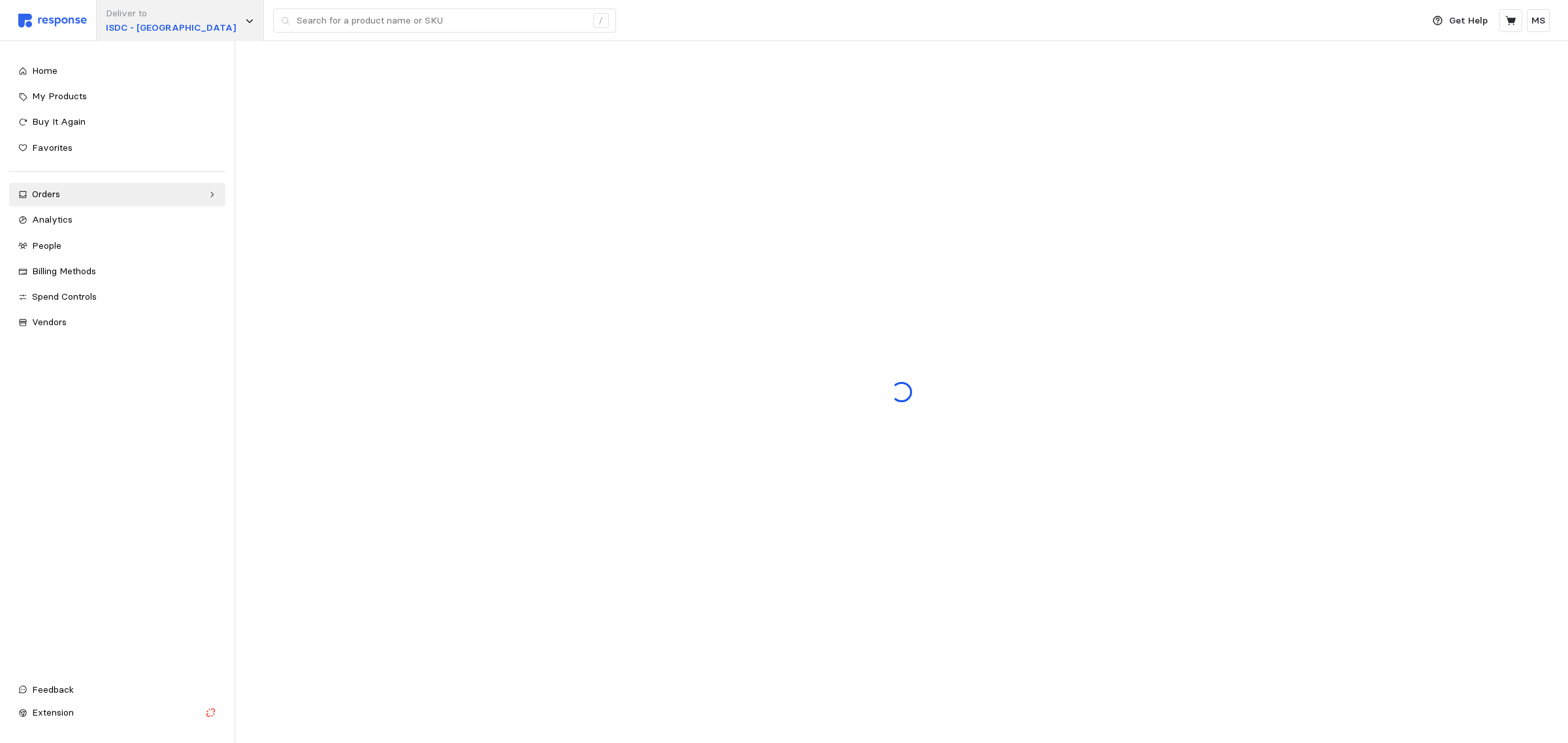
click at [245, 17] on icon at bounding box center [249, 21] width 9 height 9
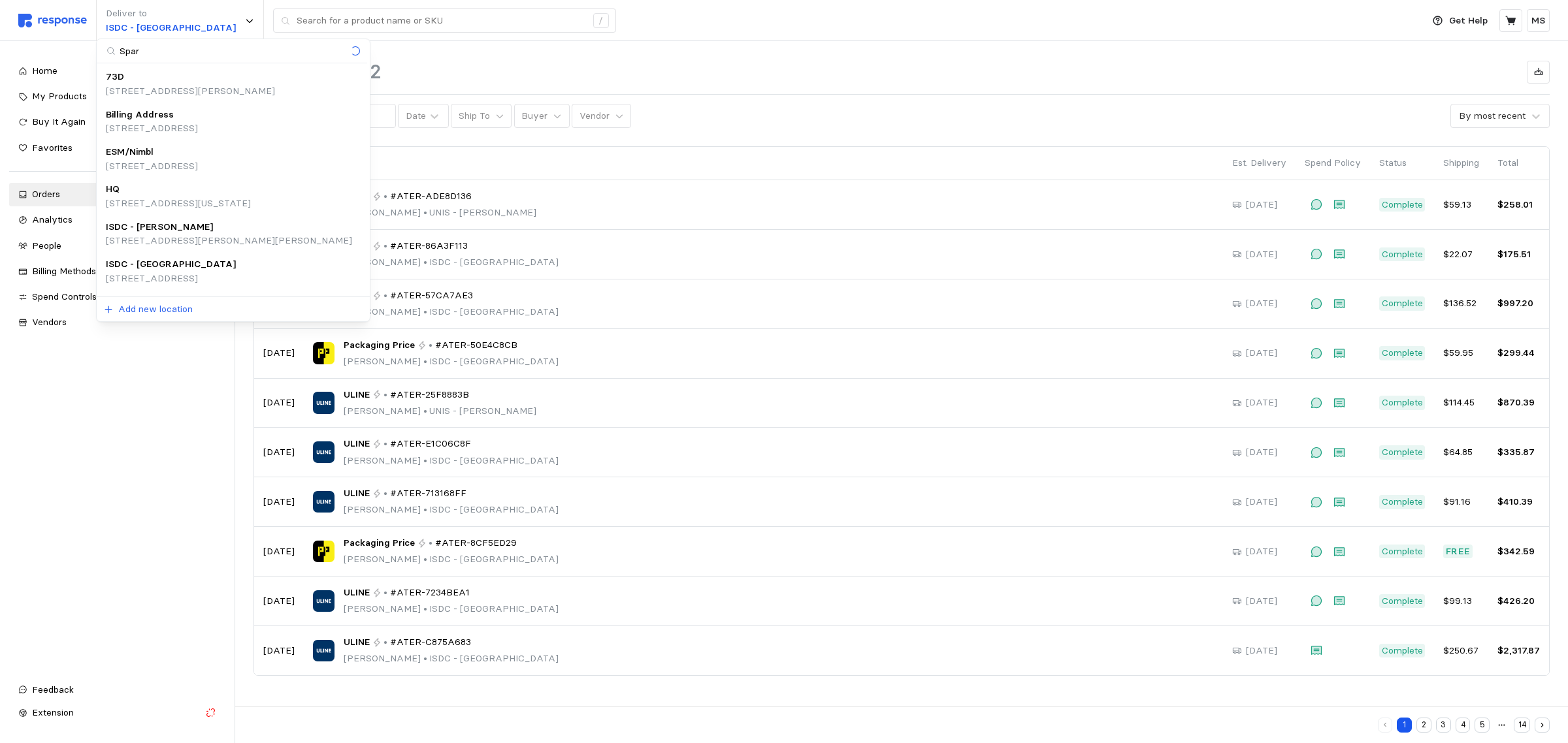
type input "Spark"
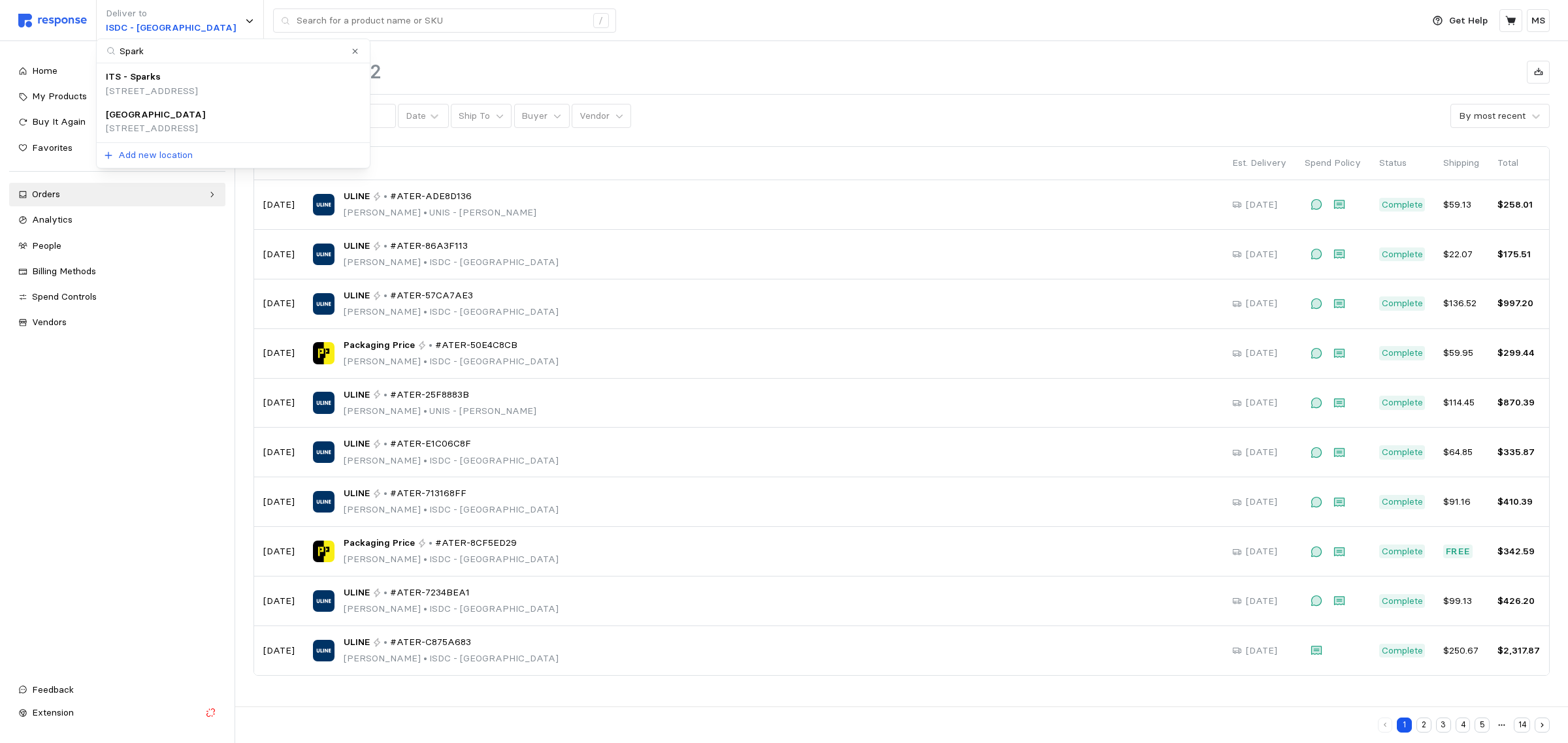
click at [198, 80] on div "ITS - Sparks" at bounding box center [151, 77] width 92 height 15
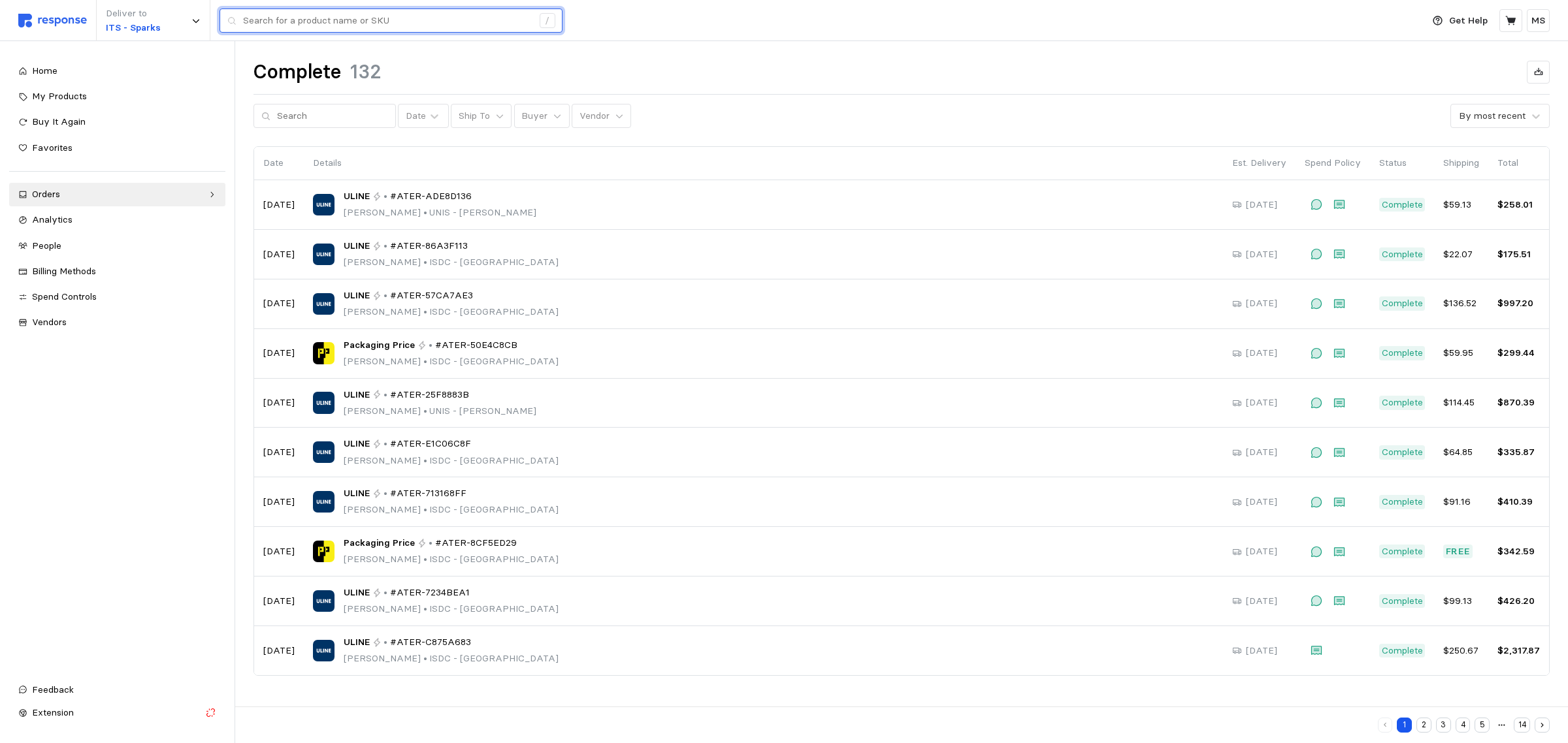
click at [471, 20] on input "text" at bounding box center [388, 21] width 290 height 24
